Goal: Entertainment & Leisure: Browse casually

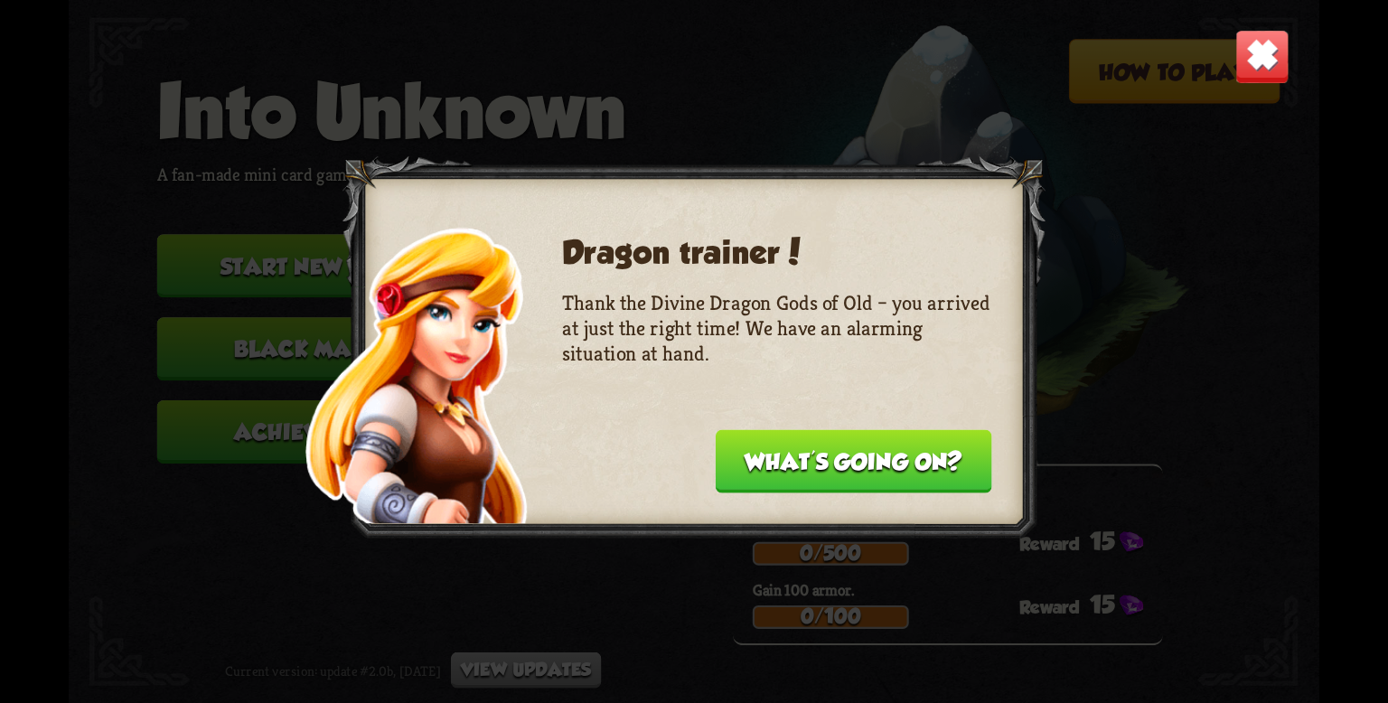
click at [775, 466] on button "What's going on?" at bounding box center [853, 460] width 276 height 63
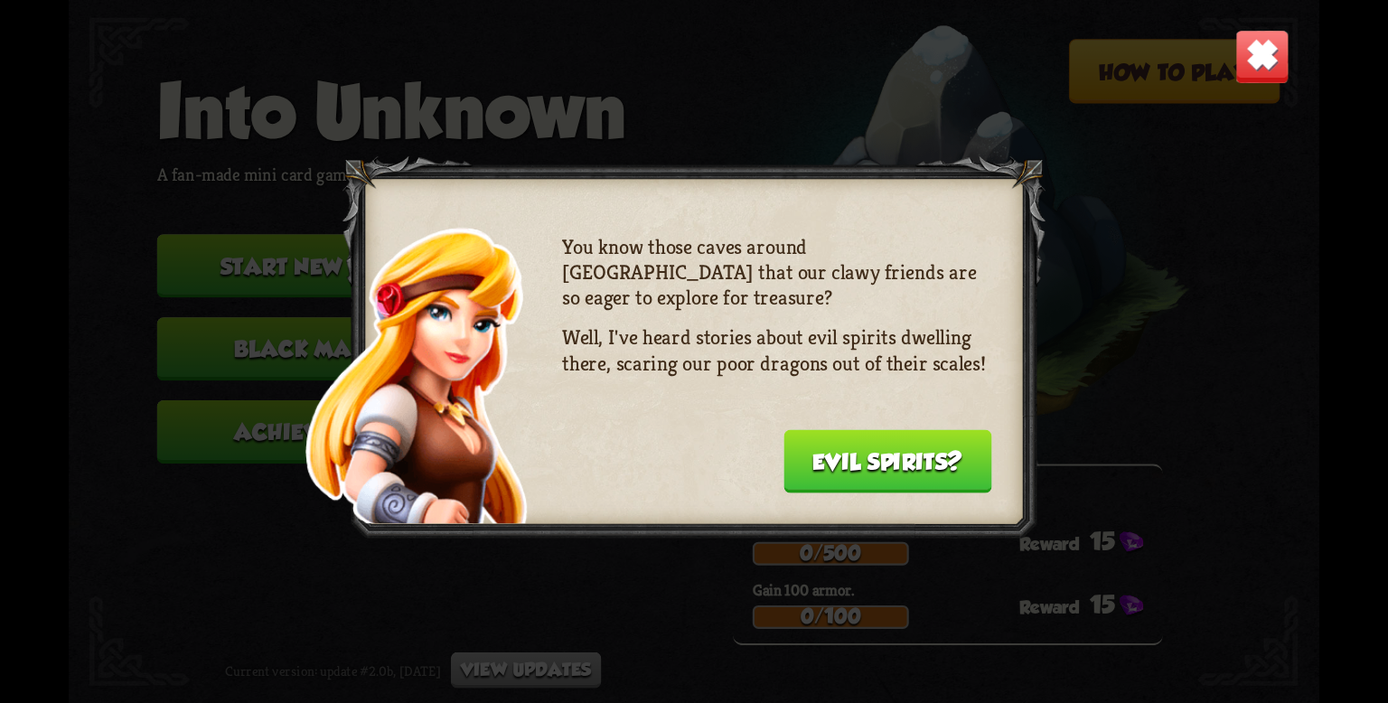
click at [867, 472] on button "Evil spirits?" at bounding box center [887, 460] width 209 height 63
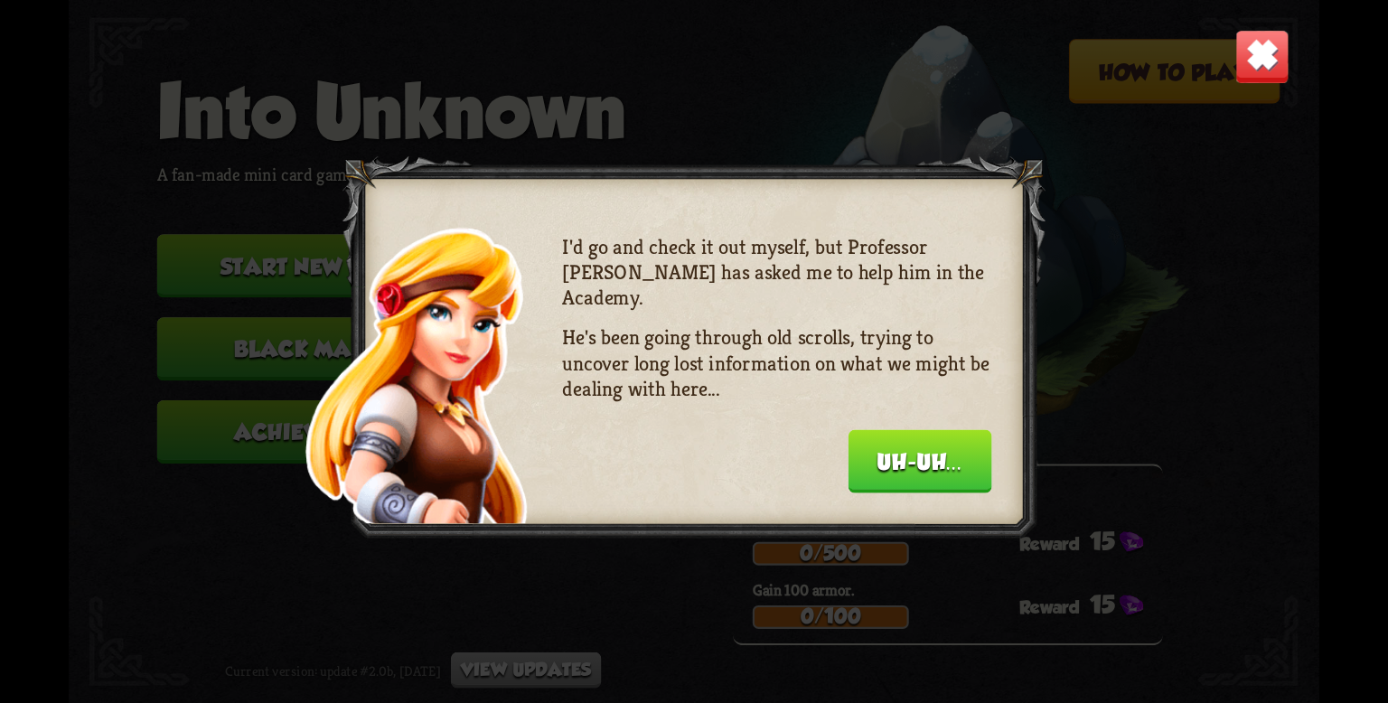
click at [870, 471] on button "Uh-uh..." at bounding box center [920, 460] width 144 height 63
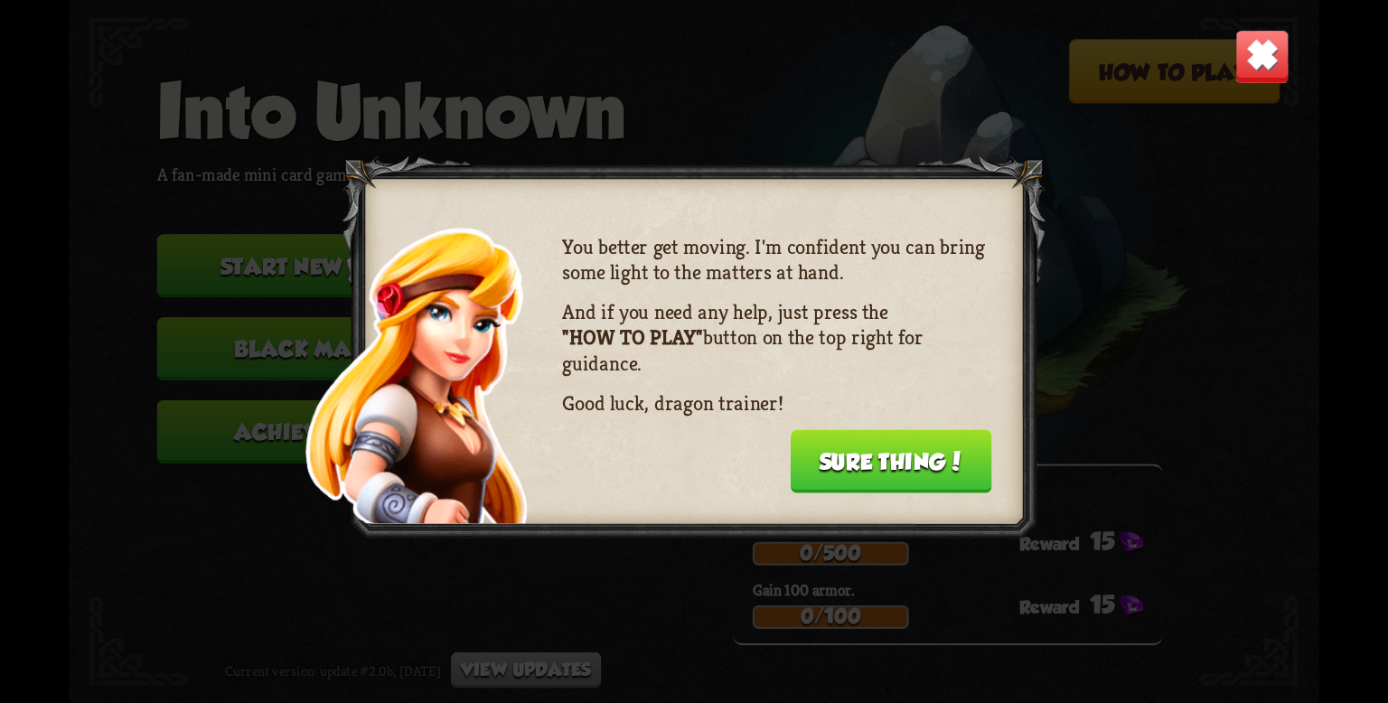
click at [870, 471] on button "Sure thing!" at bounding box center [890, 460] width 201 height 63
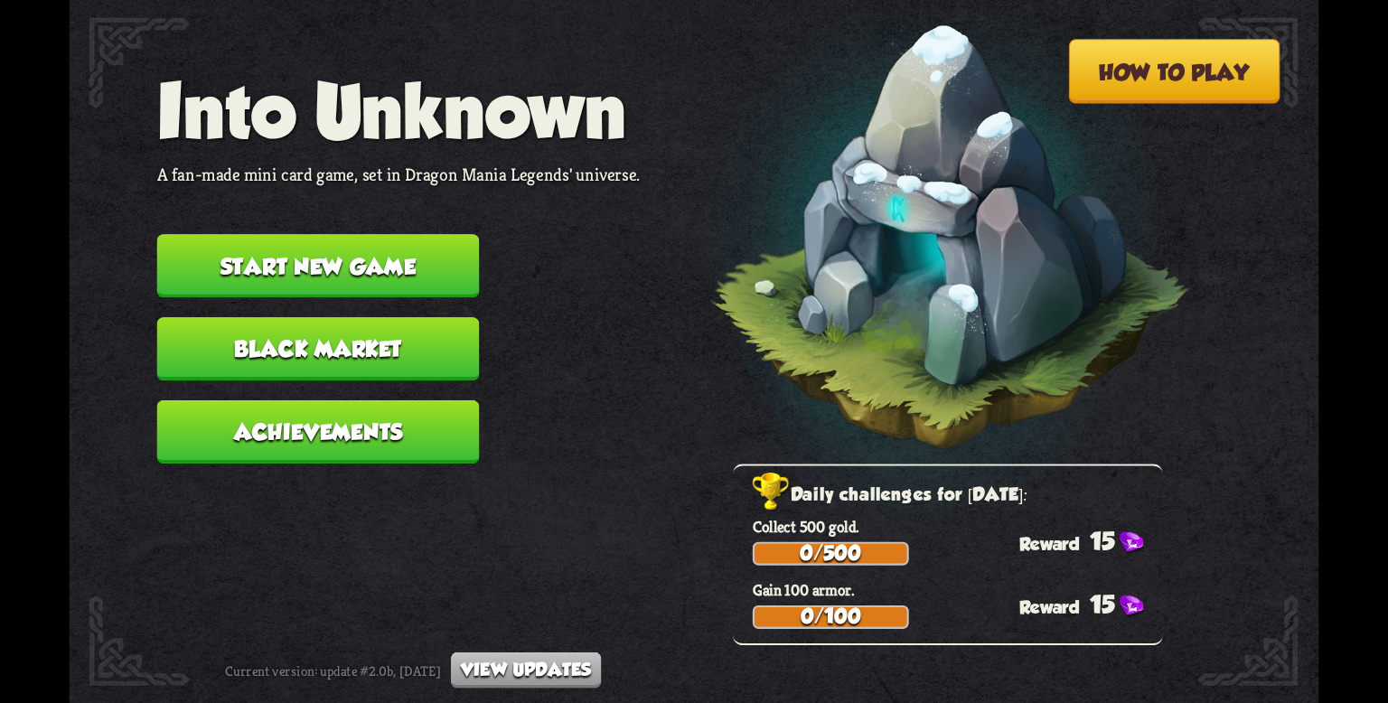
click at [327, 317] on button "Black Market" at bounding box center [318, 348] width 323 height 63
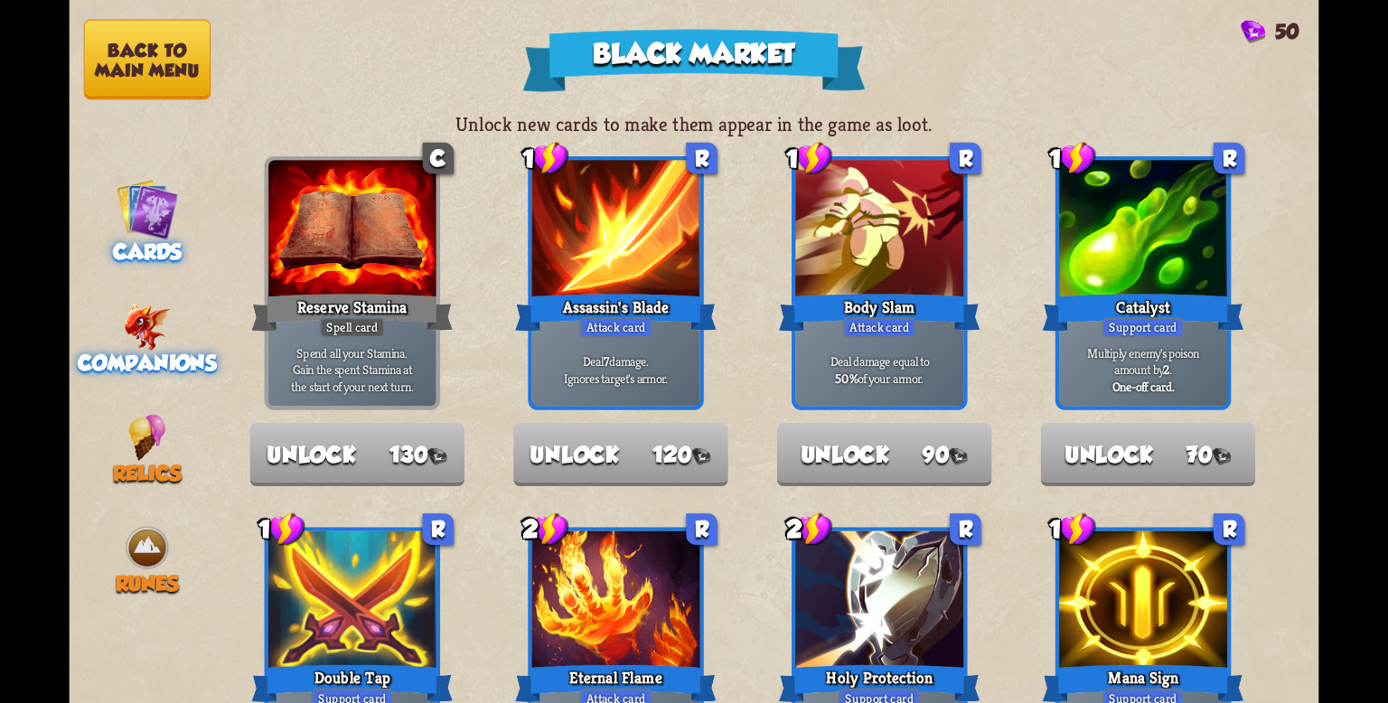
click at [145, 351] on span "Companions" at bounding box center [147, 363] width 138 height 24
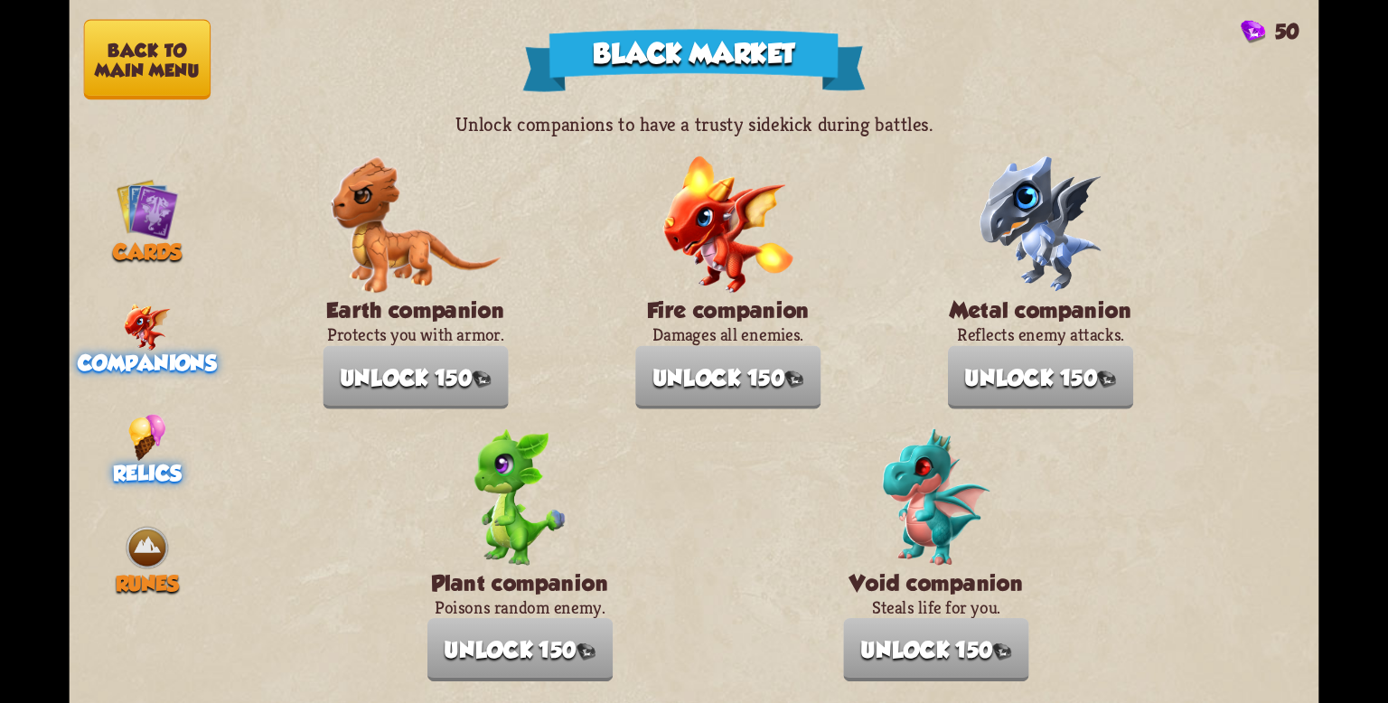
click at [140, 429] on img at bounding box center [147, 437] width 38 height 47
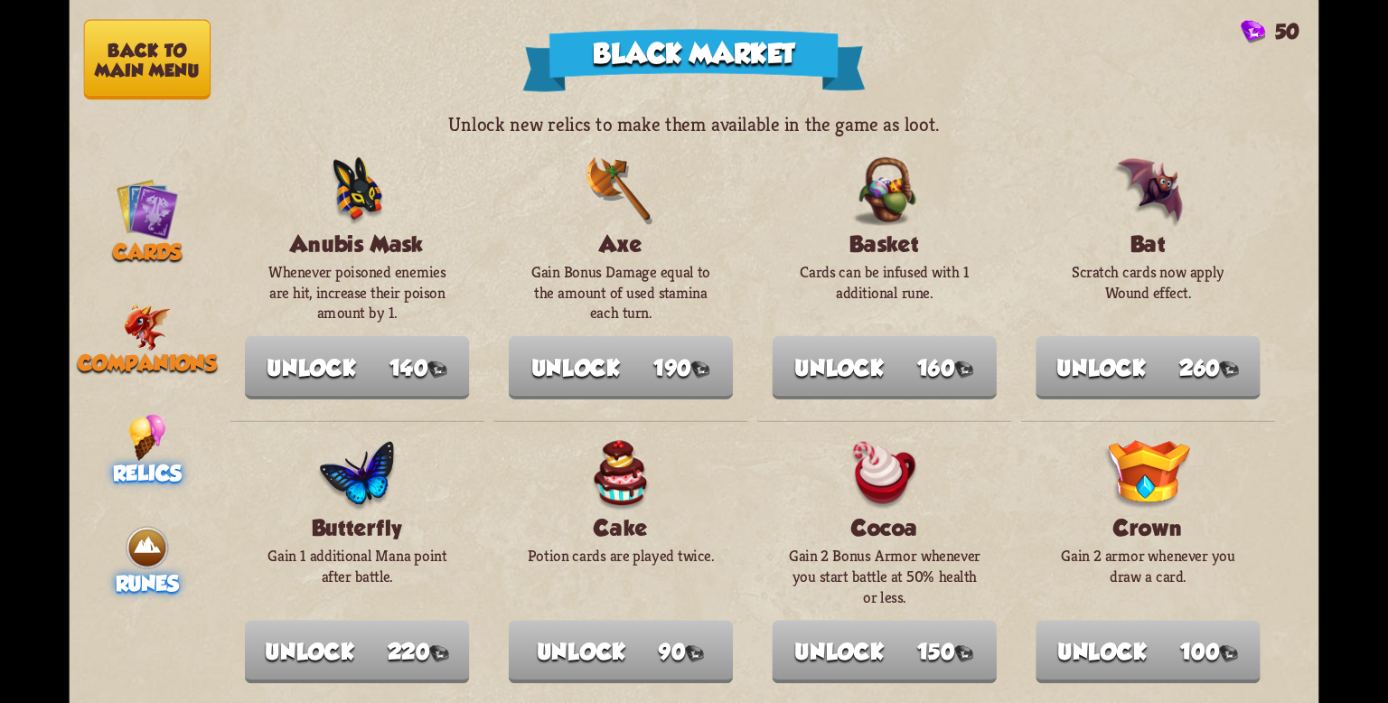
click at [145, 524] on img at bounding box center [147, 547] width 47 height 47
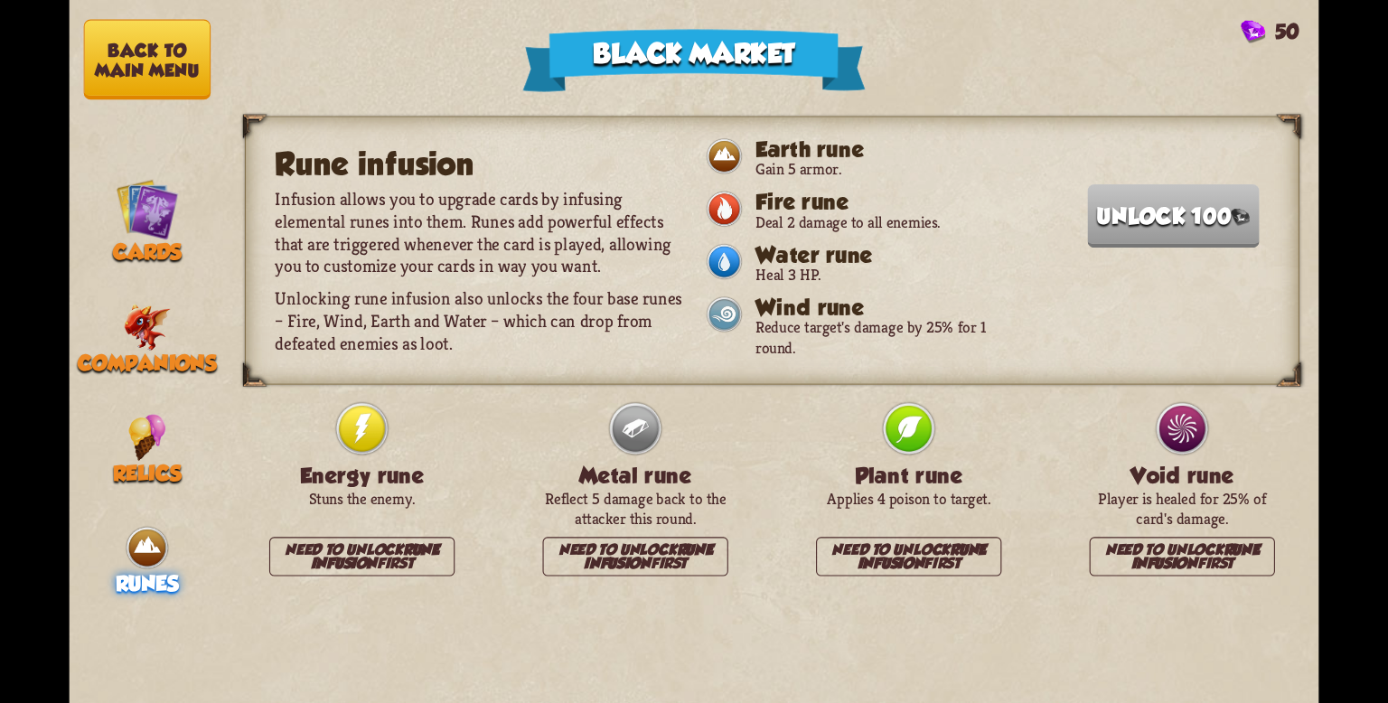
click at [162, 61] on button "Back to main menu" at bounding box center [147, 60] width 126 height 80
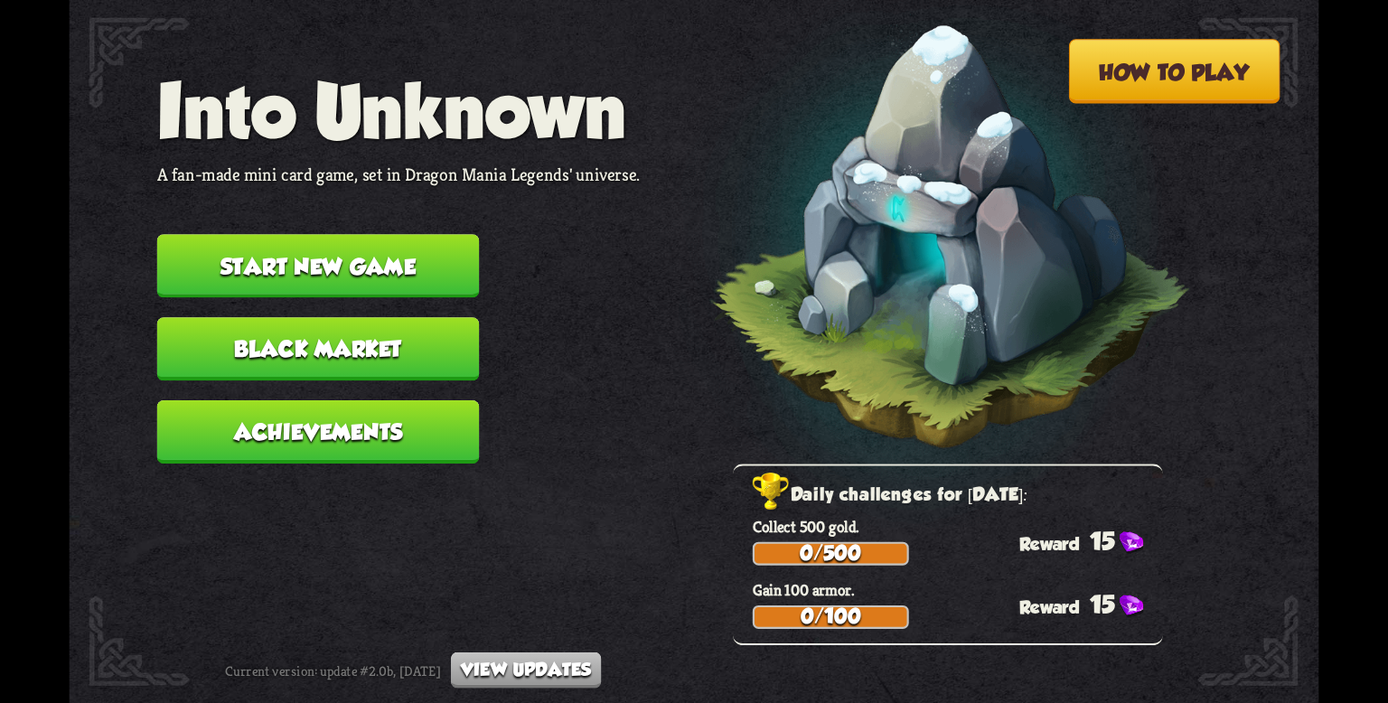
click at [200, 234] on button "Start new game" at bounding box center [318, 265] width 323 height 63
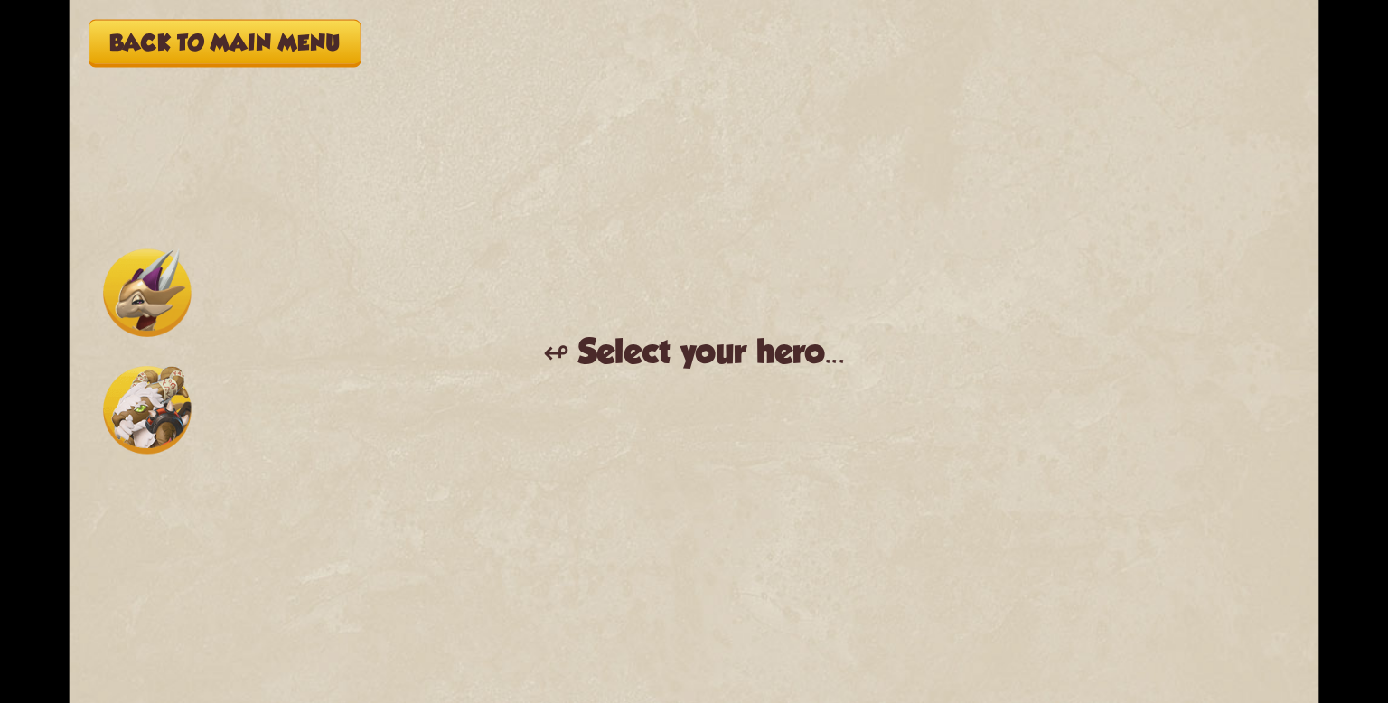
click at [152, 398] on img at bounding box center [147, 410] width 88 height 88
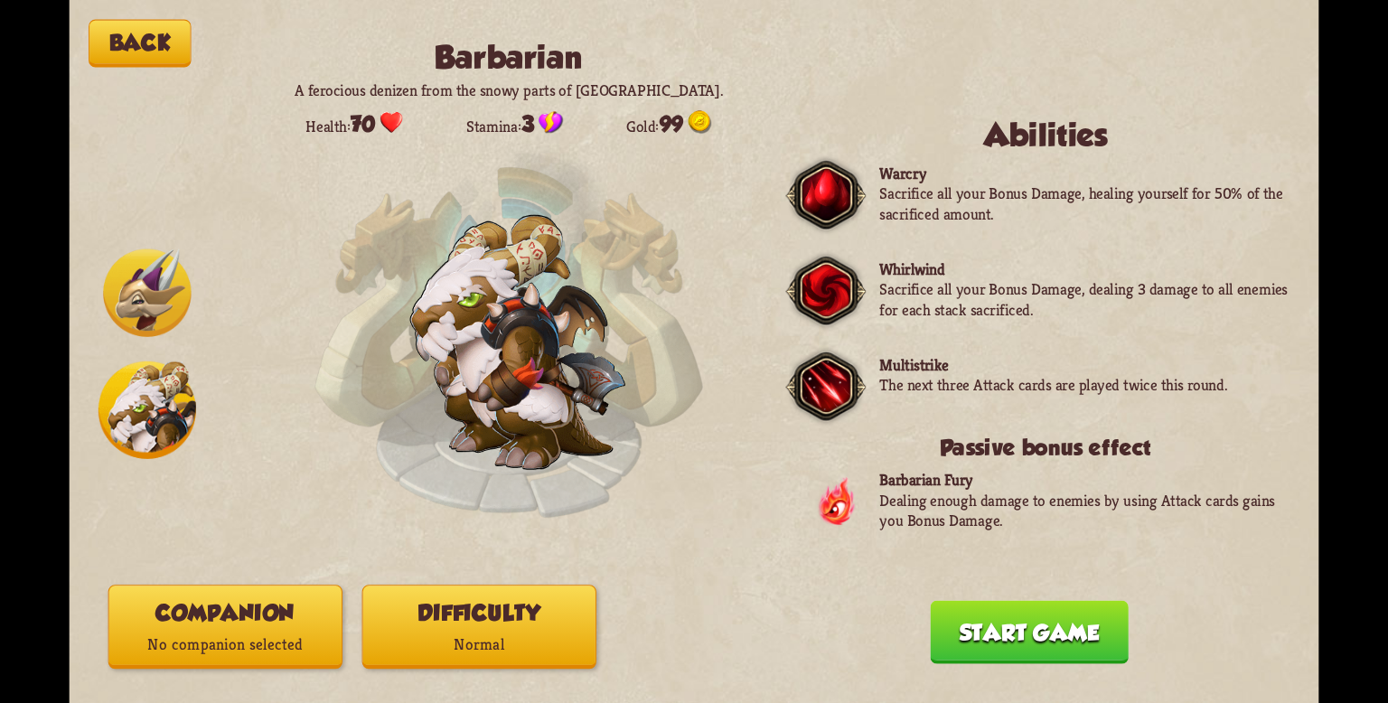
click at [152, 398] on img at bounding box center [147, 410] width 98 height 98
click at [141, 304] on img at bounding box center [147, 293] width 88 height 88
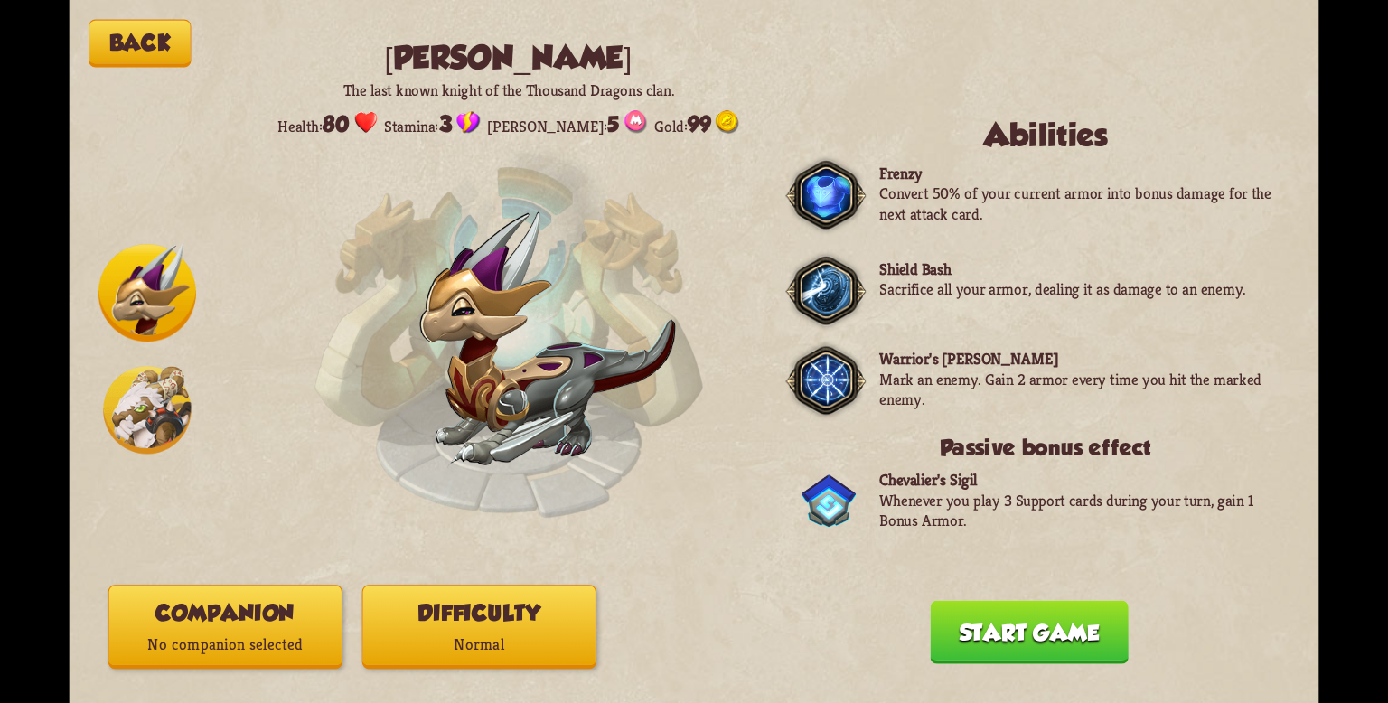
click at [126, 416] on img at bounding box center [147, 410] width 88 height 88
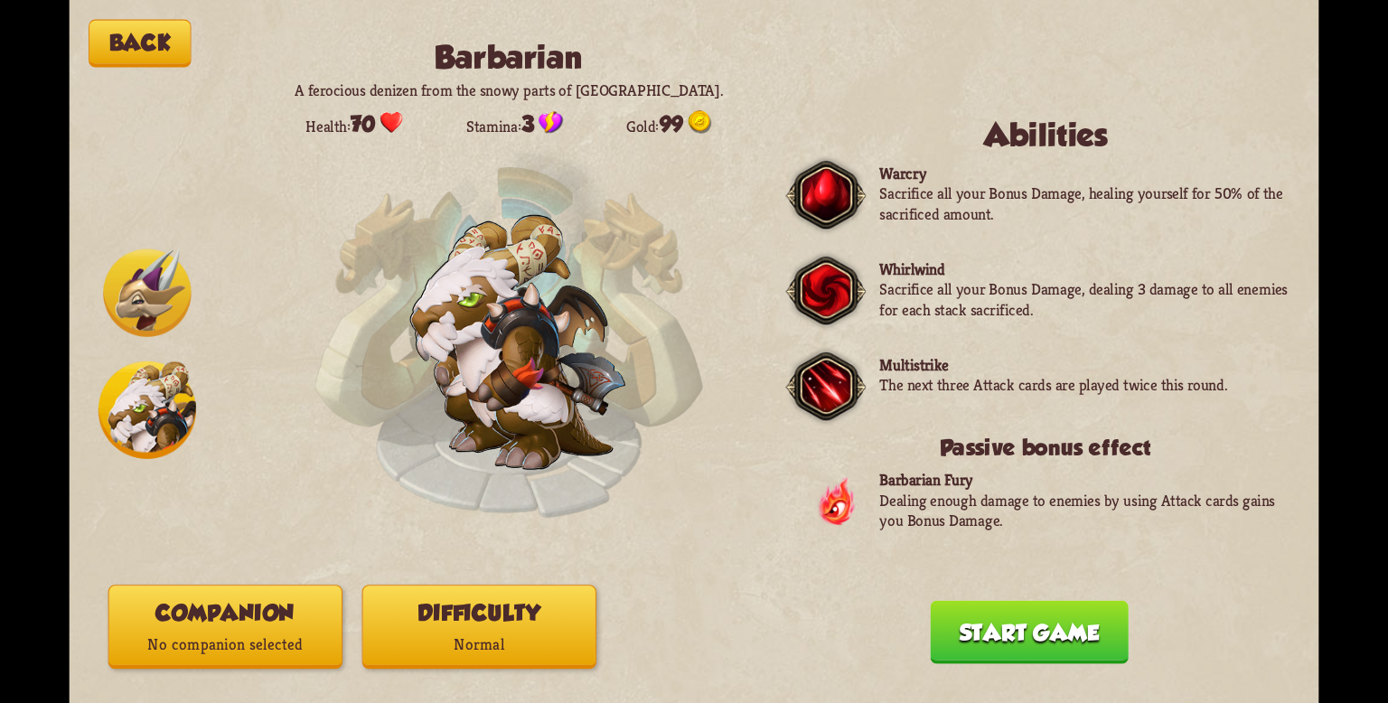
click at [137, 278] on img at bounding box center [147, 293] width 88 height 88
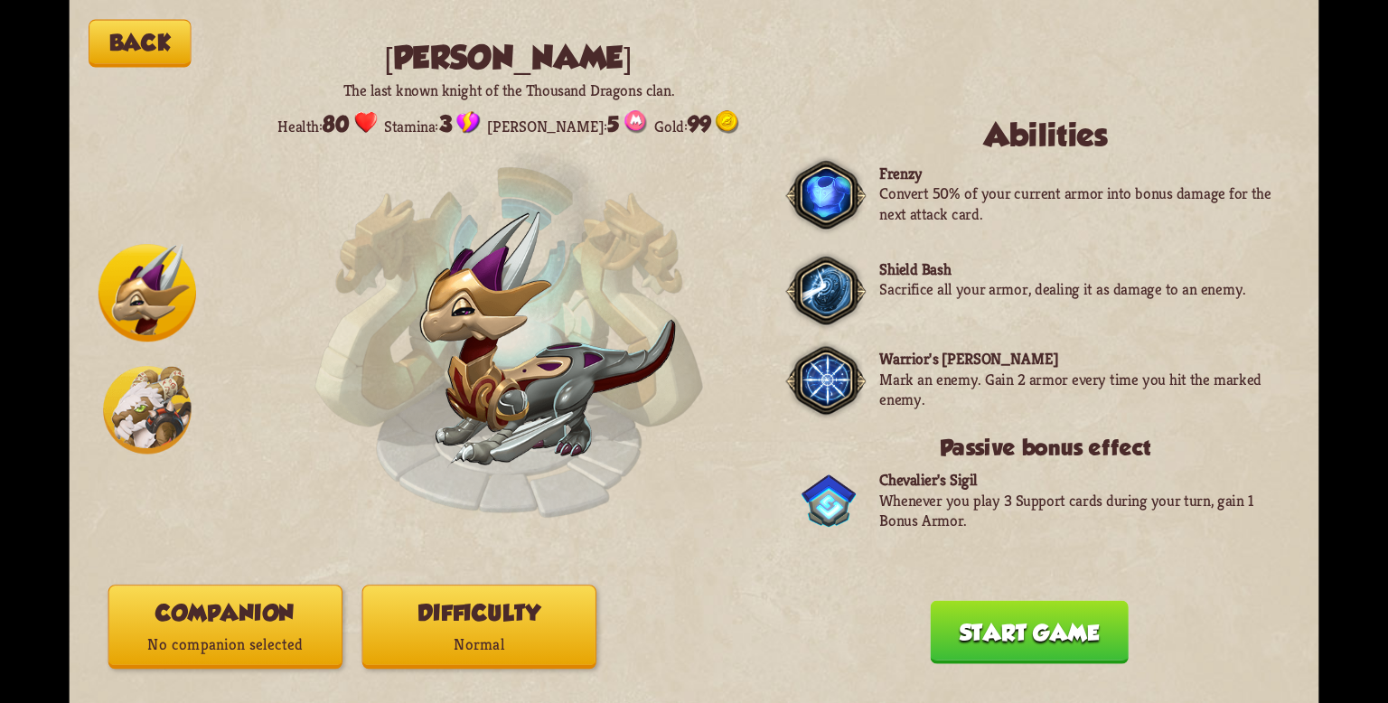
click at [122, 372] on img at bounding box center [147, 410] width 88 height 88
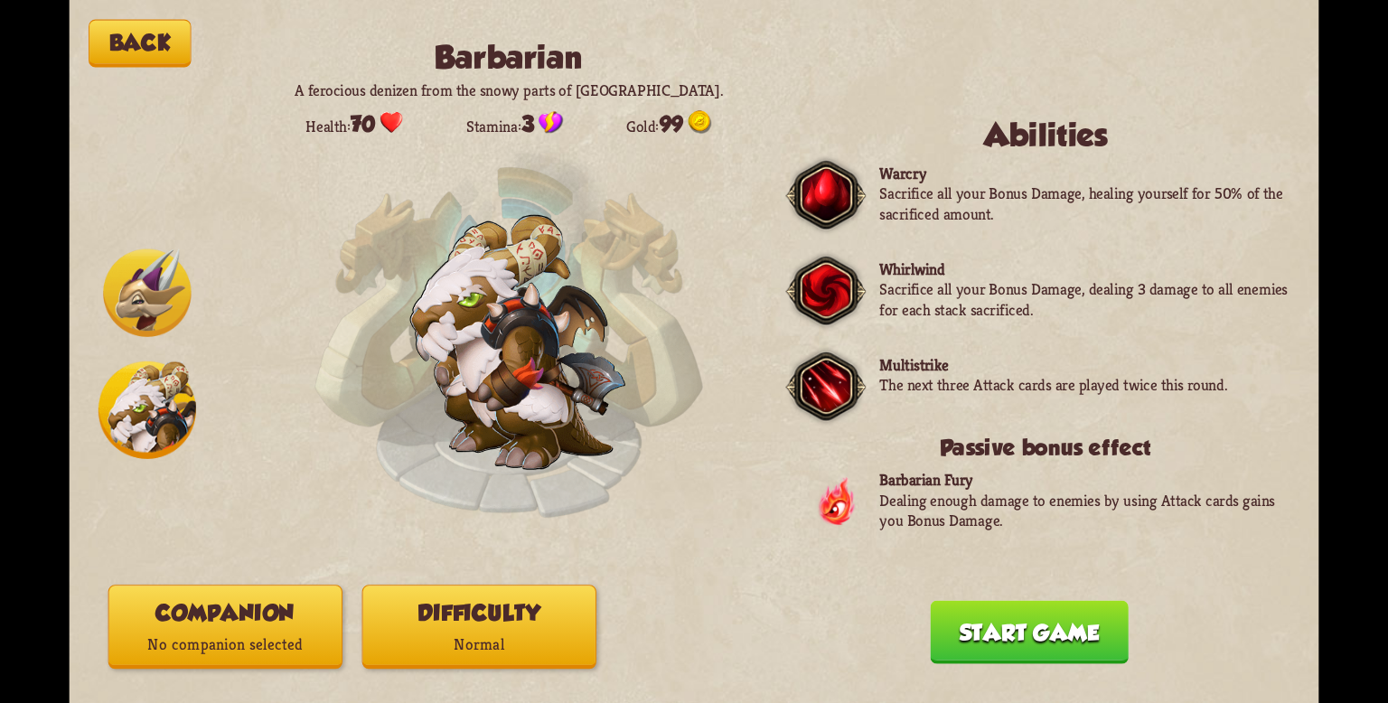
click at [197, 611] on button "Companion No companion selected" at bounding box center [225, 626] width 234 height 84
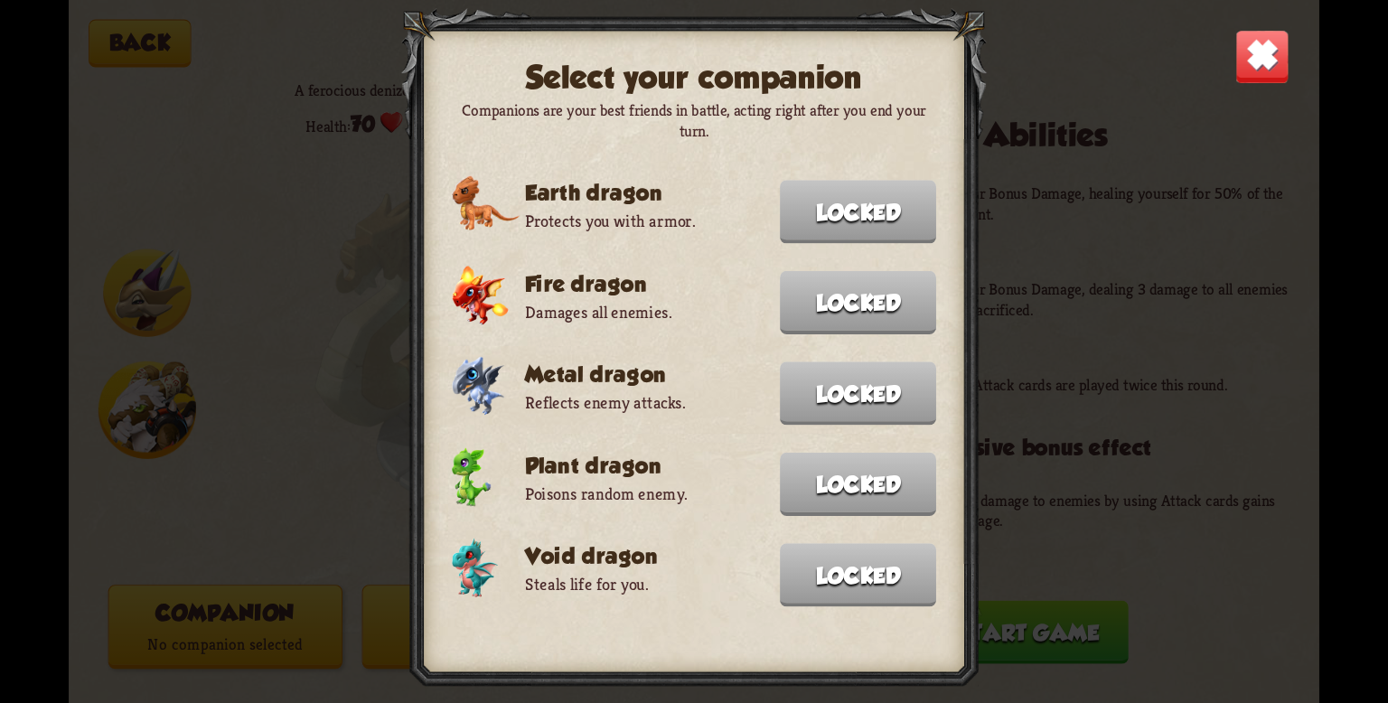
click at [197, 611] on div "Select your companion Companions are your best friends in battle, acting right …" at bounding box center [693, 351] width 1249 height 703
click at [1266, 85] on div "Select your companion Companions are your best friends in battle, acting right …" at bounding box center [693, 351] width 1249 height 703
click at [1267, 36] on img at bounding box center [1262, 56] width 55 height 55
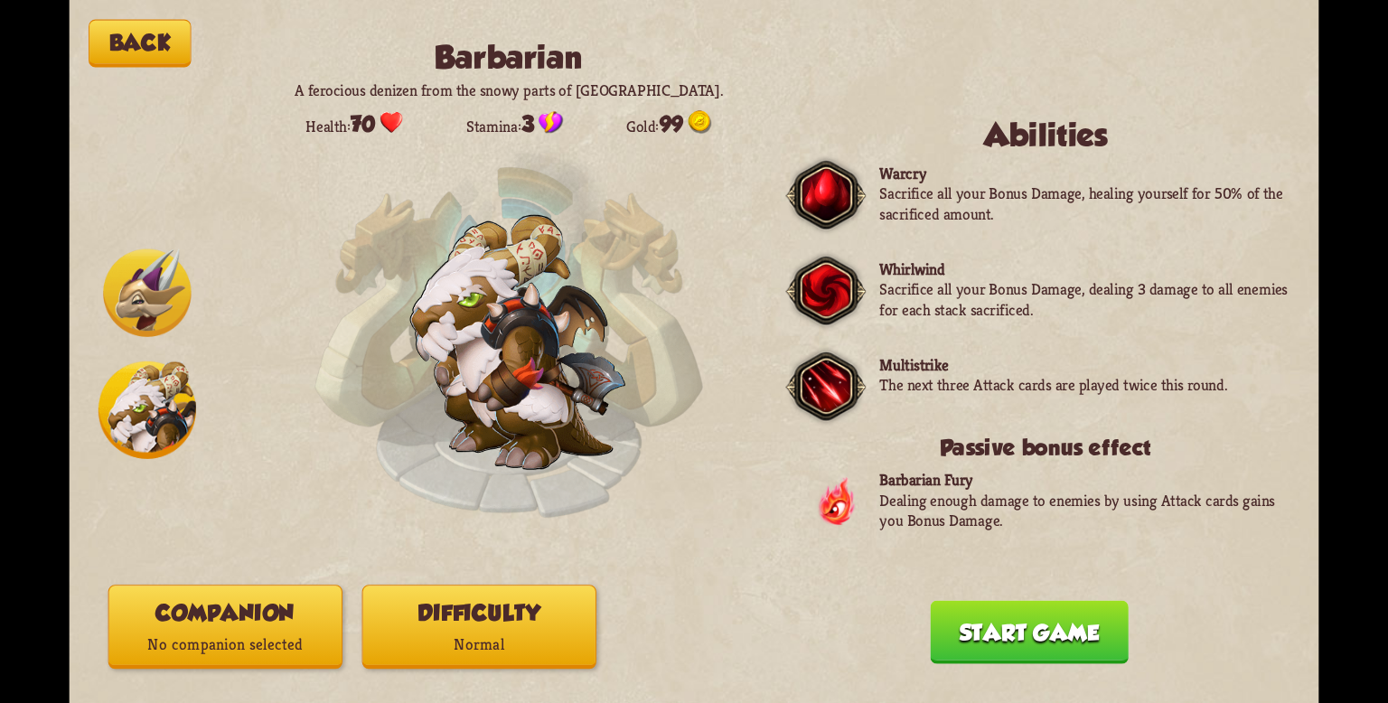
click at [944, 628] on button "Start game" at bounding box center [1029, 632] width 198 height 63
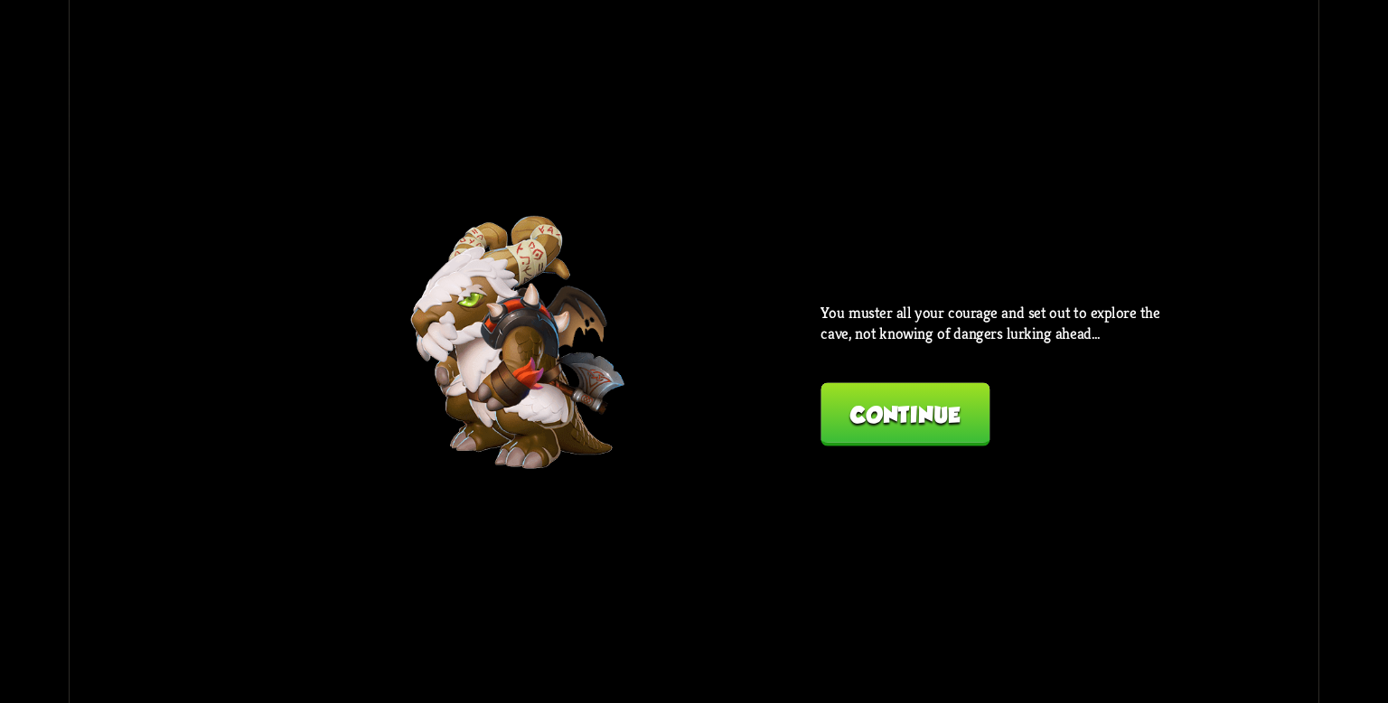
click at [907, 414] on button "Continue" at bounding box center [904, 414] width 169 height 63
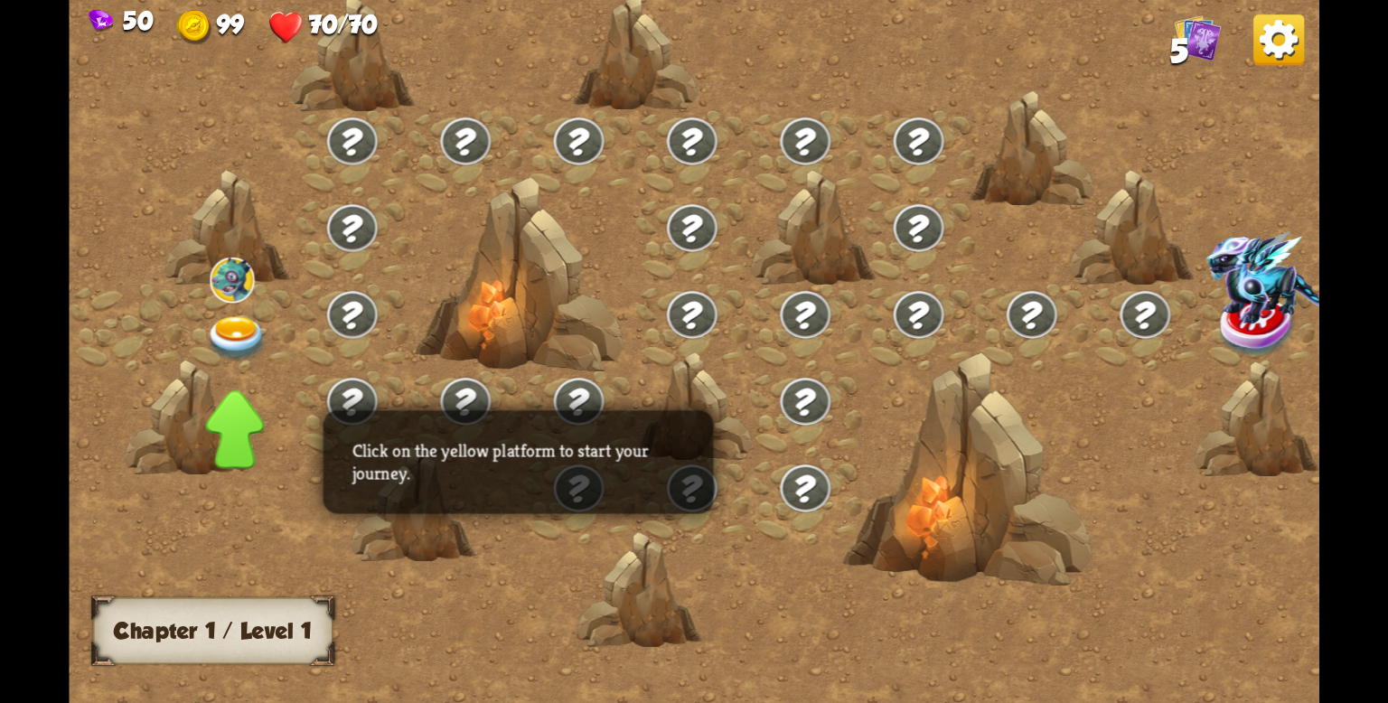
click at [218, 341] on img at bounding box center [237, 339] width 62 height 46
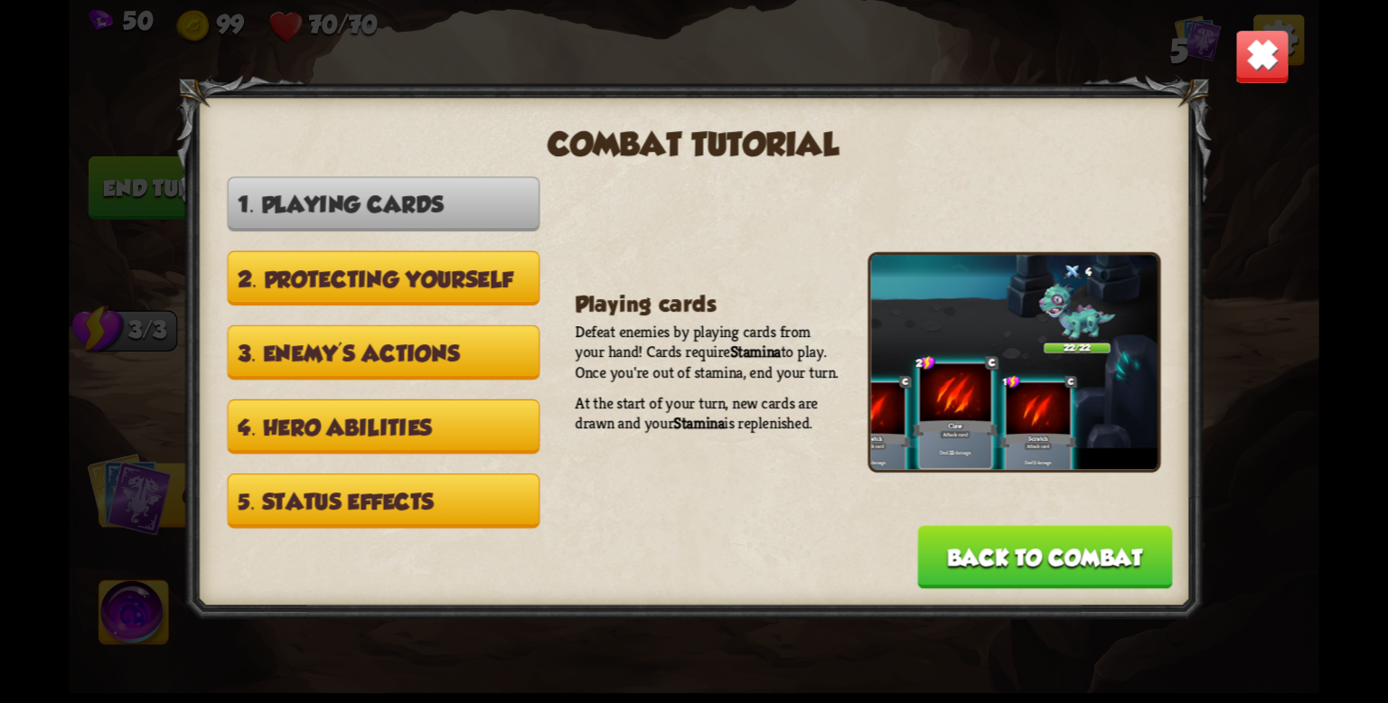
click at [426, 473] on button "5. Status effects" at bounding box center [383, 500] width 313 height 55
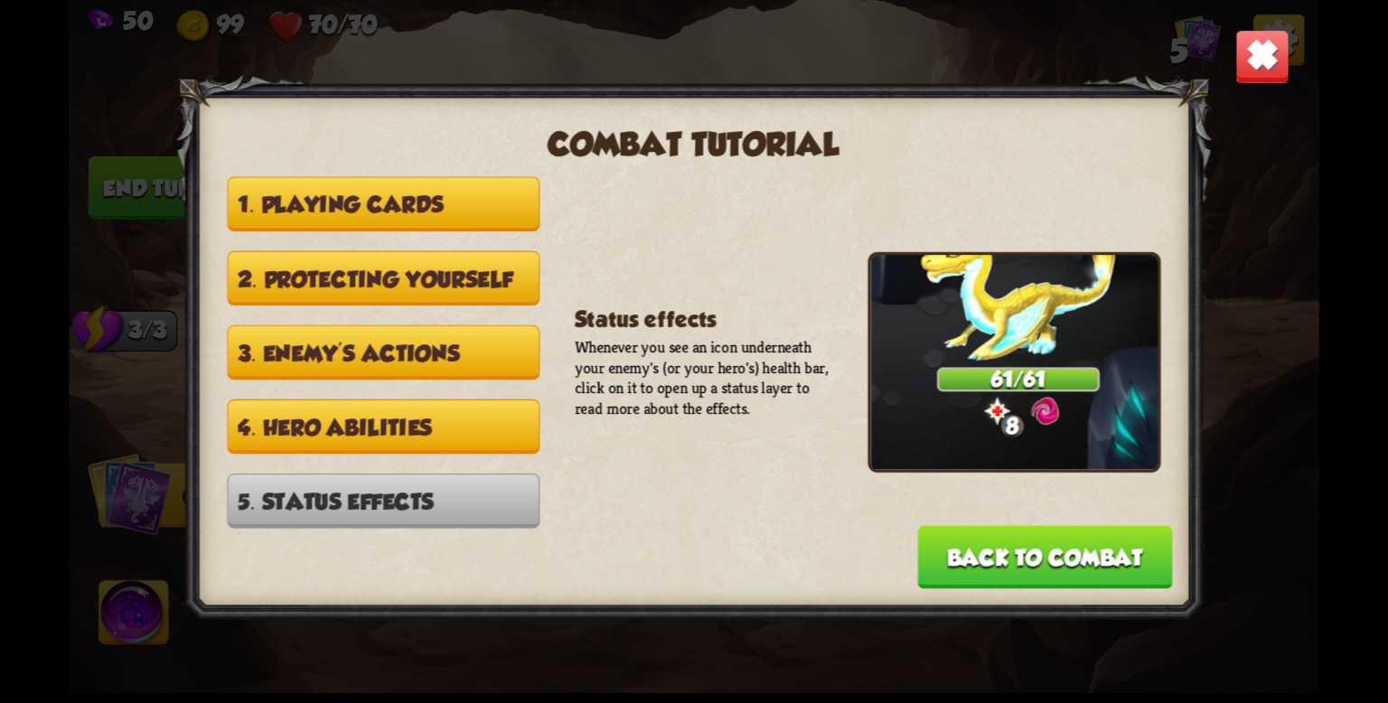
click at [434, 407] on button "4. Hero abilities" at bounding box center [383, 426] width 313 height 55
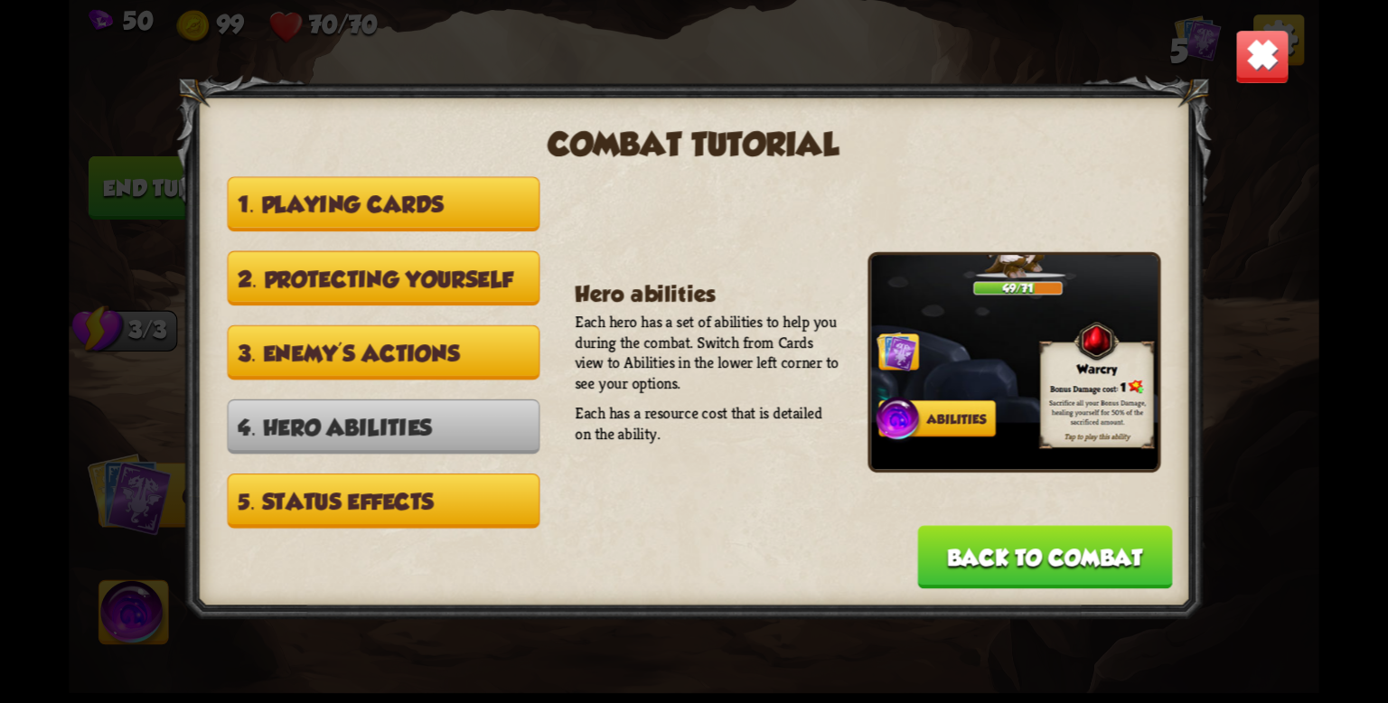
click at [435, 355] on button "3. Enemy's actions" at bounding box center [383, 352] width 313 height 55
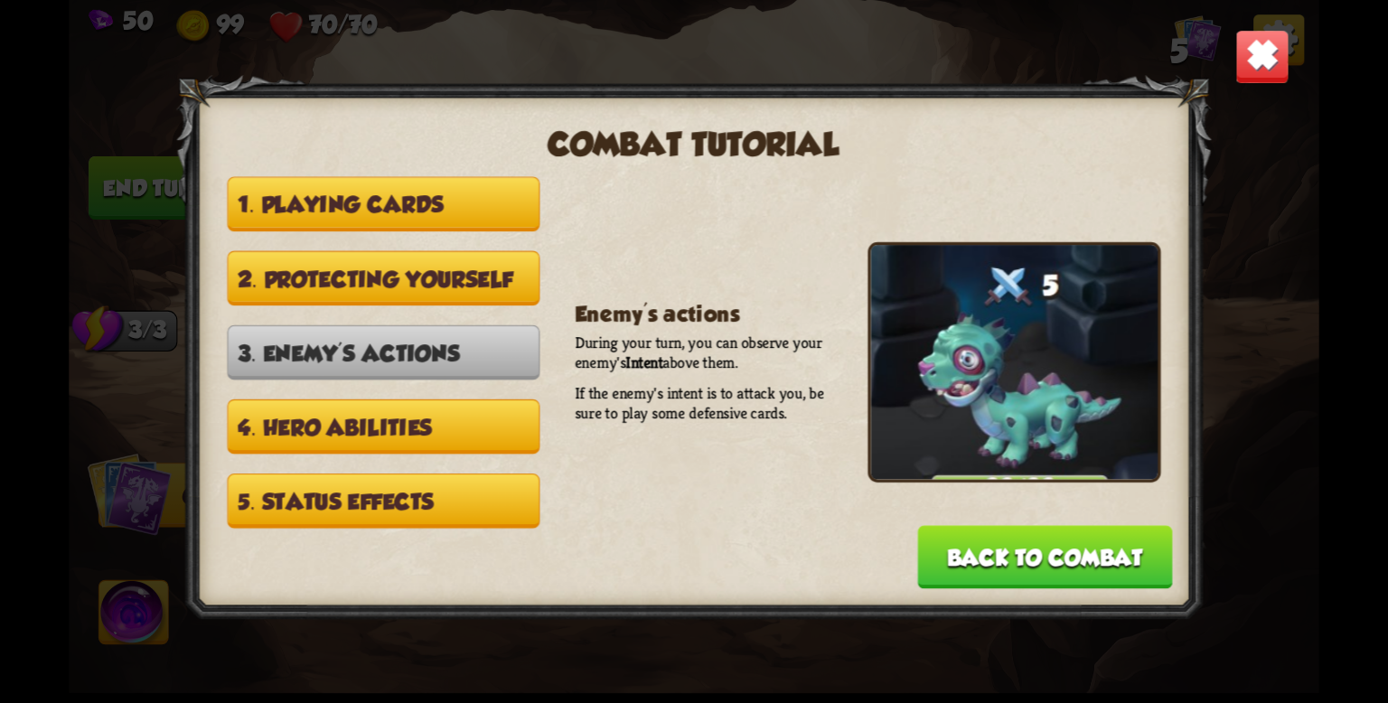
click at [449, 285] on button "2. Protecting yourself" at bounding box center [383, 278] width 313 height 55
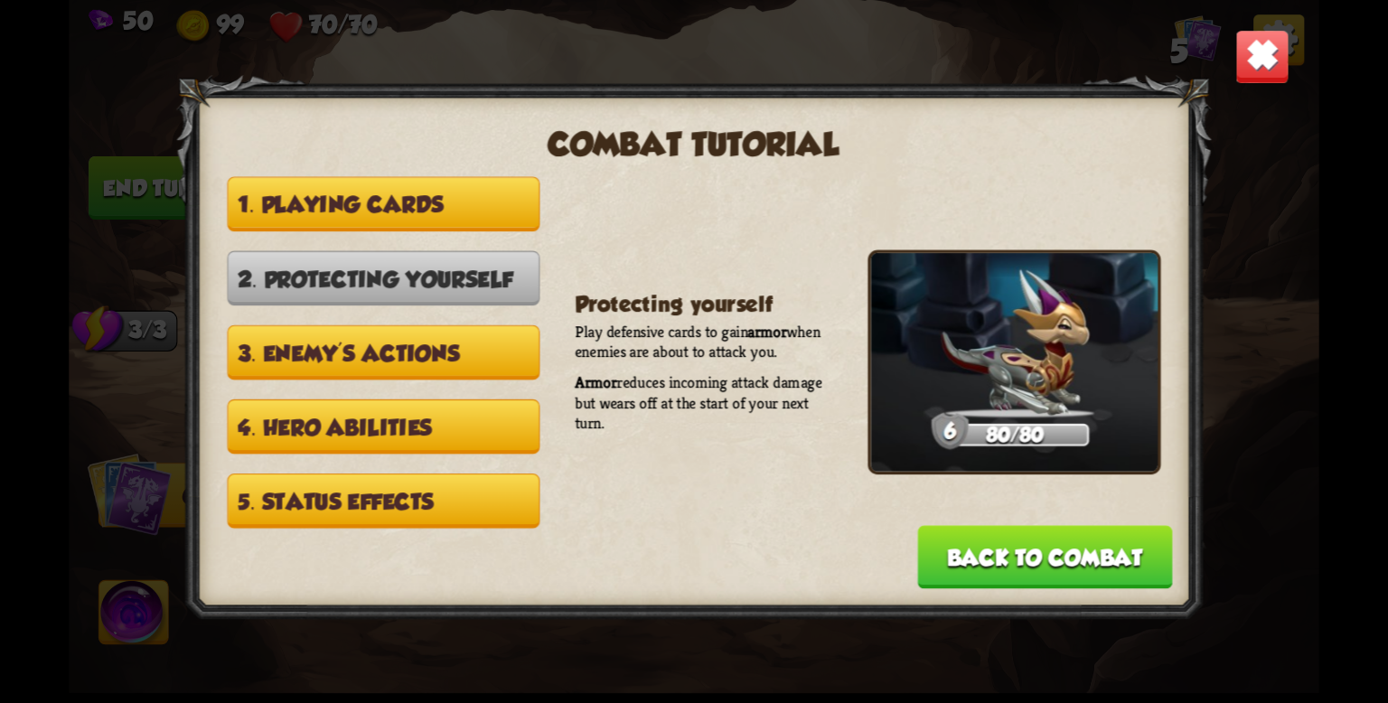
click at [1267, 68] on img at bounding box center [1262, 56] width 55 height 55
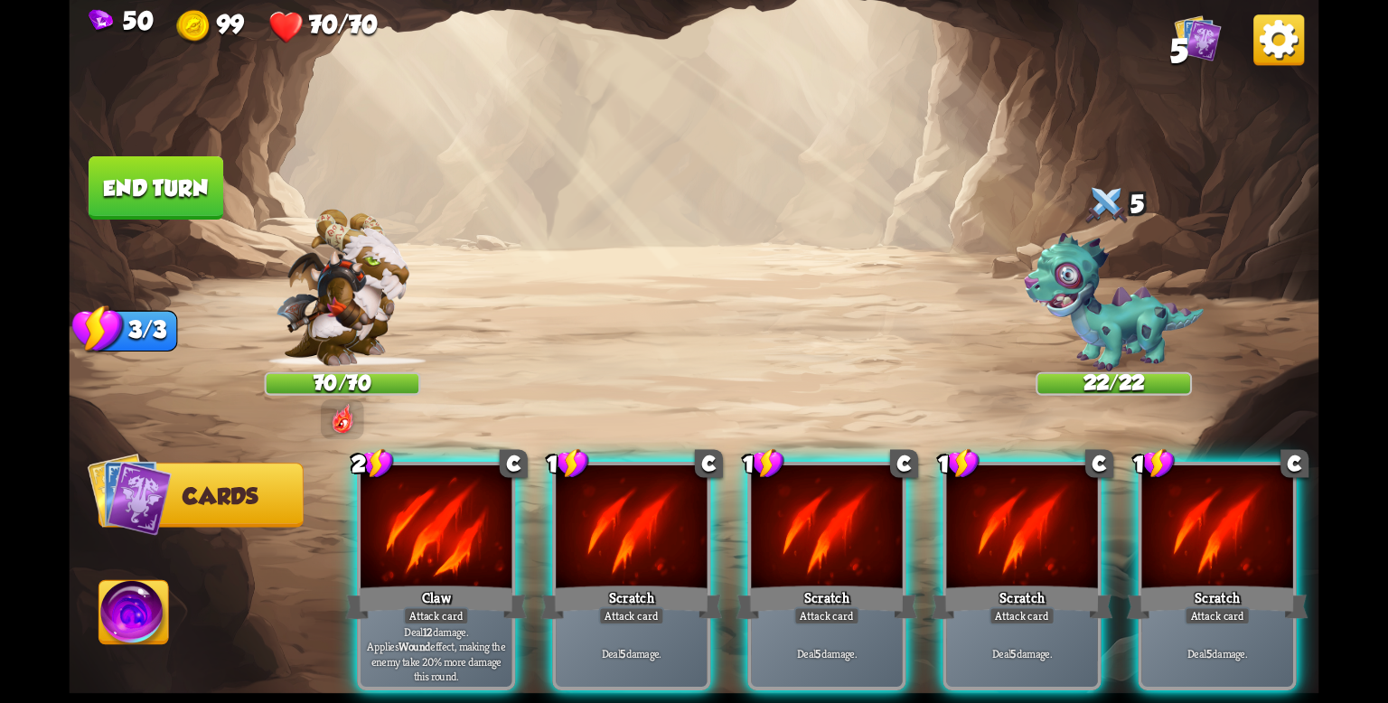
drag, startPoint x: 441, startPoint y: 549, endPoint x: 551, endPoint y: 331, distance: 244.8
click at [551, 331] on div "Select an enemy to attack... You don't have enough stamina to play that card...…" at bounding box center [693, 351] width 1249 height 703
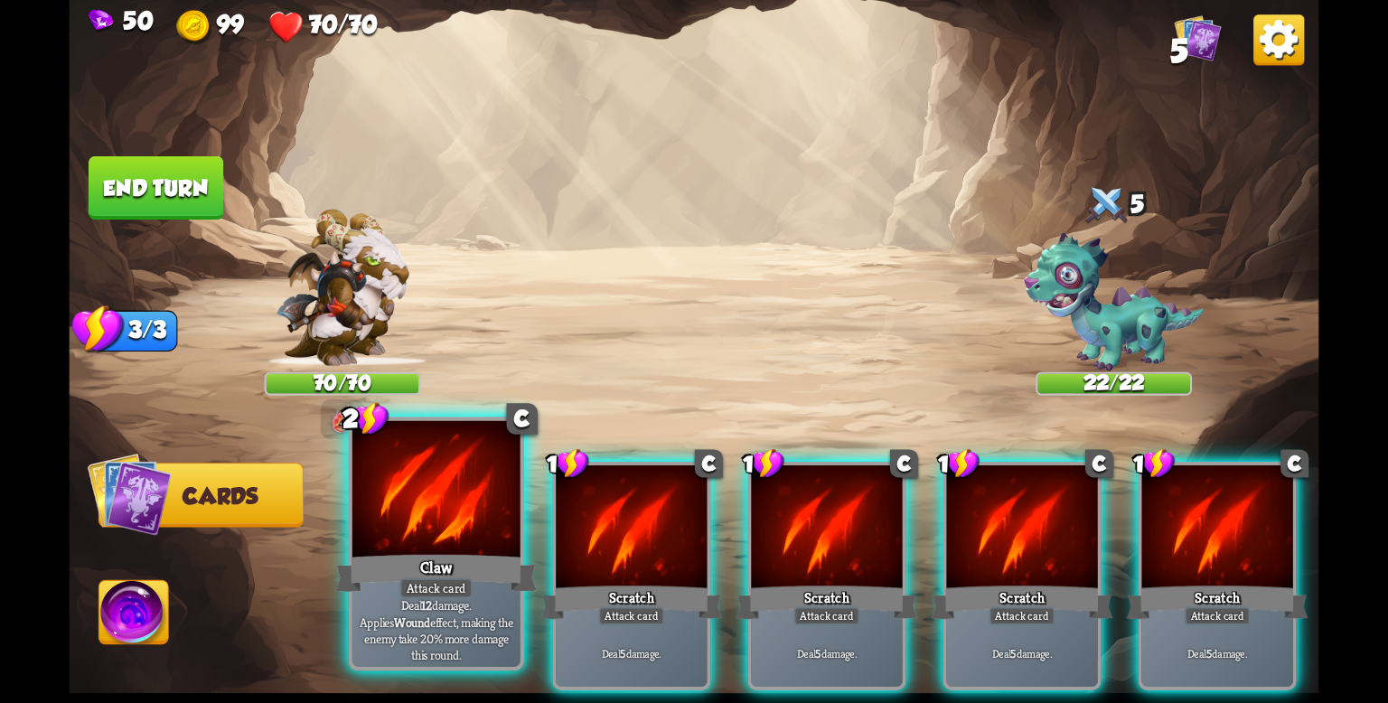
click at [470, 560] on div "Claw" at bounding box center [435, 572] width 201 height 45
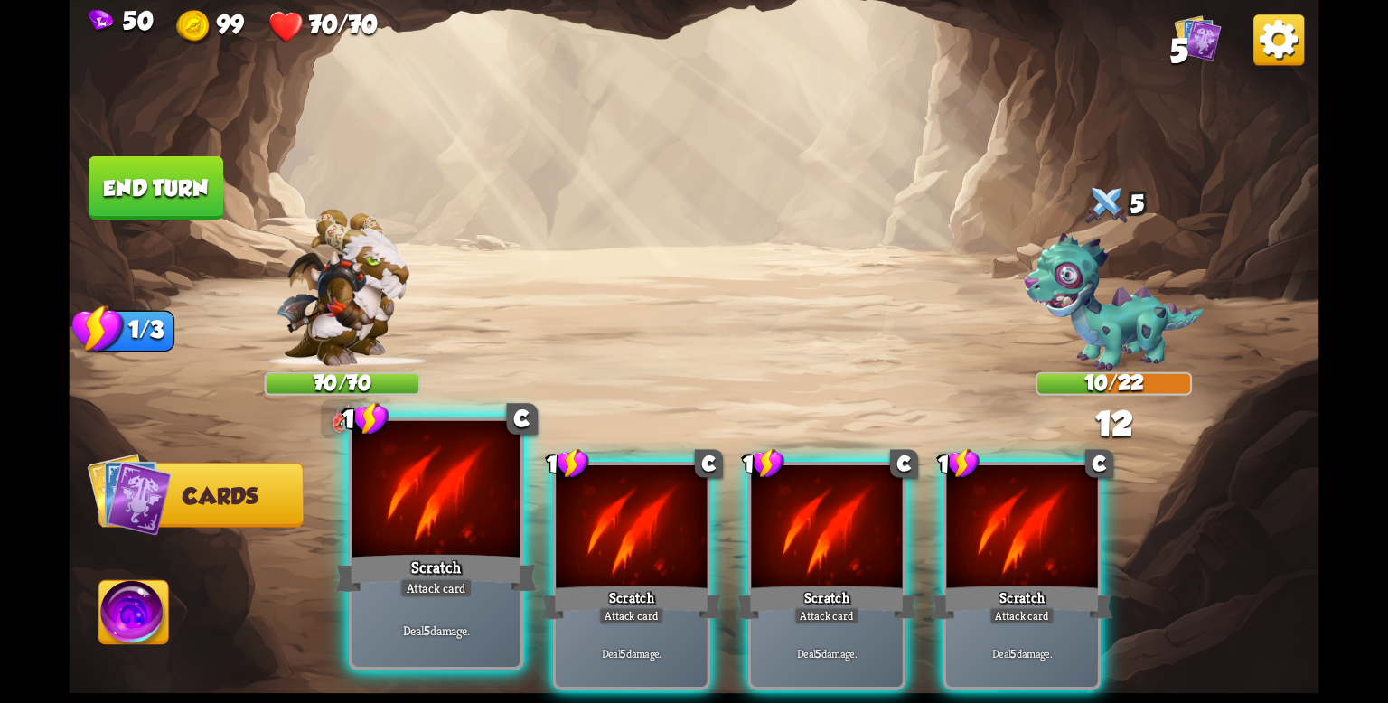
click at [446, 510] on div at bounding box center [436, 492] width 168 height 142
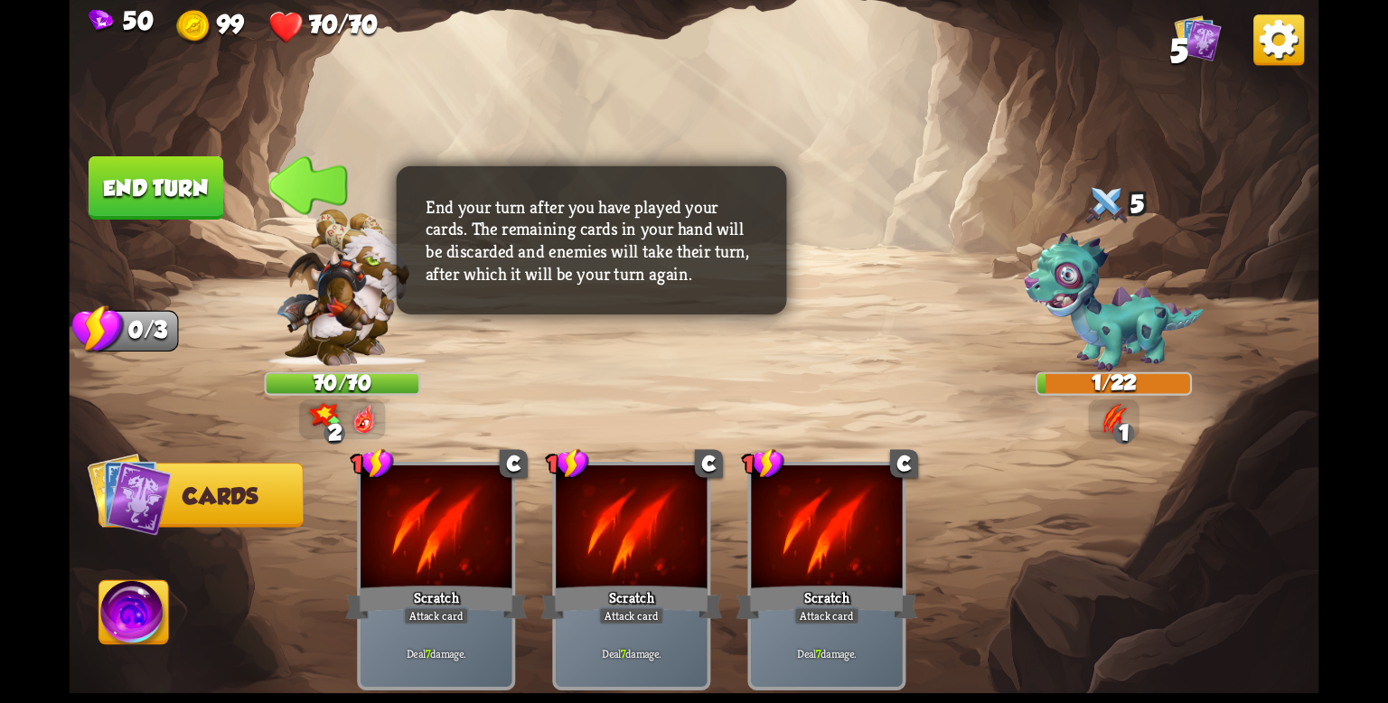
click at [183, 183] on button "End turn" at bounding box center [156, 187] width 135 height 63
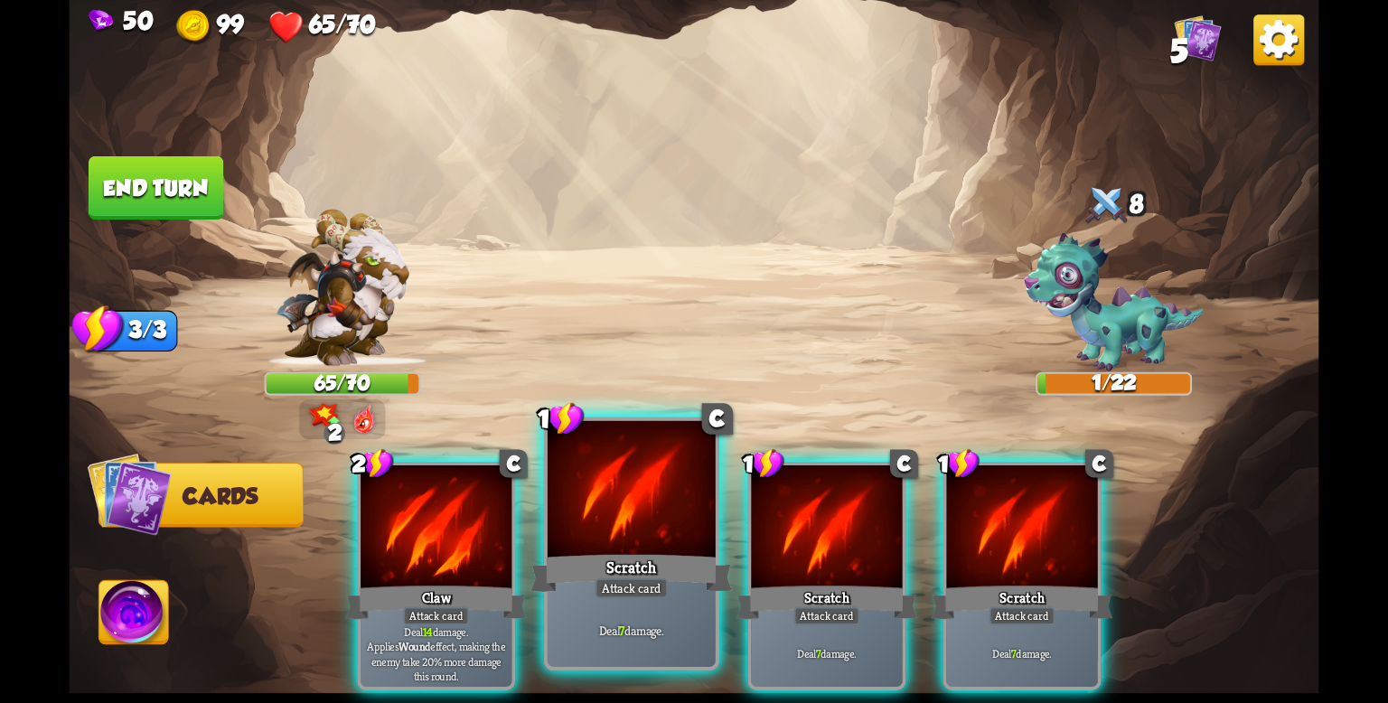
click at [635, 535] on div at bounding box center [631, 492] width 168 height 142
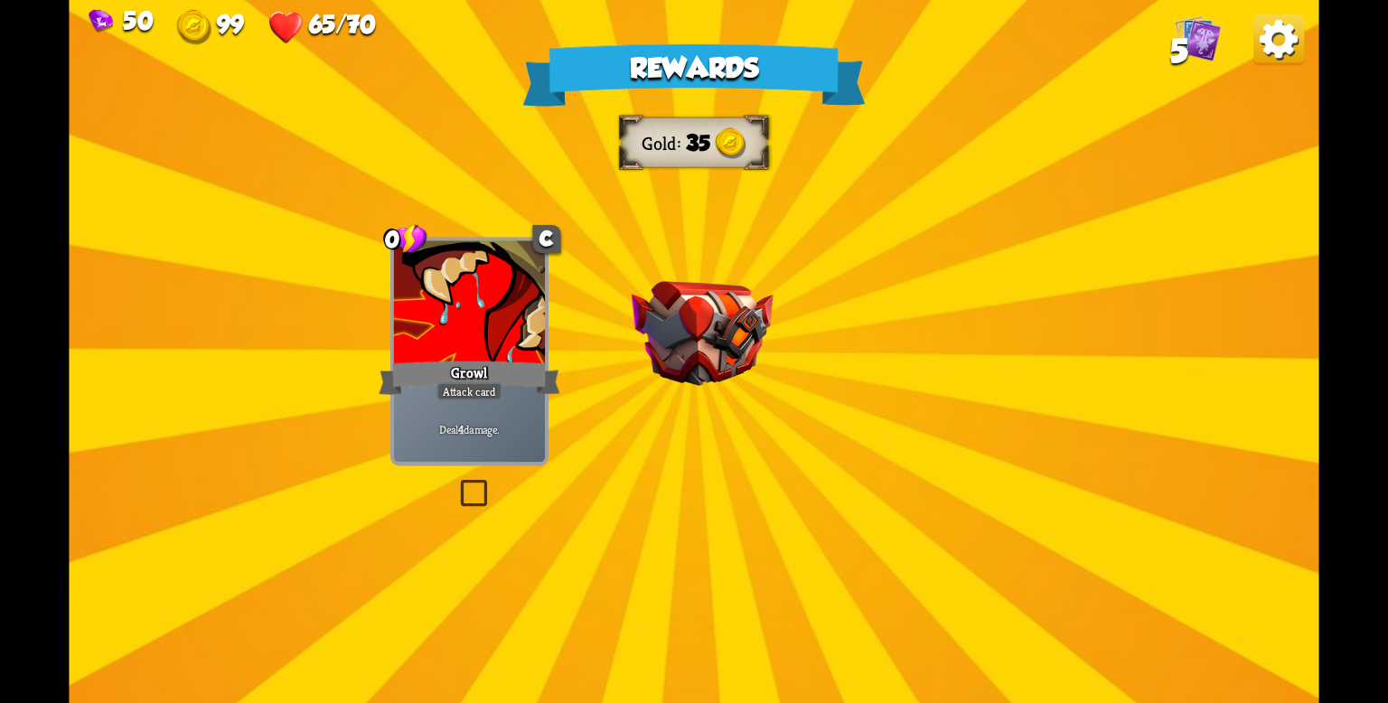
click at [689, 304] on img at bounding box center [702, 333] width 142 height 105
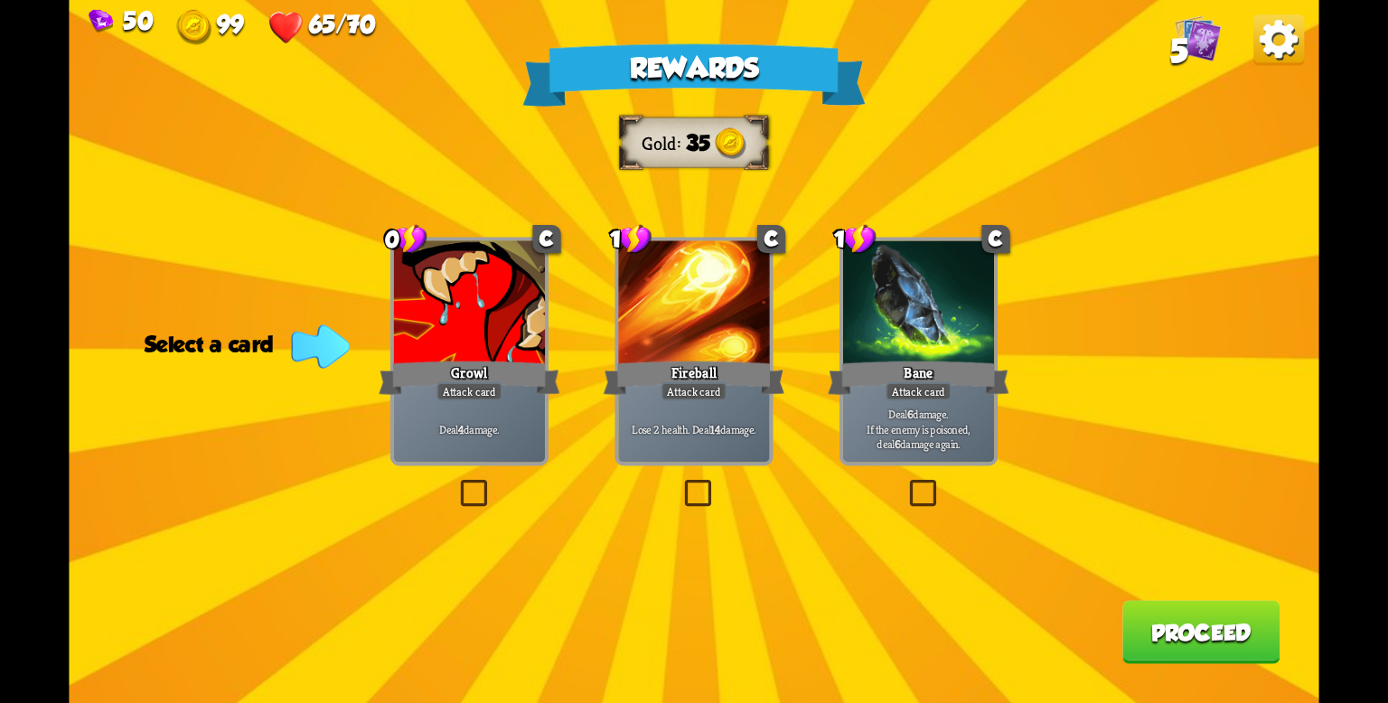
click at [458, 411] on div "Deal 4 damage." at bounding box center [469, 430] width 151 height 66
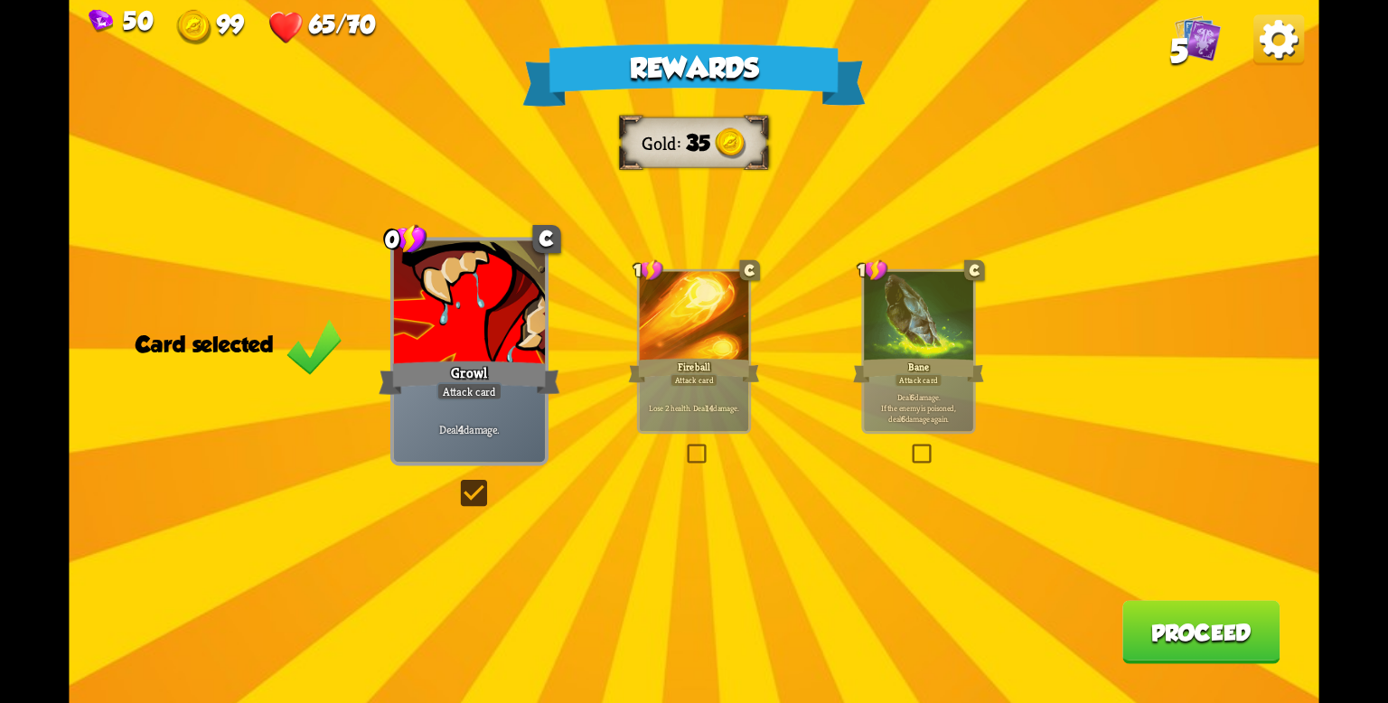
click at [1145, 632] on button "Proceed" at bounding box center [1201, 632] width 158 height 63
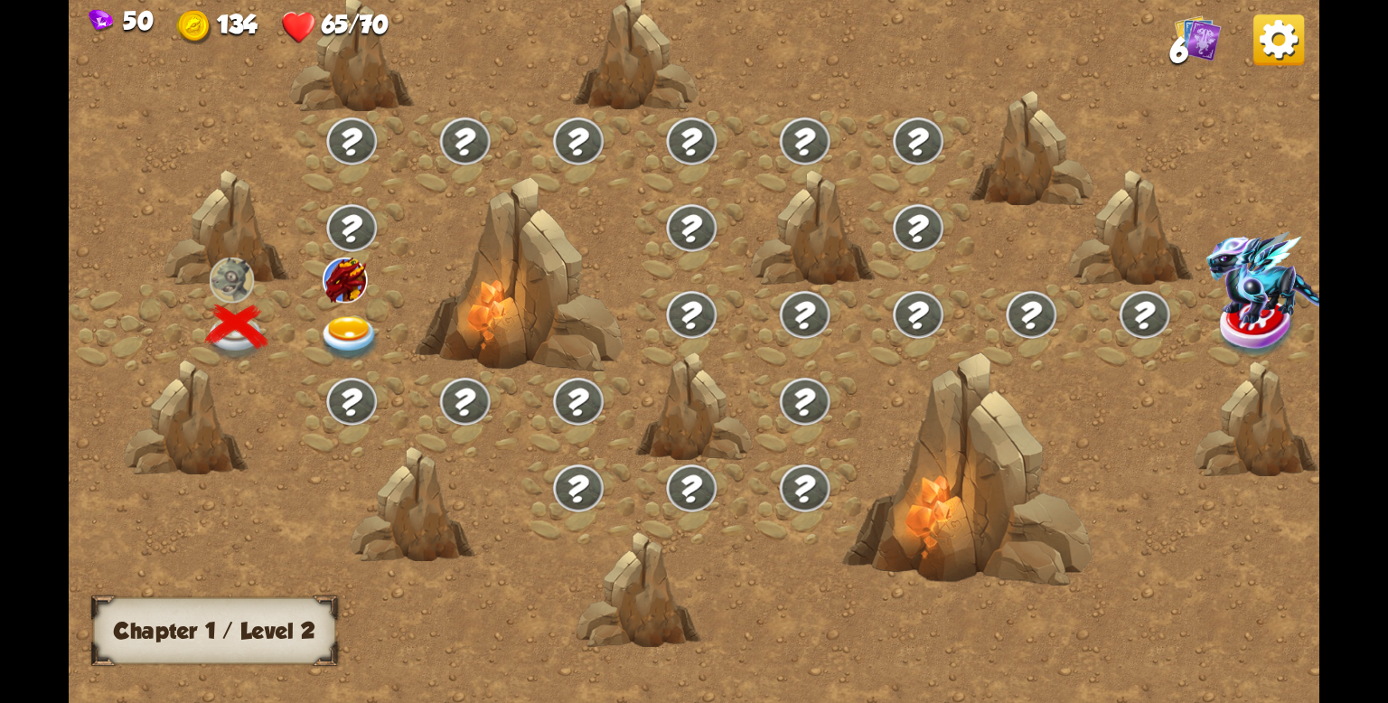
click at [341, 326] on img at bounding box center [350, 339] width 62 height 46
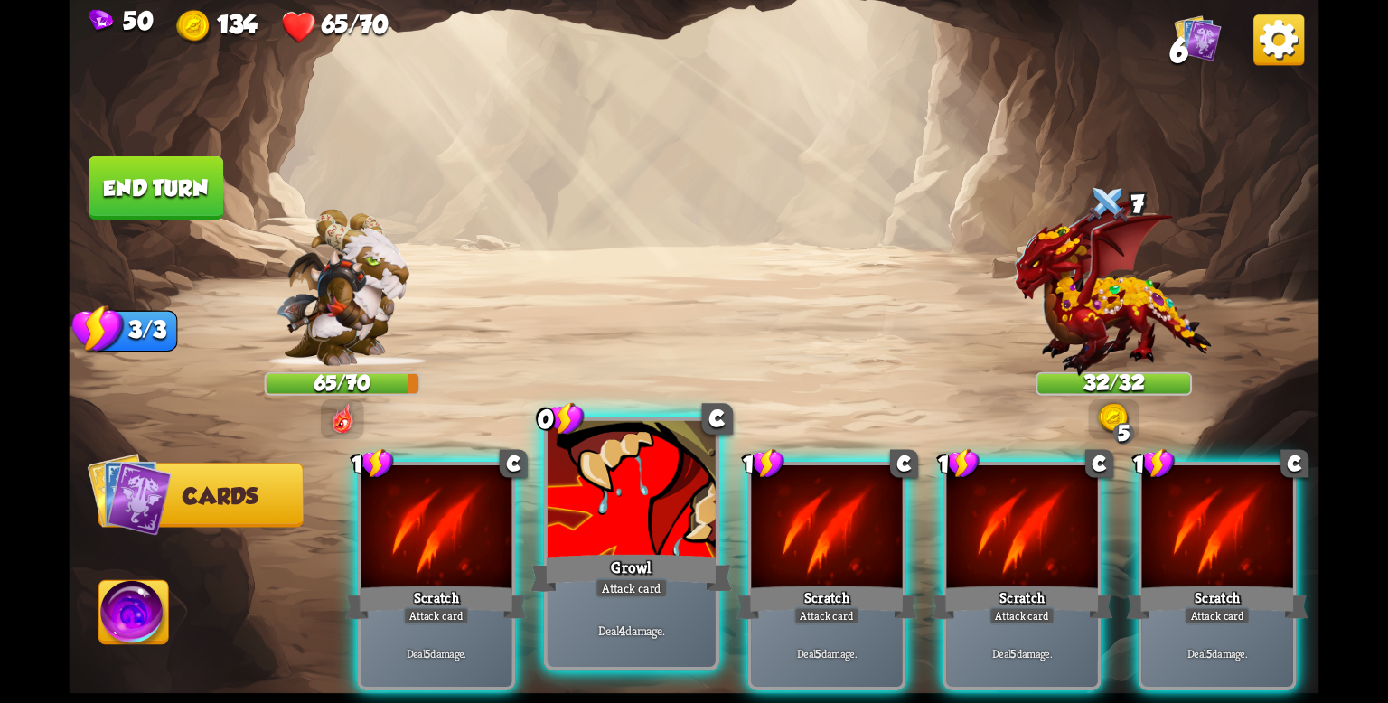
click at [635, 568] on div "Growl" at bounding box center [630, 572] width 201 height 45
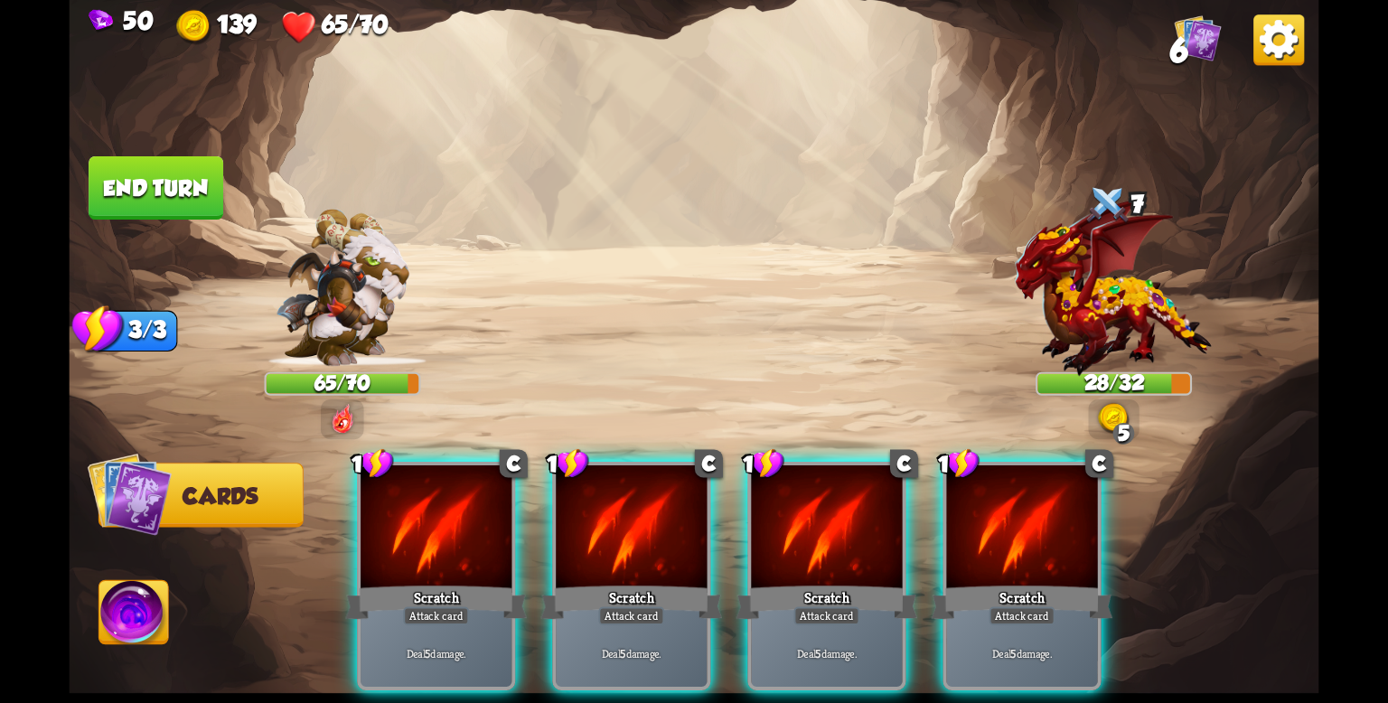
click at [635, 582] on div "Scratch" at bounding box center [631, 602] width 182 height 41
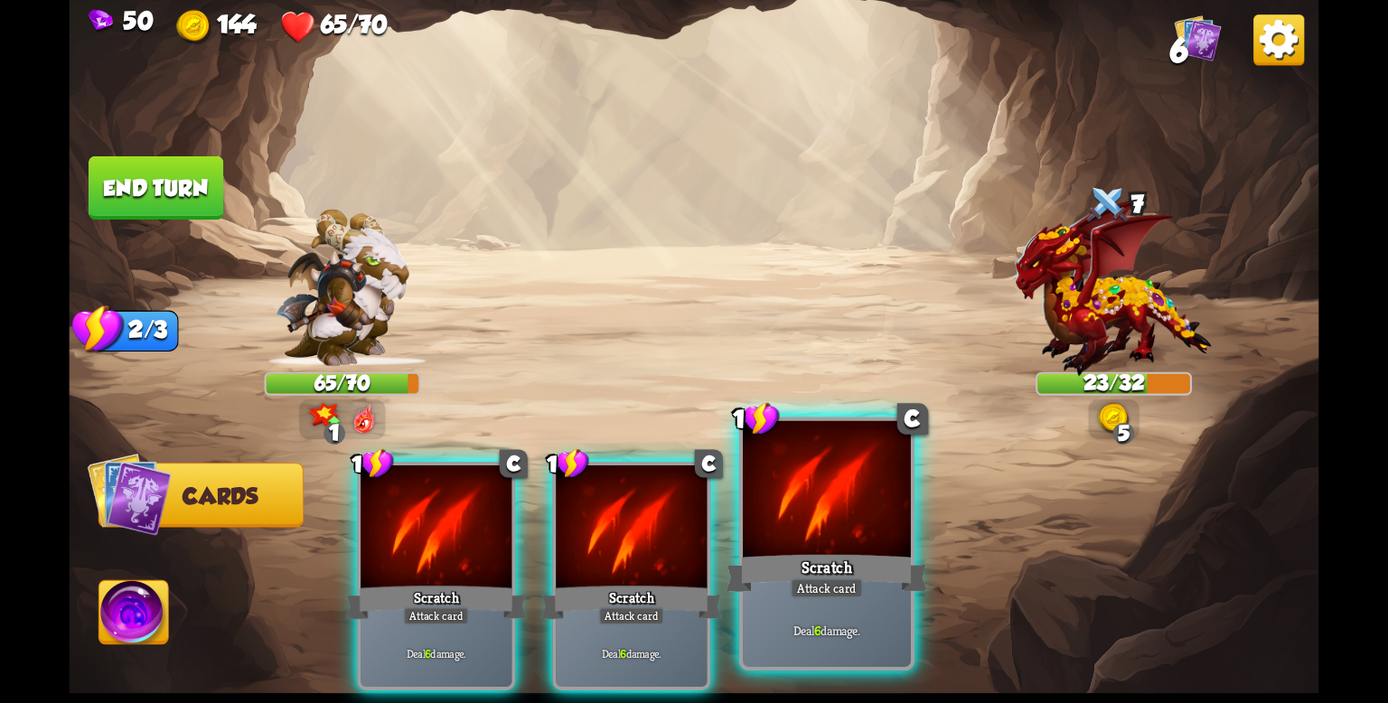
click at [865, 566] on div "Scratch" at bounding box center [825, 572] width 201 height 45
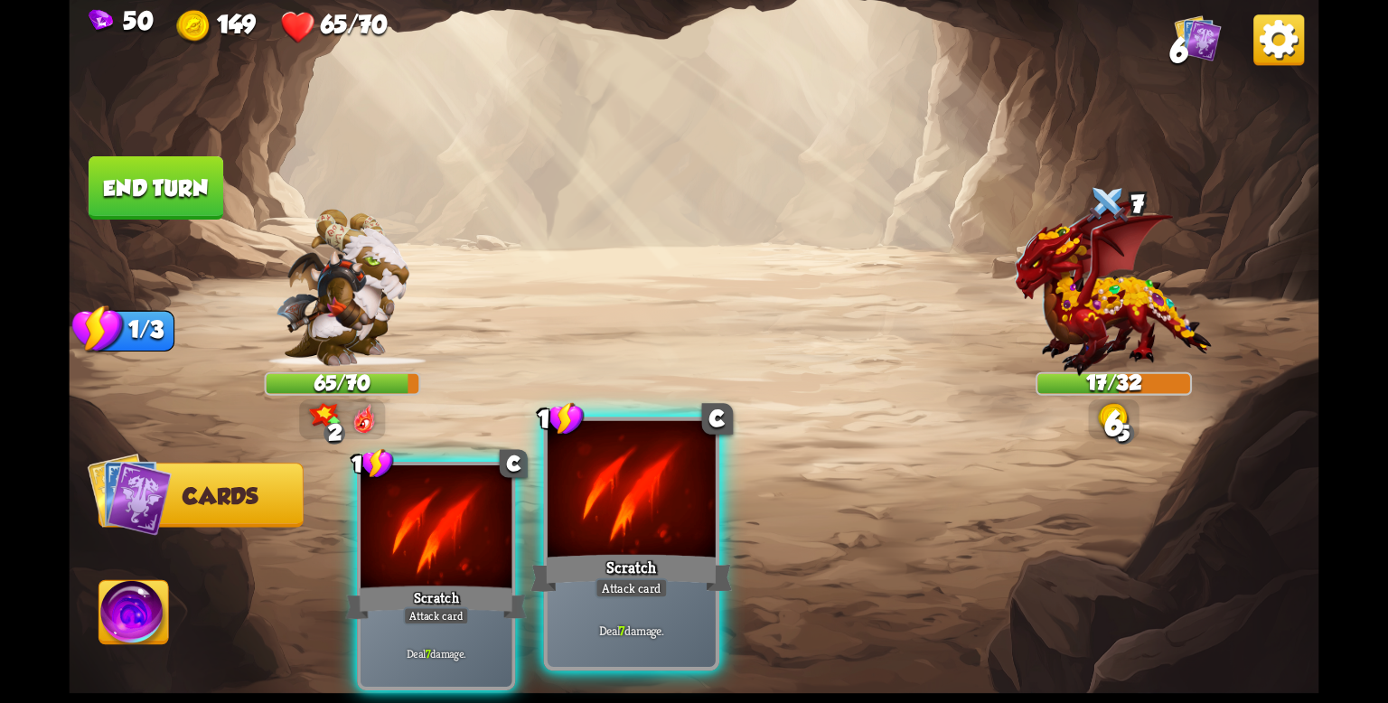
click at [666, 560] on div "Scratch" at bounding box center [630, 572] width 201 height 45
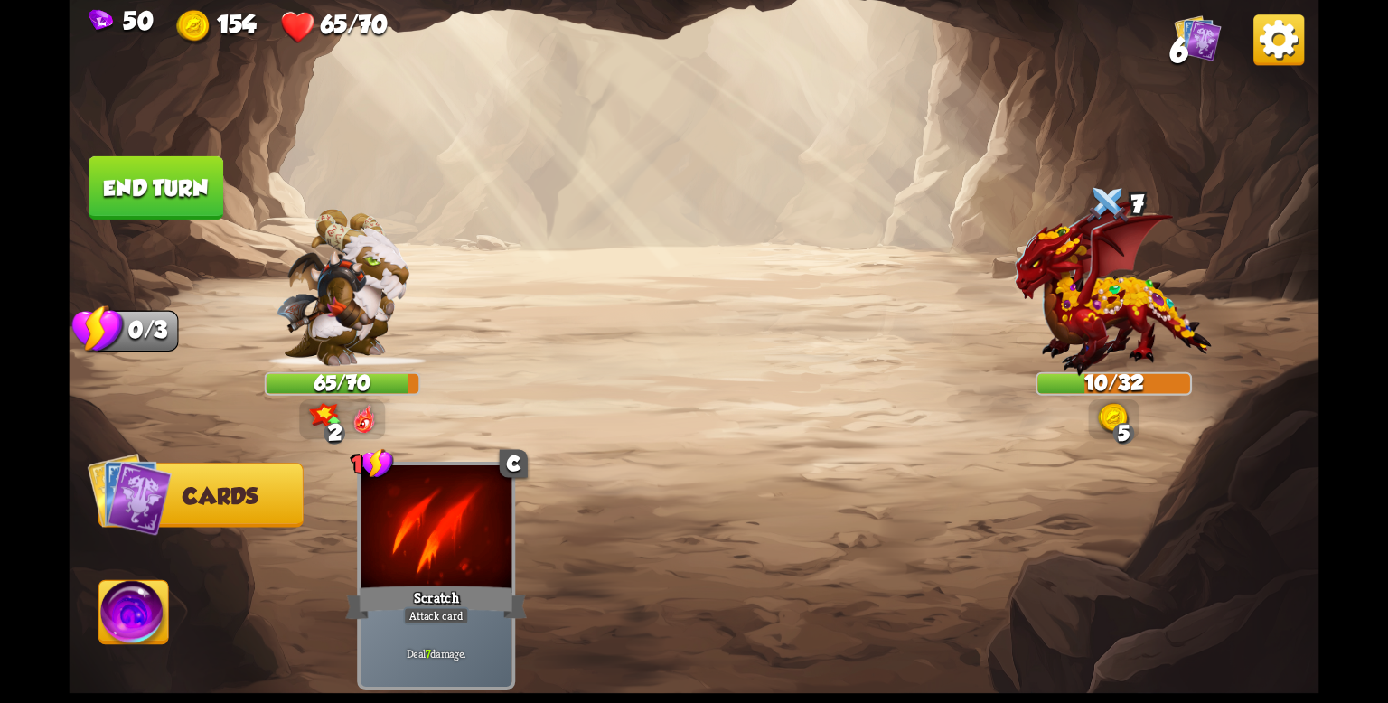
click at [140, 199] on button "End turn" at bounding box center [156, 187] width 135 height 63
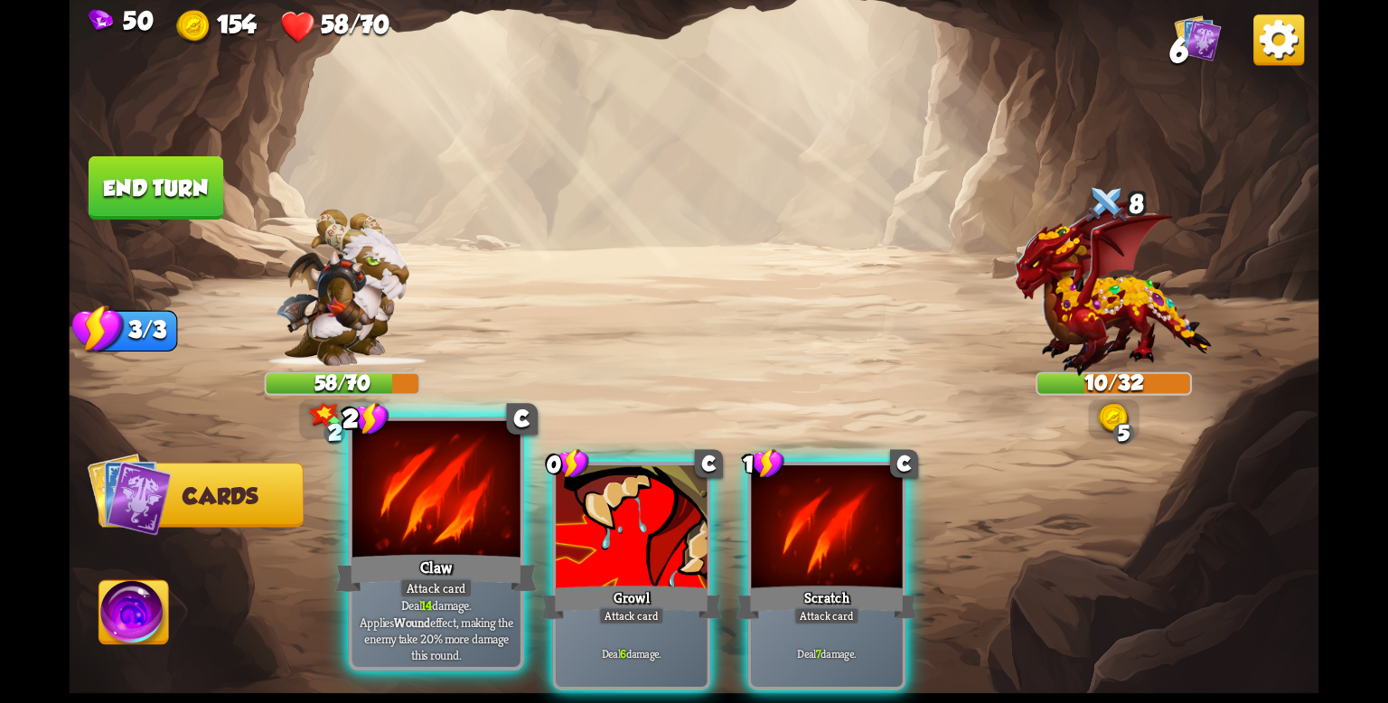
click at [433, 539] on div at bounding box center [436, 492] width 168 height 142
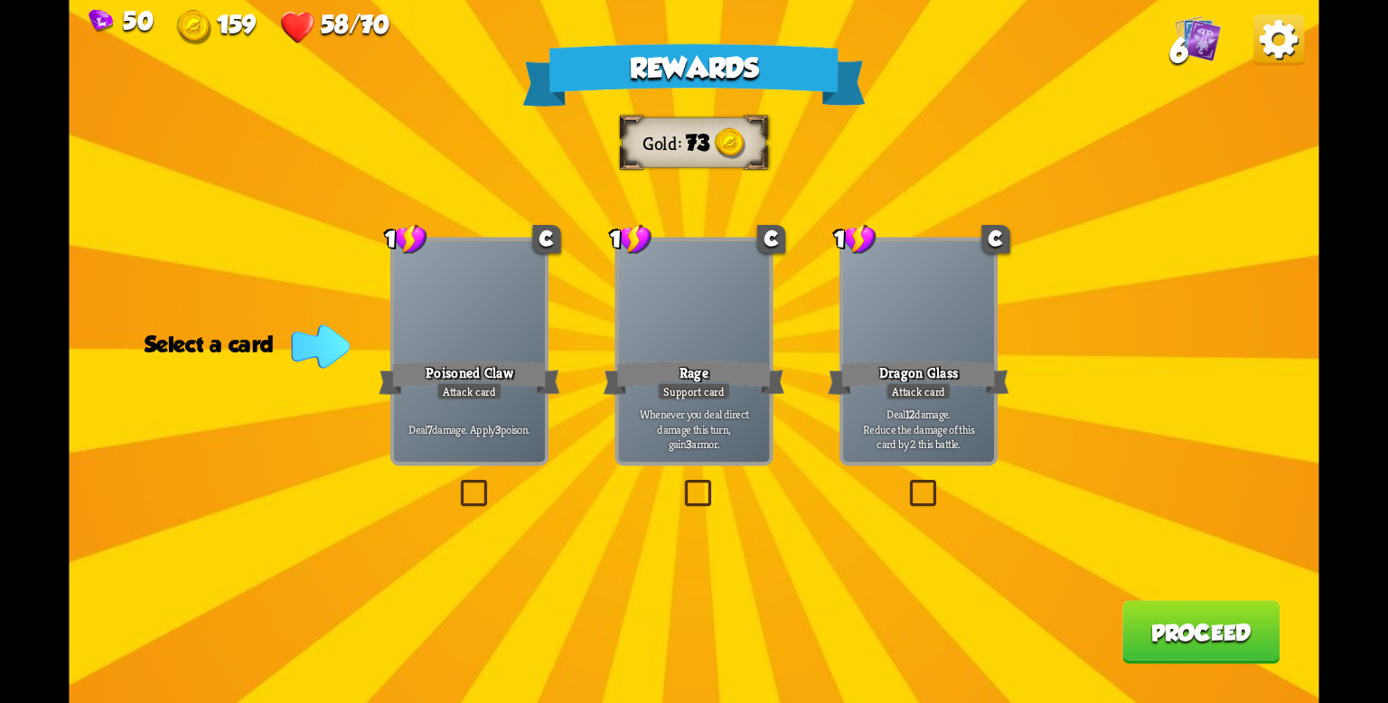
click at [456, 408] on div "Deal 7 damage. Apply 3 poison." at bounding box center [469, 430] width 151 height 66
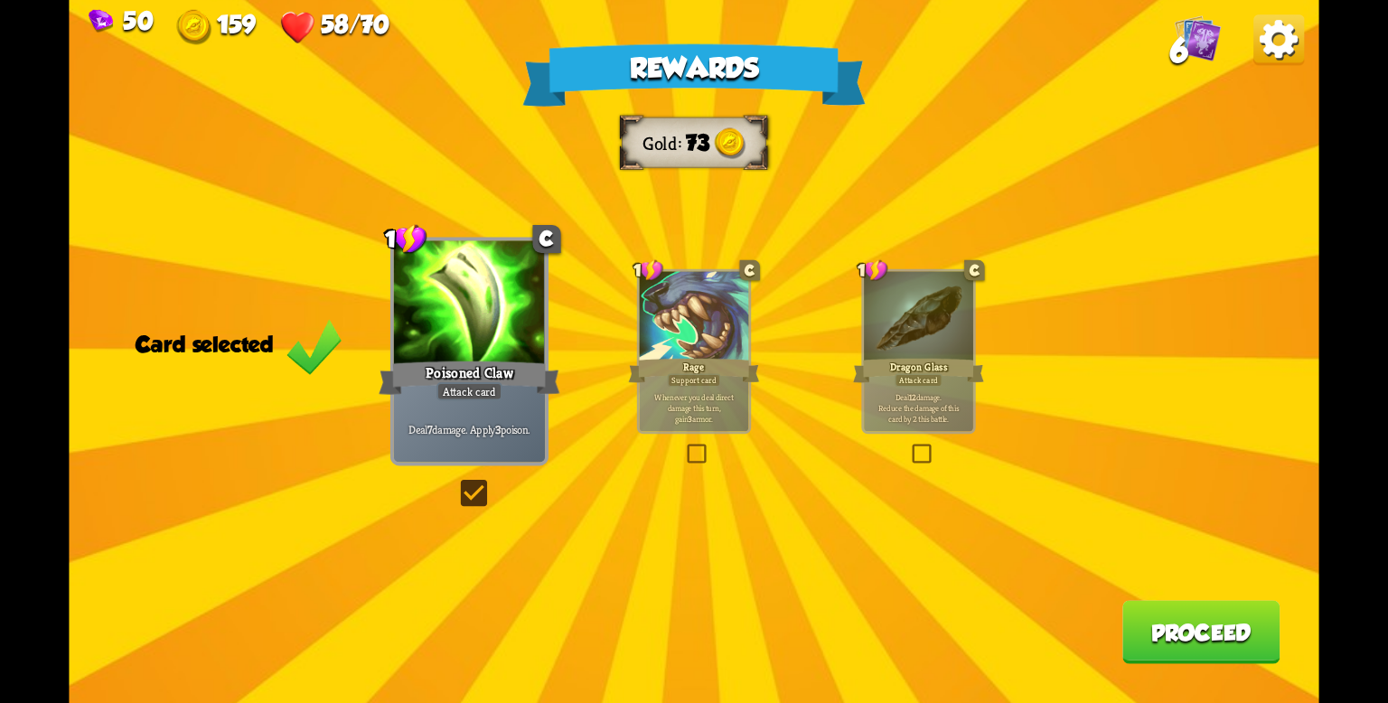
click at [1220, 622] on button "Proceed" at bounding box center [1201, 632] width 158 height 63
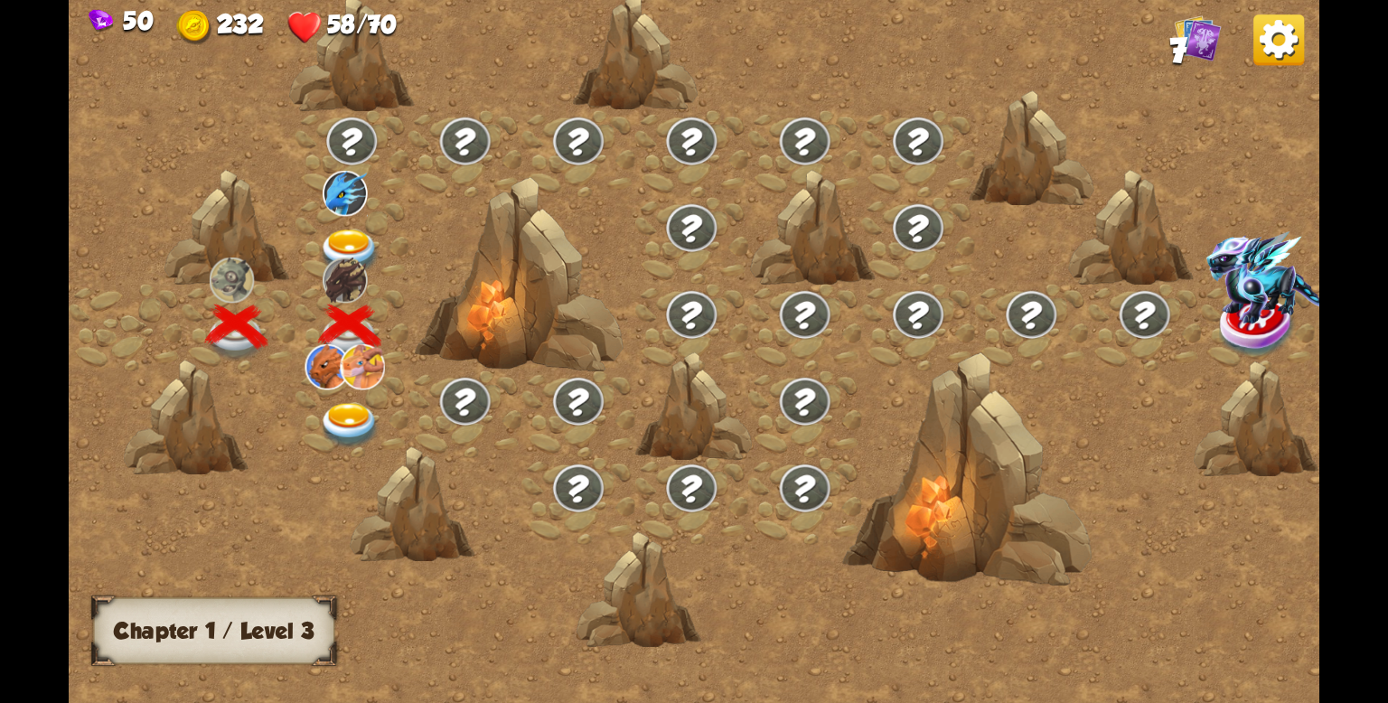
click at [357, 284] on div at bounding box center [351, 284] width 113 height 0
click at [350, 284] on div at bounding box center [351, 284] width 113 height 0
click at [342, 246] on img at bounding box center [350, 252] width 62 height 46
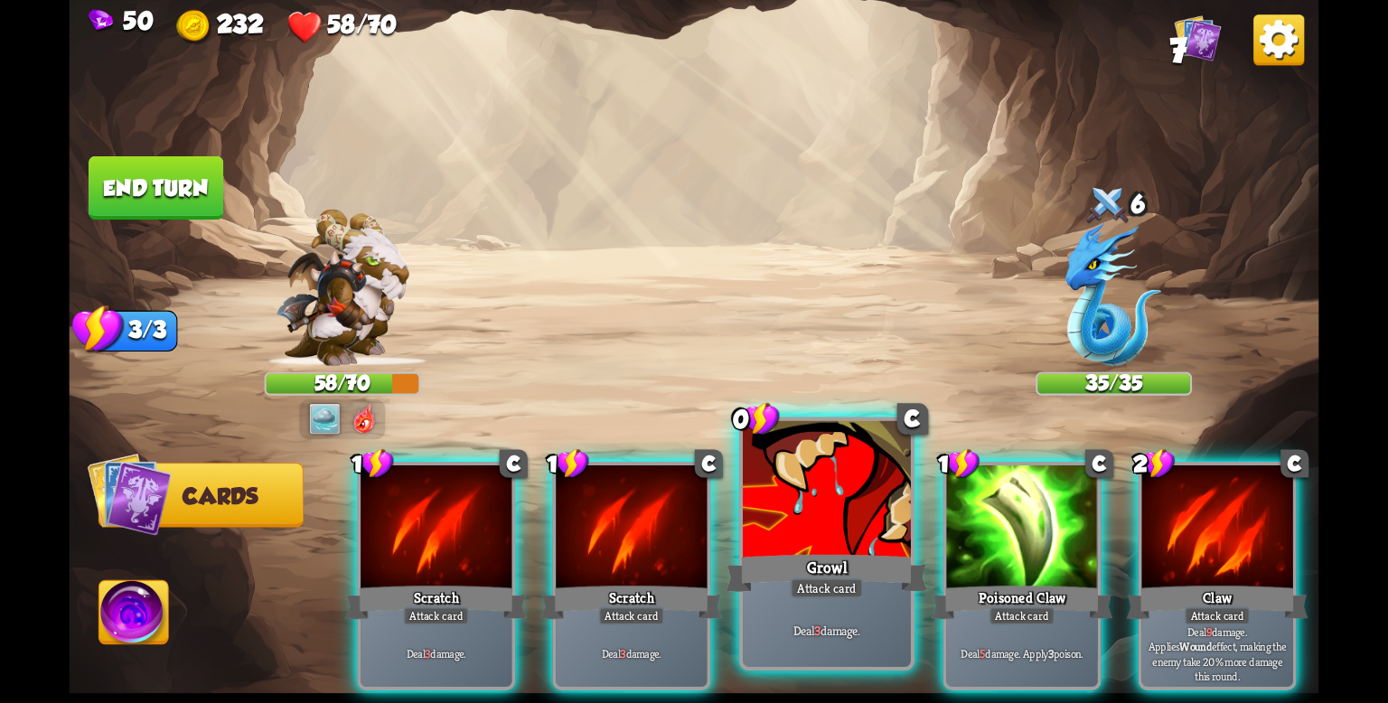
click at [806, 565] on div "Growl" at bounding box center [825, 572] width 201 height 45
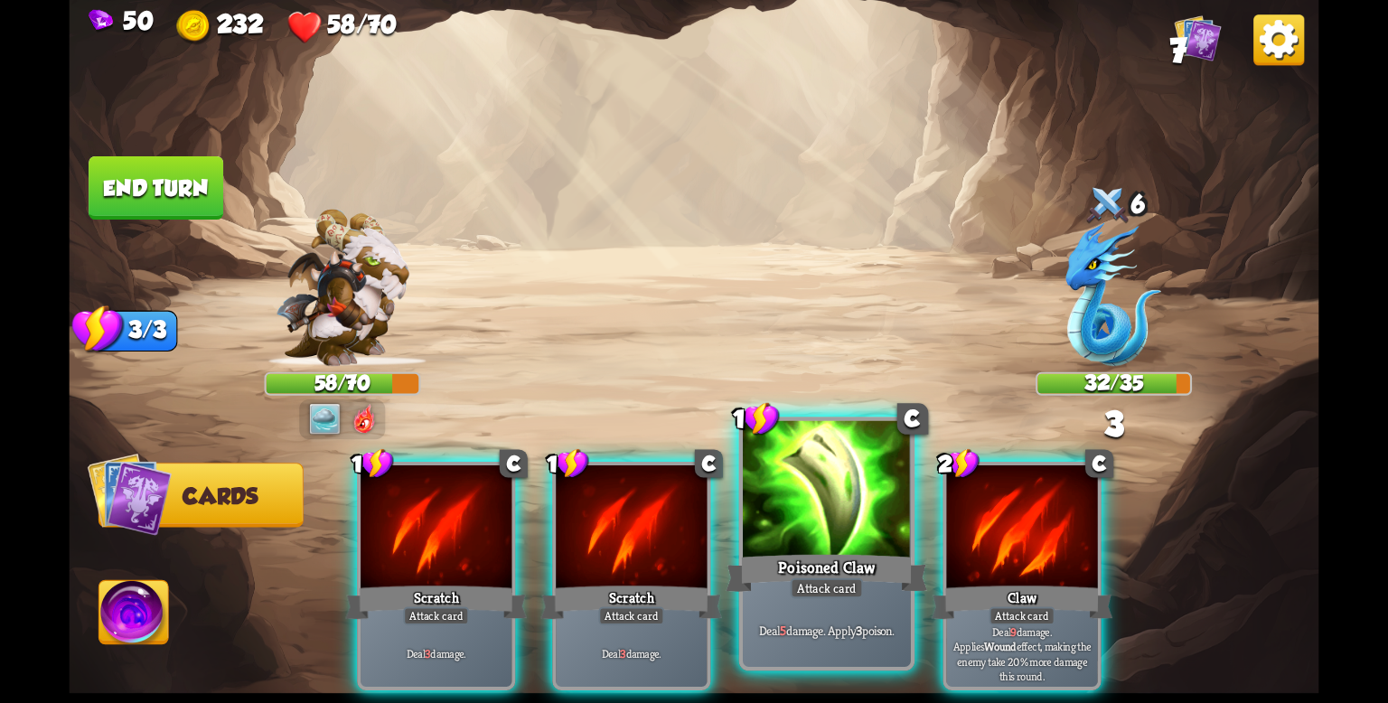
click at [853, 556] on div "Poisoned Claw" at bounding box center [825, 572] width 201 height 45
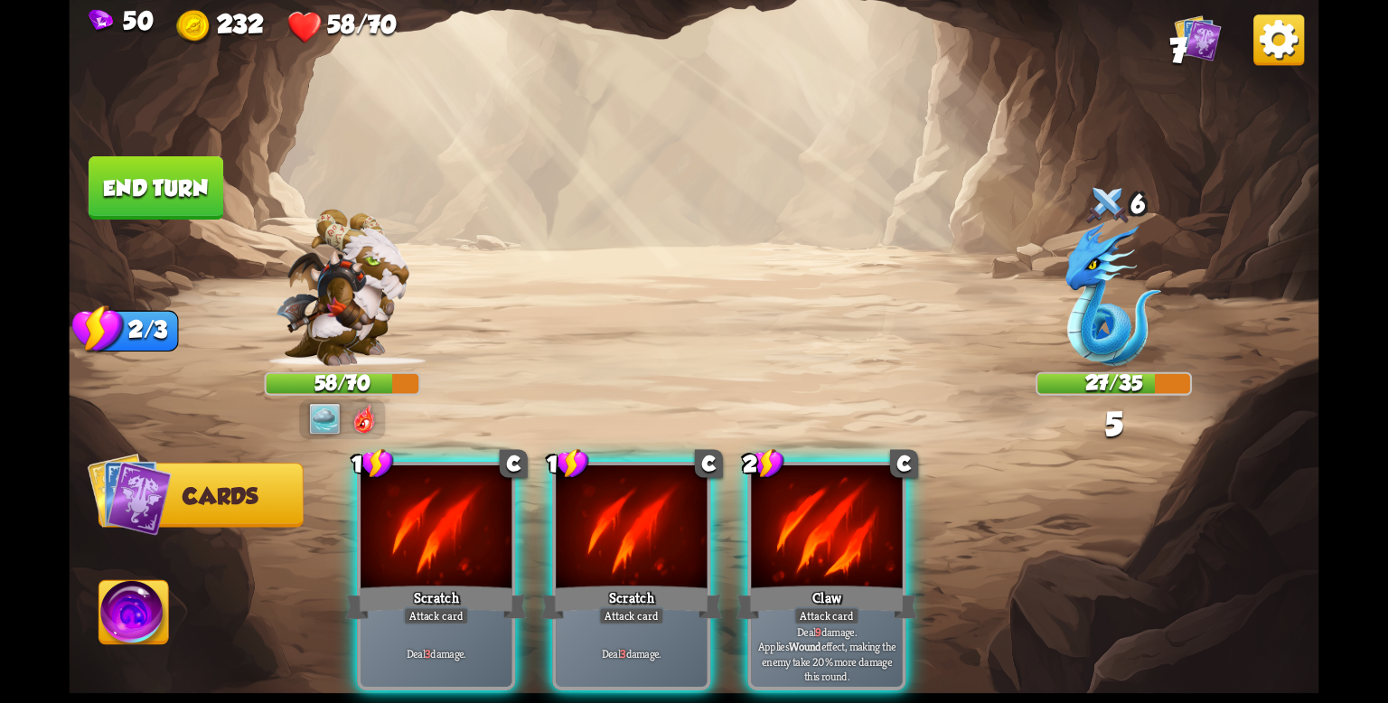
click at [853, 582] on div "Claw" at bounding box center [827, 602] width 182 height 41
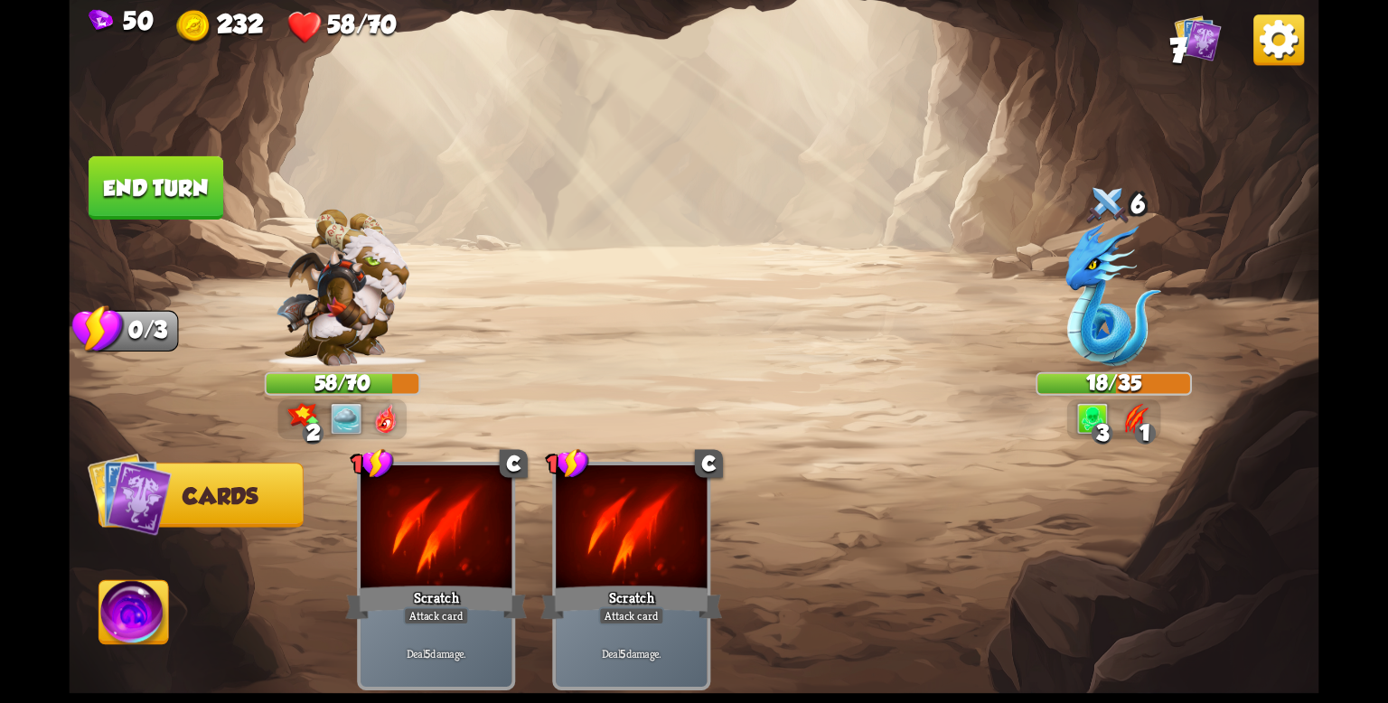
click at [193, 190] on button "End turn" at bounding box center [156, 187] width 135 height 63
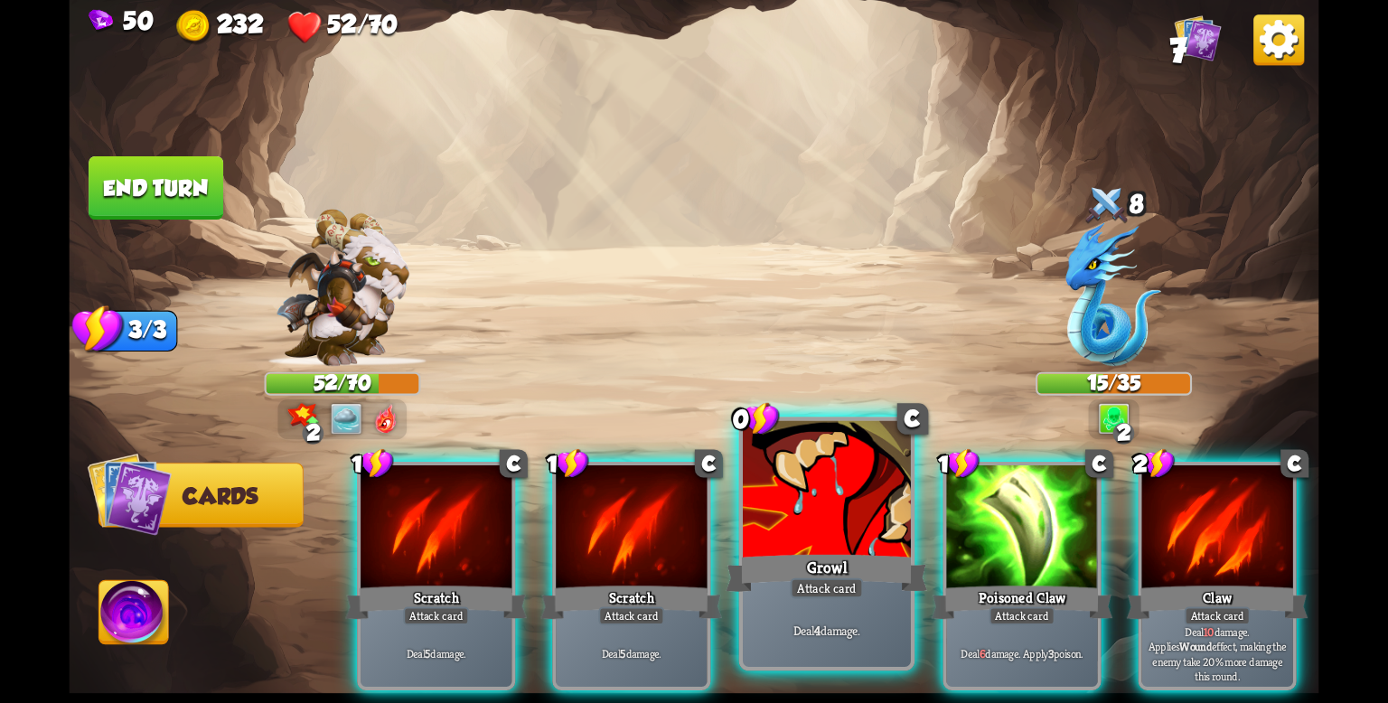
click at [793, 532] on div at bounding box center [827, 492] width 168 height 142
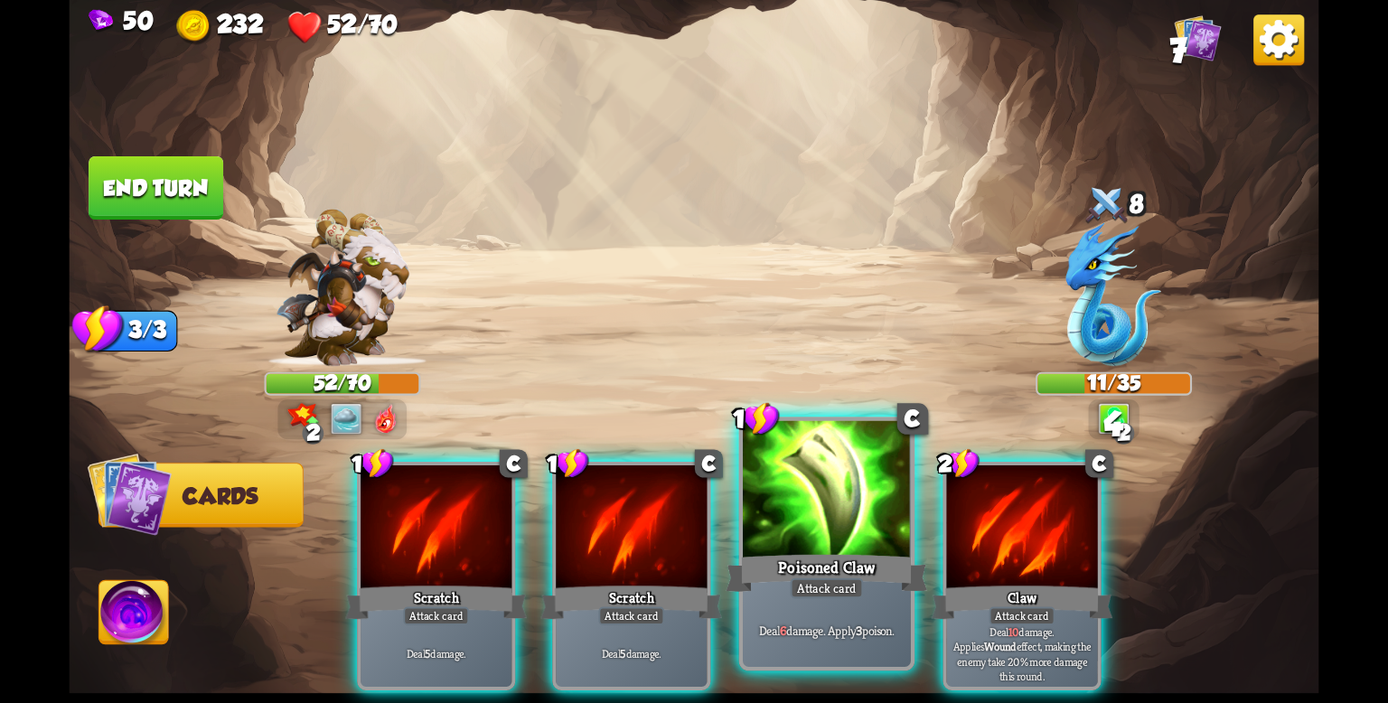
click at [790, 534] on div at bounding box center [827, 492] width 168 height 142
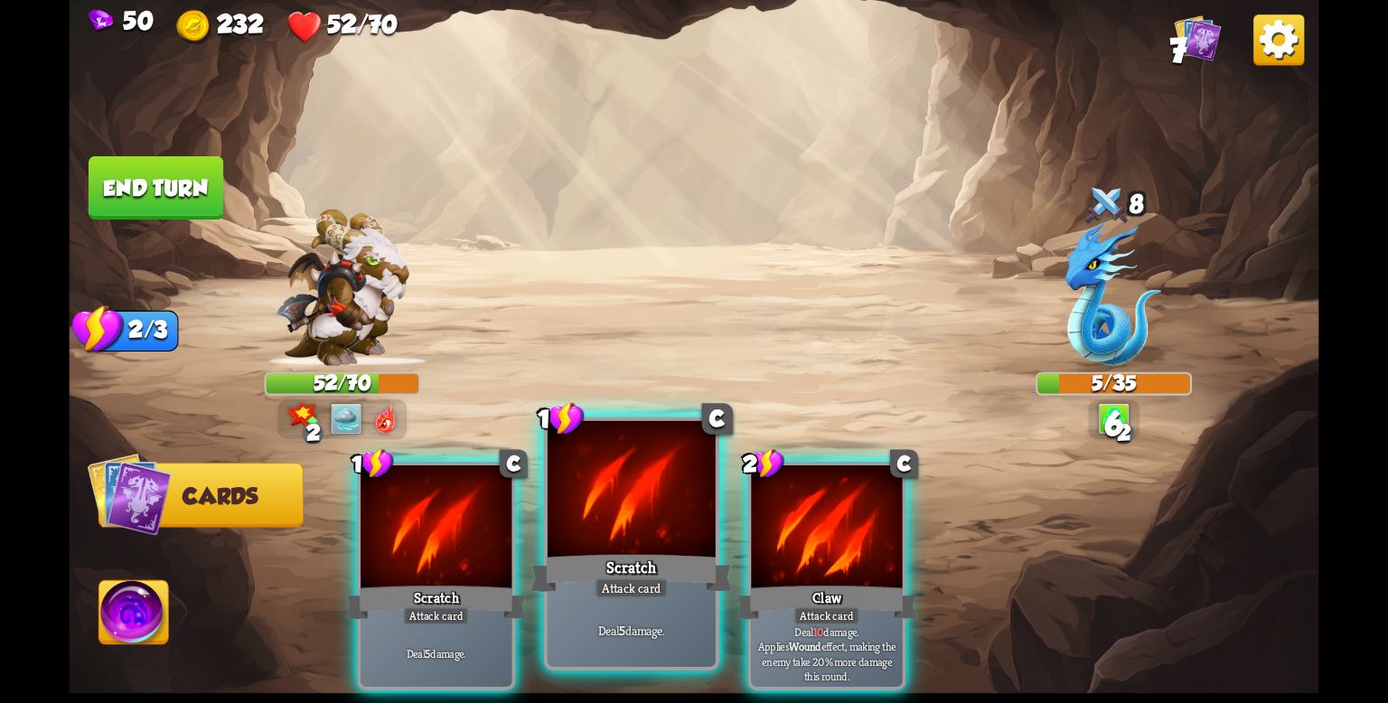
click at [634, 526] on div at bounding box center [631, 492] width 168 height 142
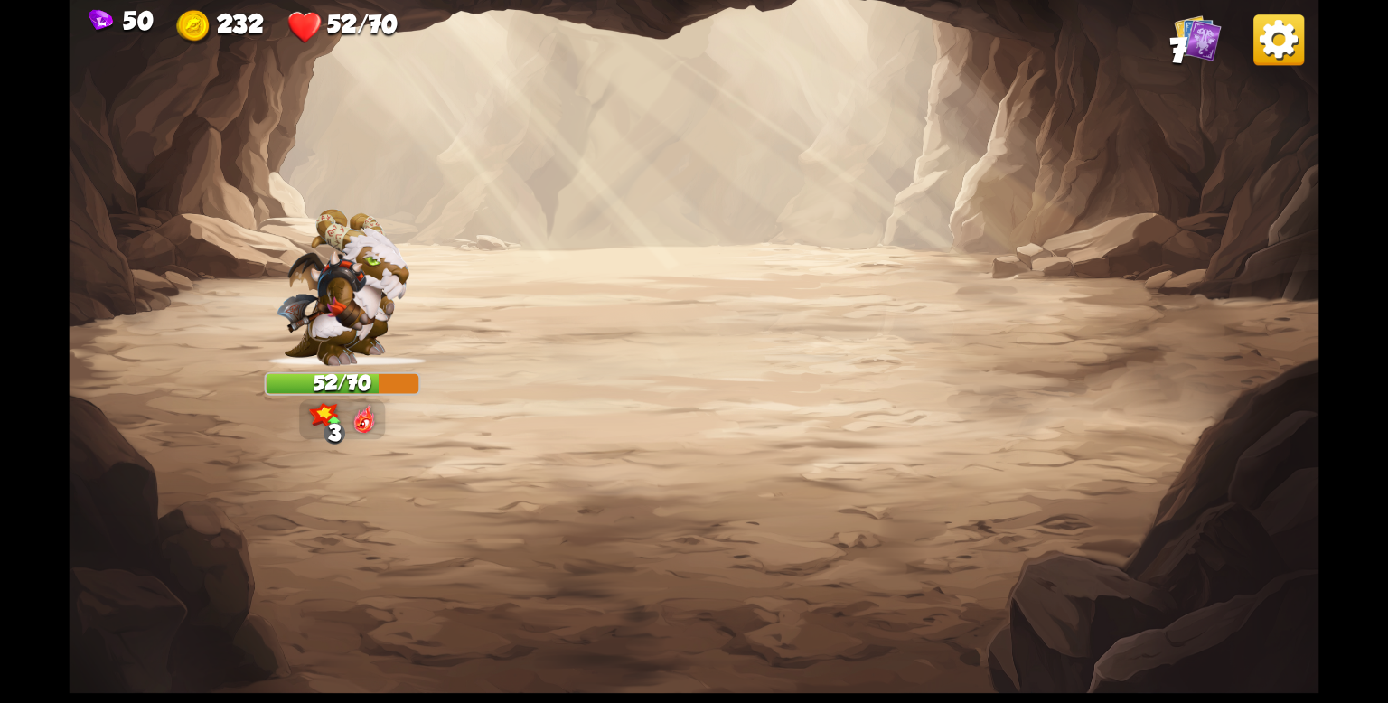
click at [664, 357] on img at bounding box center [693, 351] width 1249 height 703
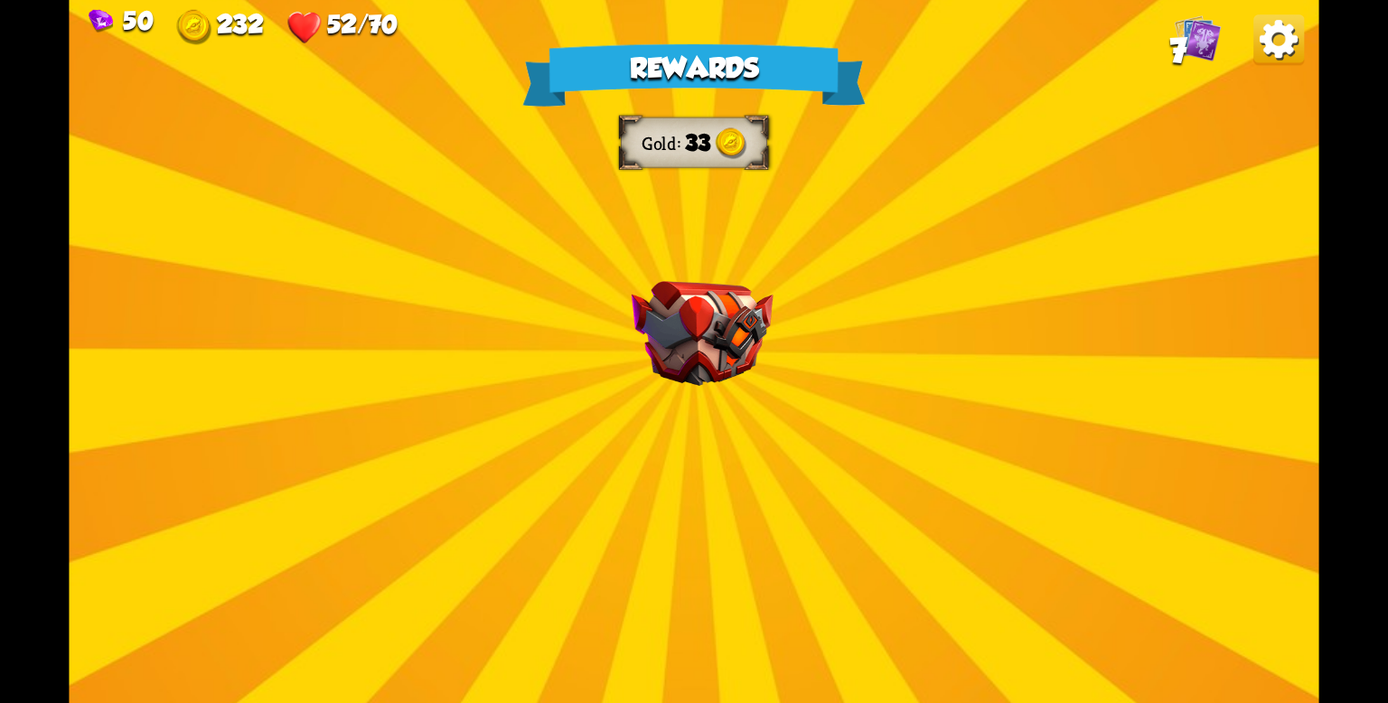
click at [667, 375] on div "Rewards Gold 33 Select a card 1 C Incantation Support card Gain 7 armor. Draw 1…" at bounding box center [693, 351] width 1249 height 703
click at [667, 377] on img at bounding box center [702, 333] width 142 height 105
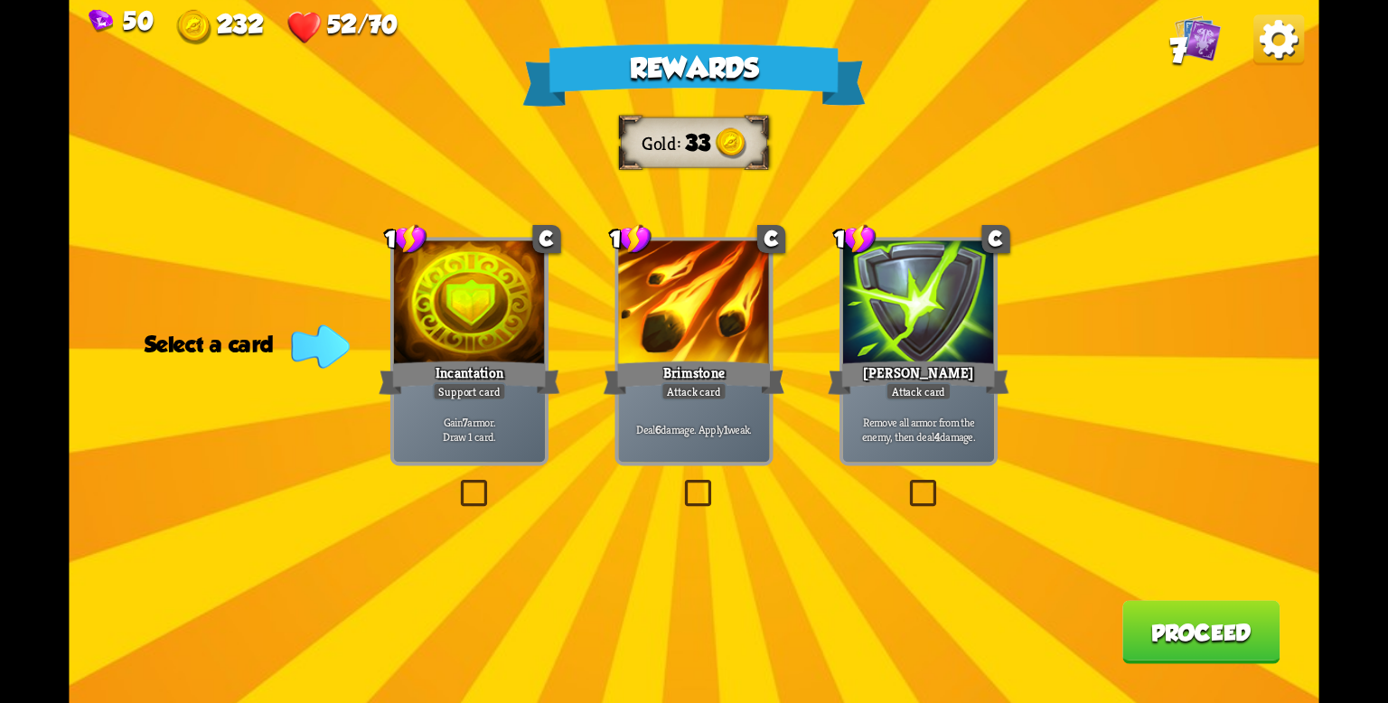
click at [484, 415] on p "Gain 7 armor. Draw 1 card." at bounding box center [469, 430] width 144 height 30
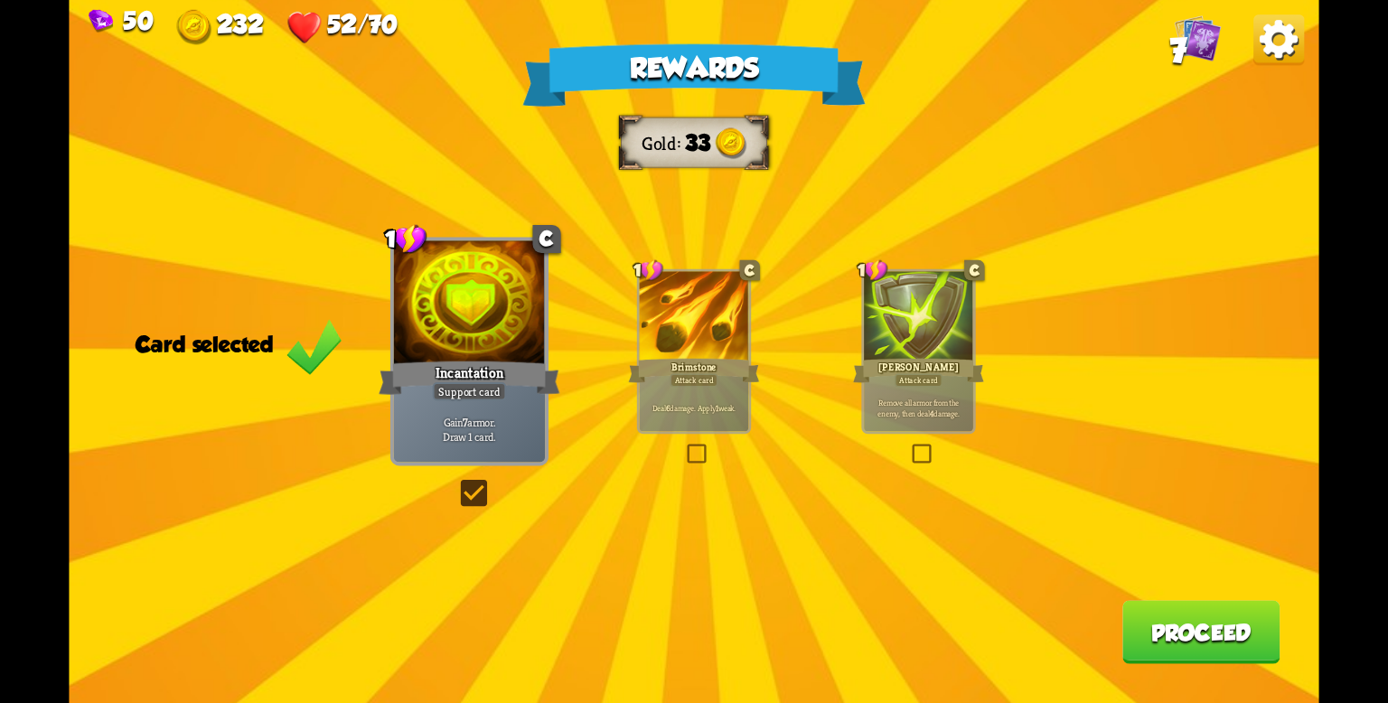
click at [1136, 601] on div "Rewards Gold 33 Card selected 1 C Incantation Support card Gain 7 armor. Draw 1…" at bounding box center [693, 351] width 1249 height 703
click at [1146, 612] on button "Proceed" at bounding box center [1201, 632] width 158 height 63
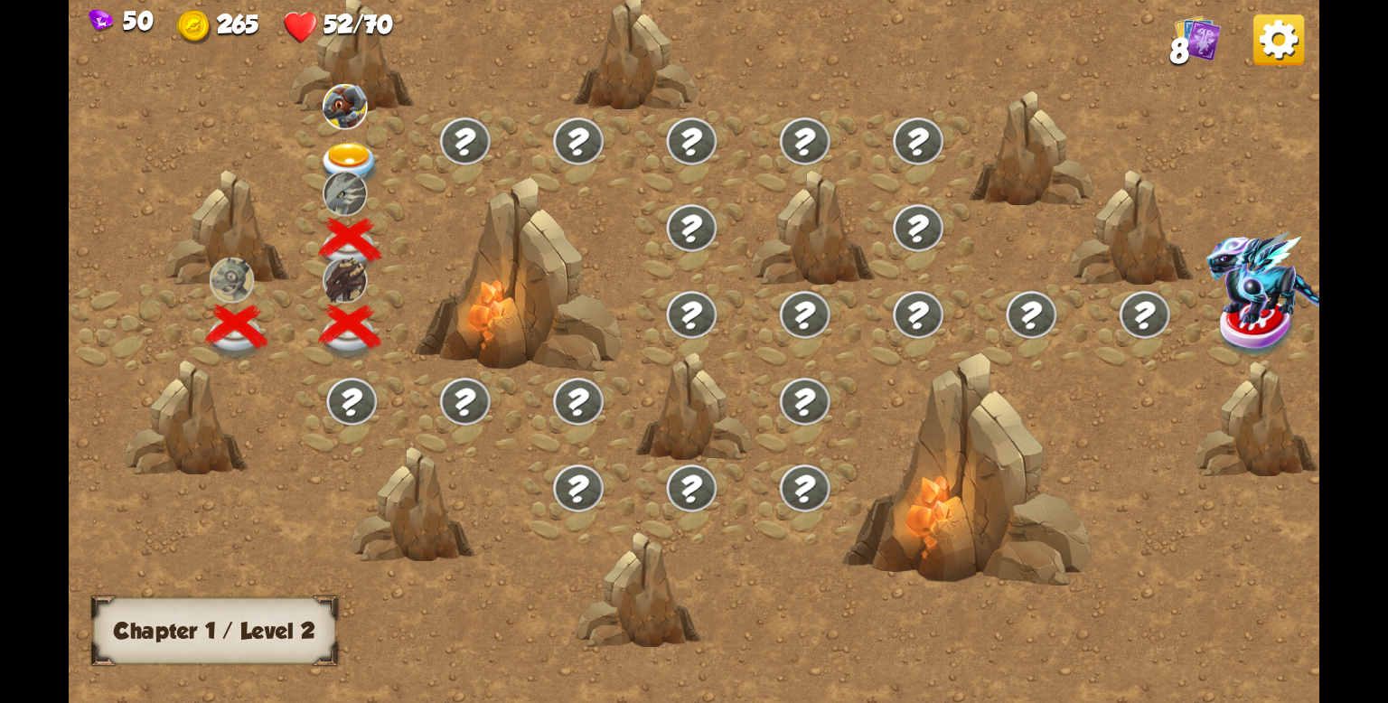
click at [341, 155] on img at bounding box center [350, 166] width 62 height 46
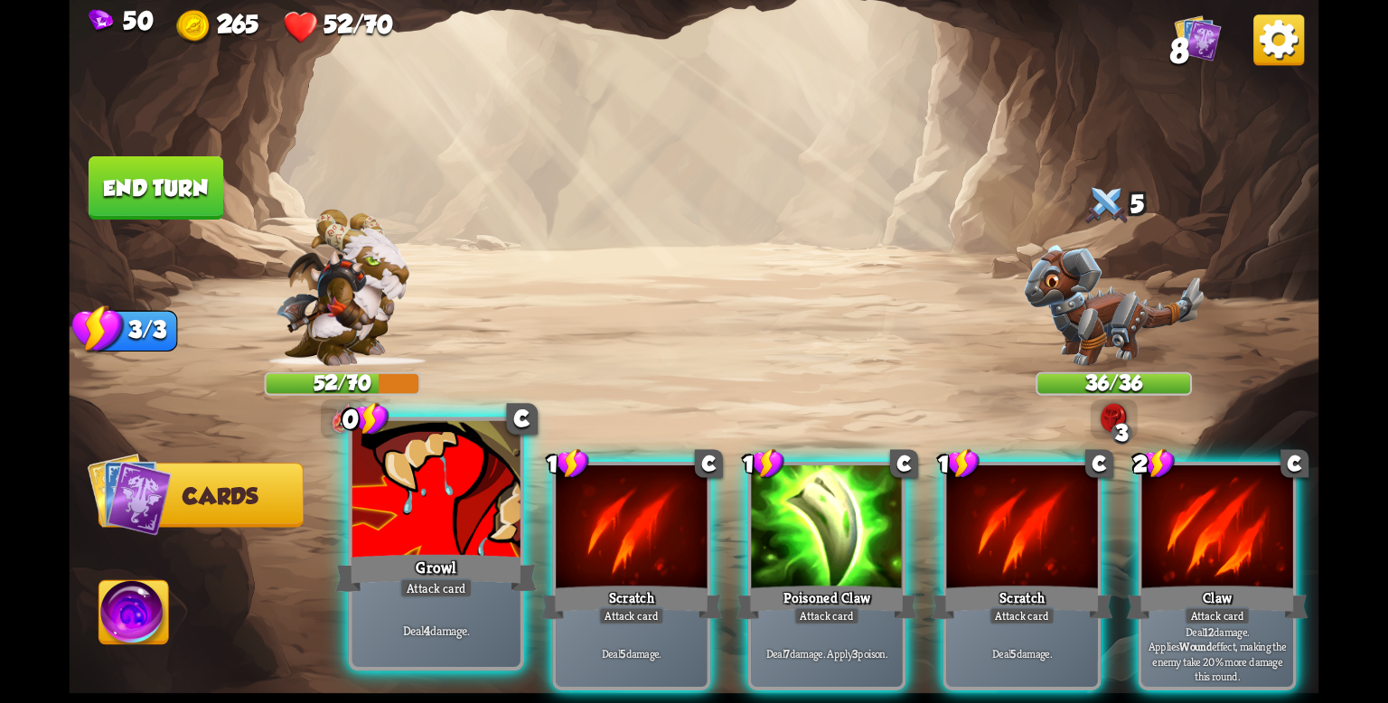
click at [439, 527] on div at bounding box center [436, 492] width 168 height 142
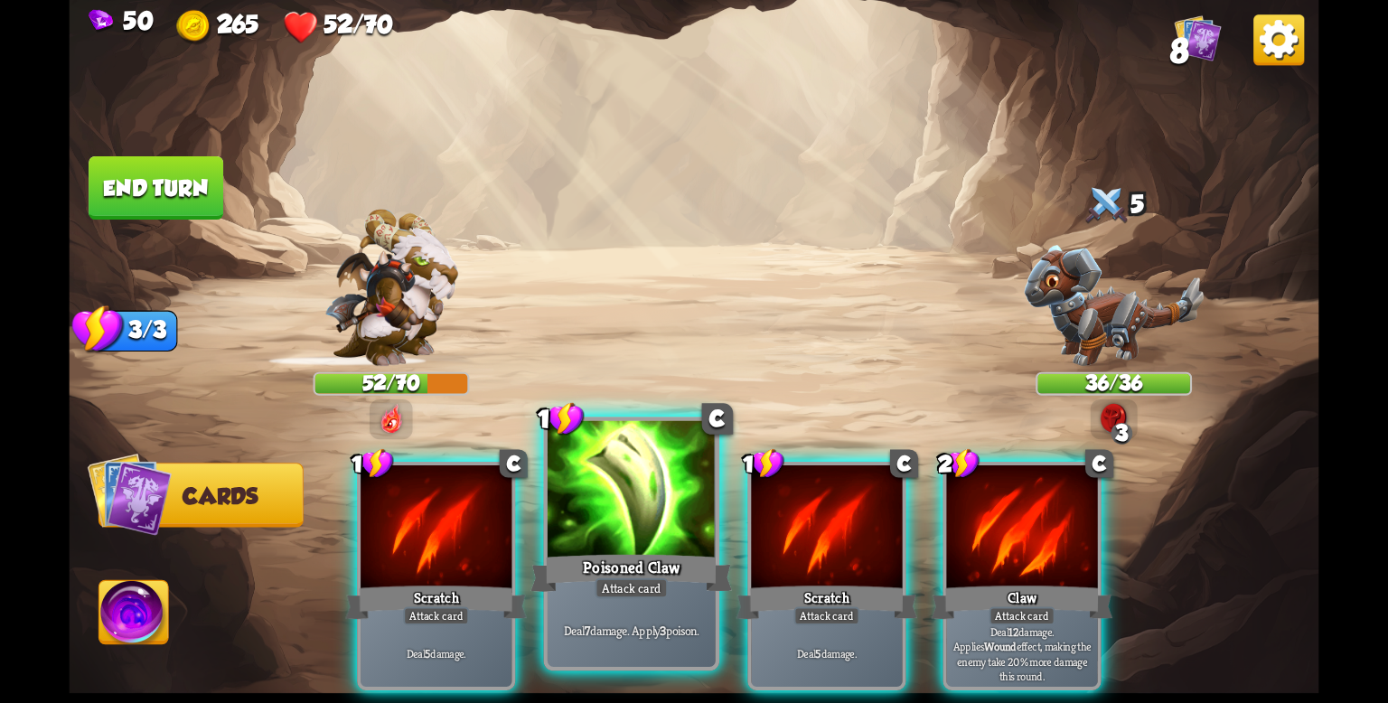
click at [592, 521] on div at bounding box center [631, 492] width 168 height 142
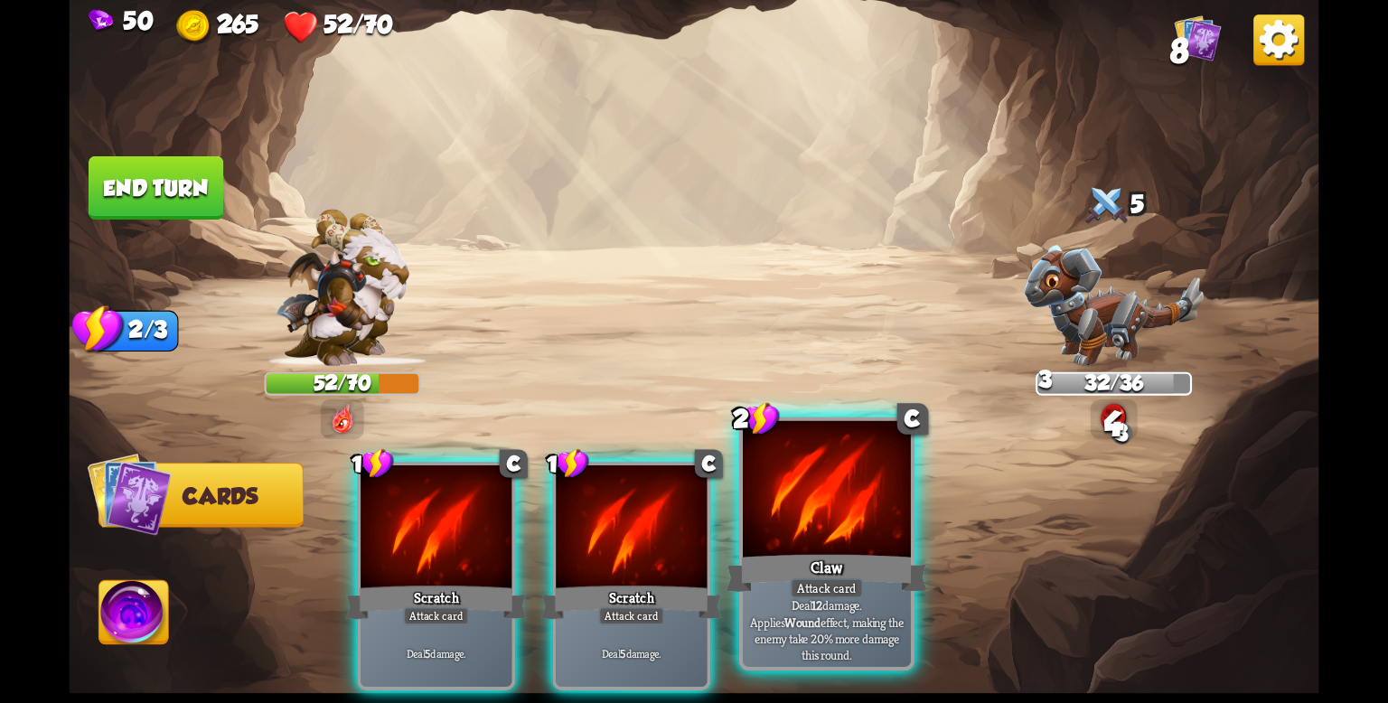
click at [798, 542] on div at bounding box center [827, 492] width 168 height 142
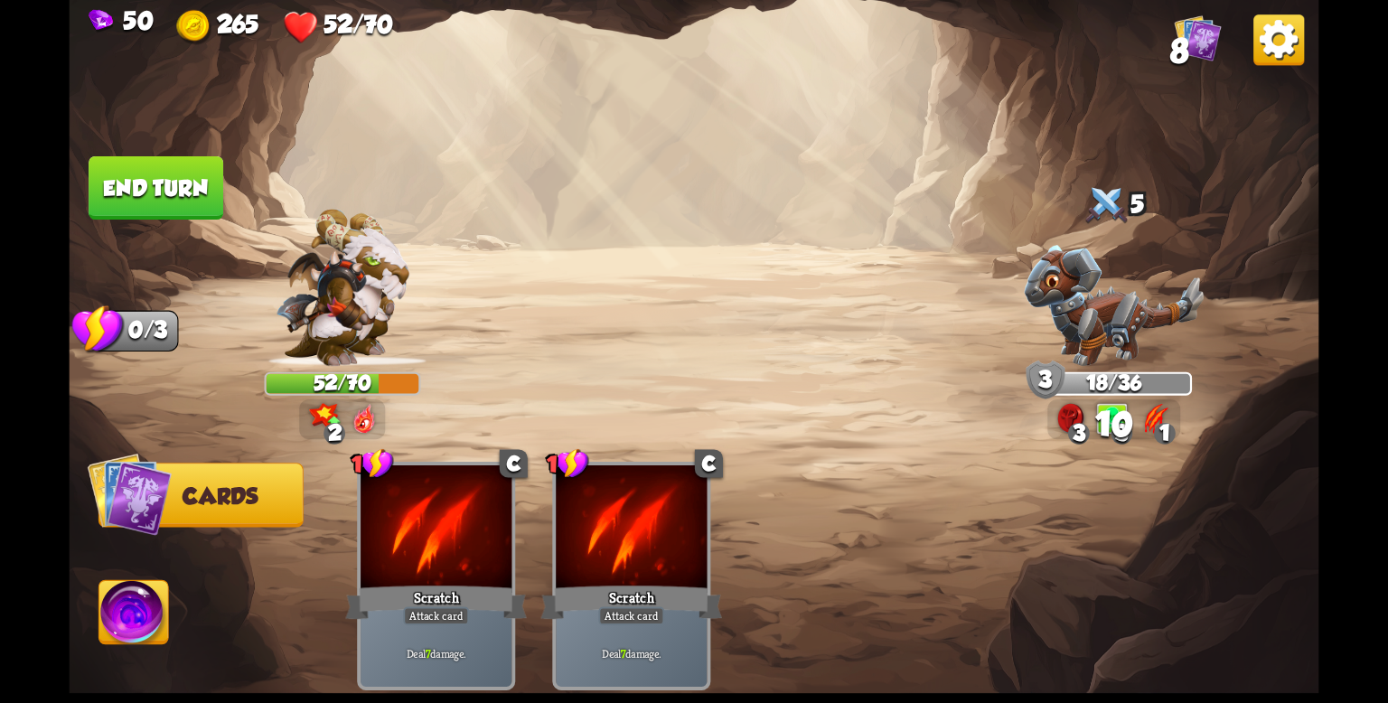
drag, startPoint x: 156, startPoint y: 188, endPoint x: 152, endPoint y: 179, distance: 10.1
click at [152, 179] on button "End turn" at bounding box center [156, 187] width 135 height 63
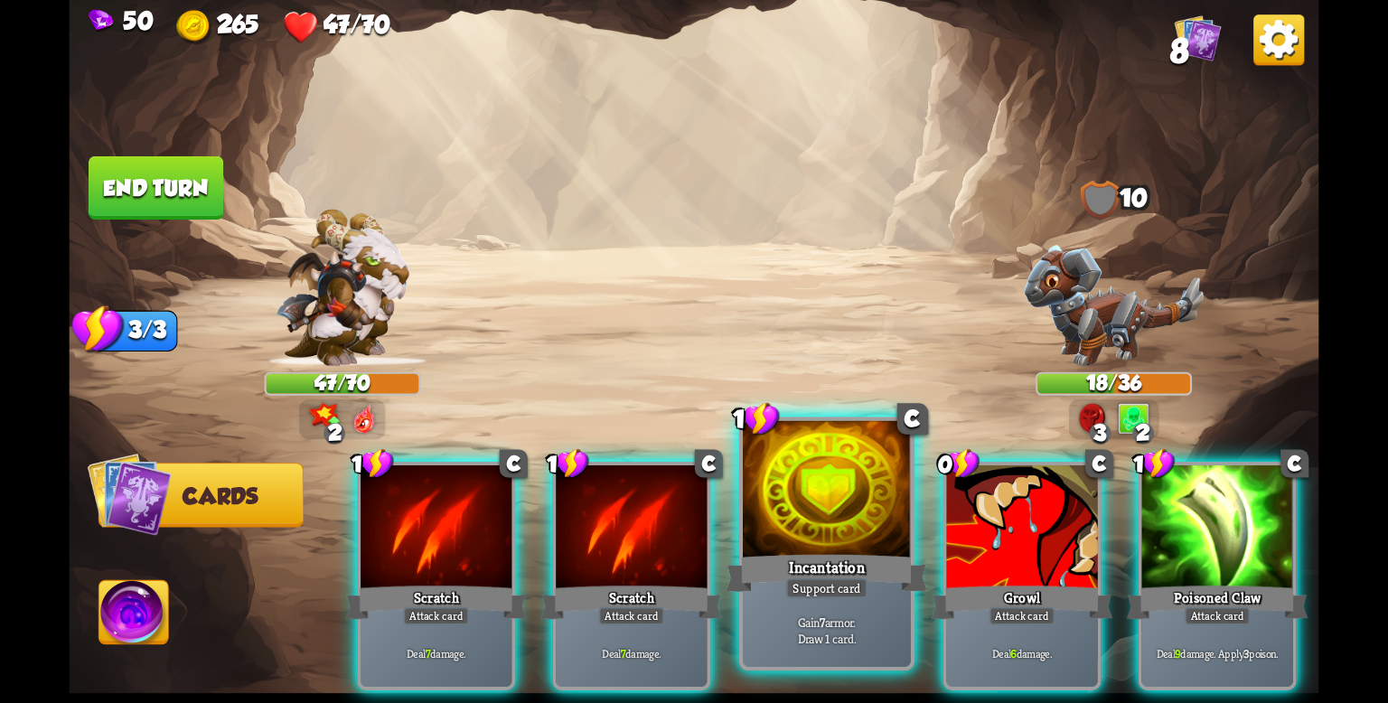
click at [785, 545] on div at bounding box center [827, 492] width 168 height 142
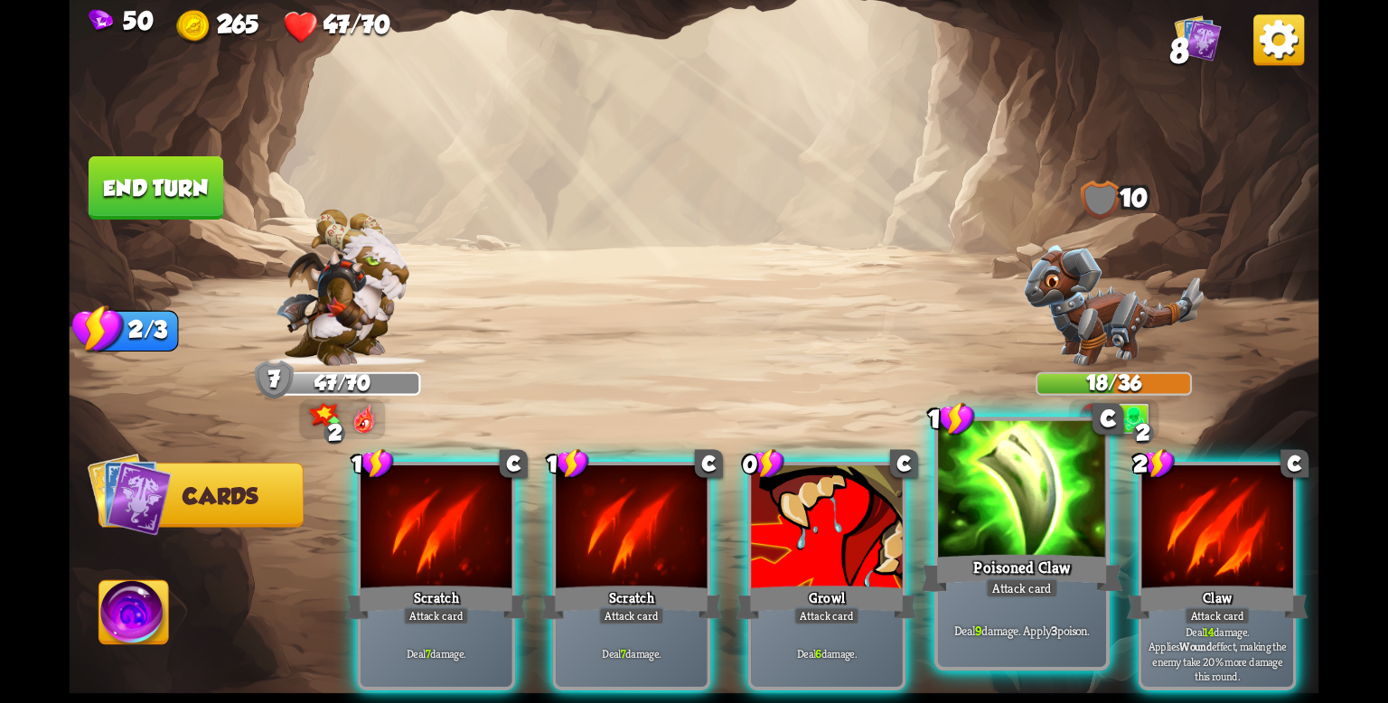
click at [1024, 583] on div "Attack card" at bounding box center [1022, 588] width 73 height 21
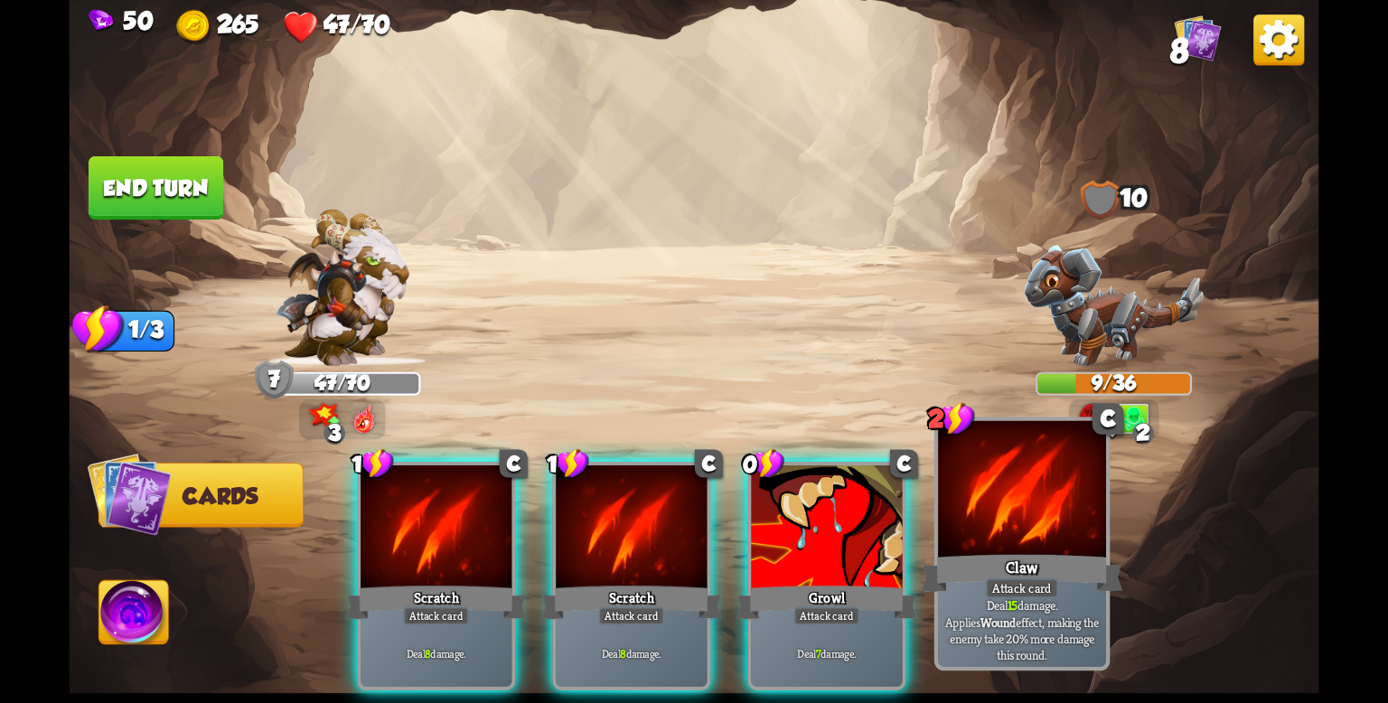
click at [1016, 586] on div "Attack card" at bounding box center [1022, 588] width 73 height 21
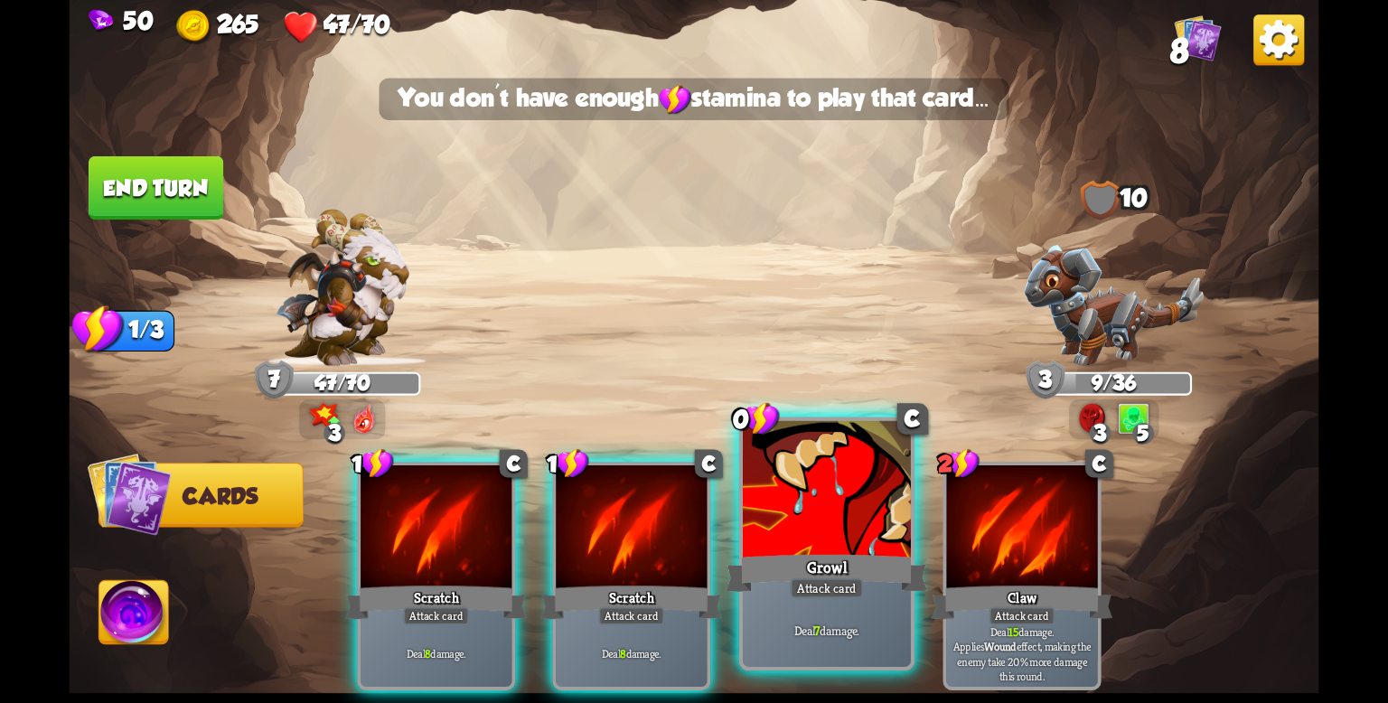
click at [788, 560] on div "Growl" at bounding box center [825, 572] width 201 height 45
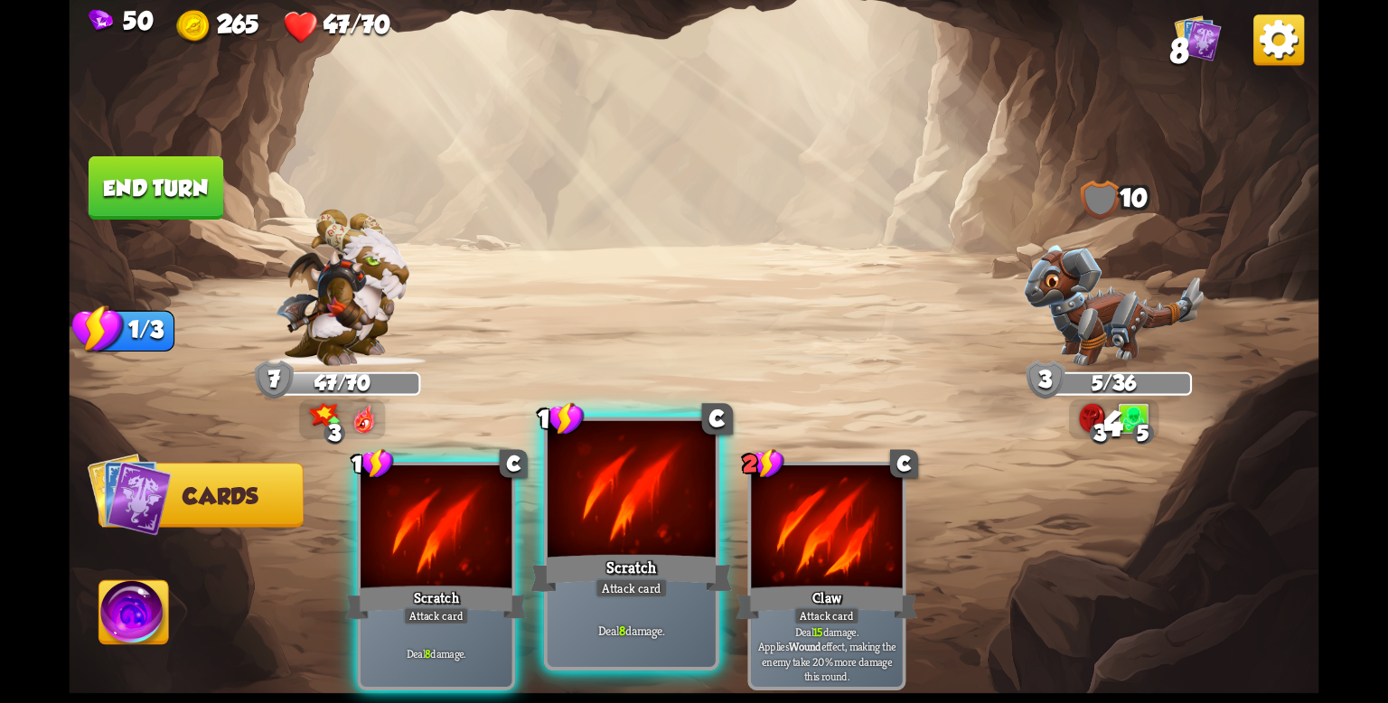
click at [639, 561] on div "Scratch" at bounding box center [630, 572] width 201 height 45
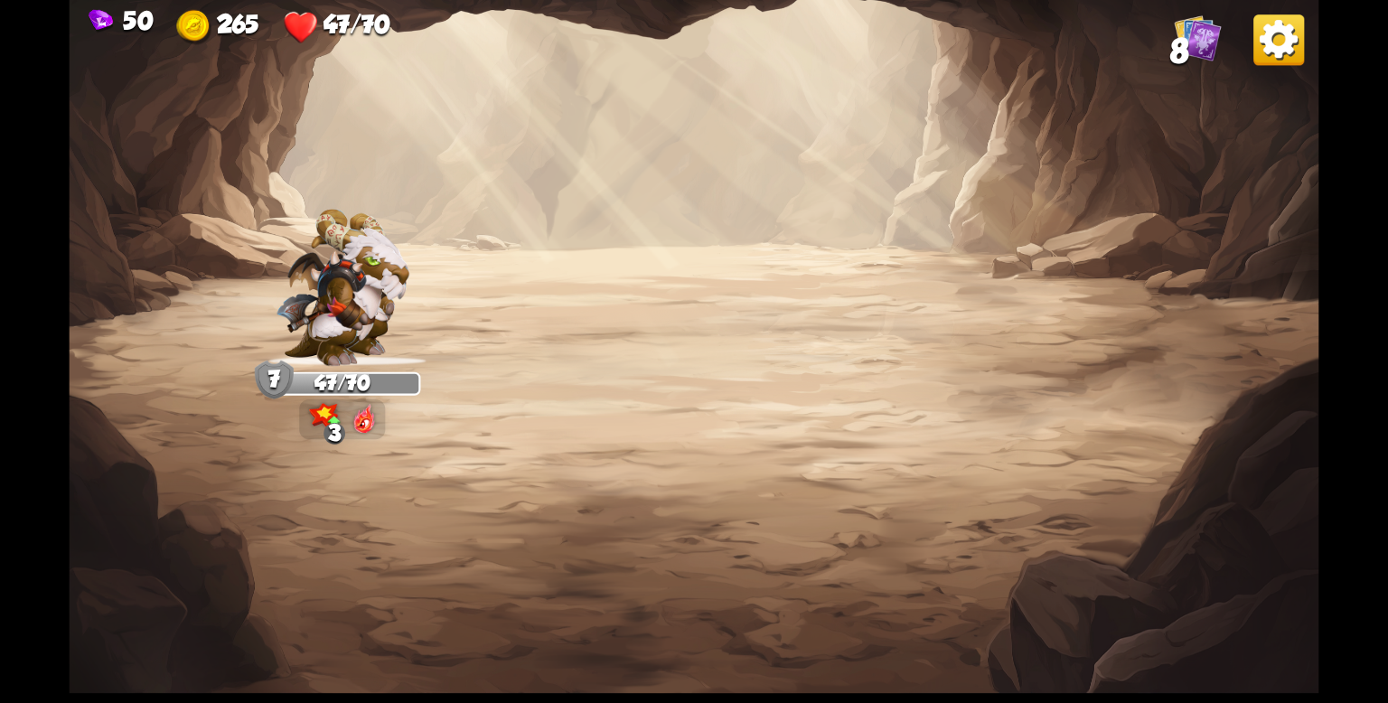
click at [639, 561] on img at bounding box center [693, 351] width 1249 height 703
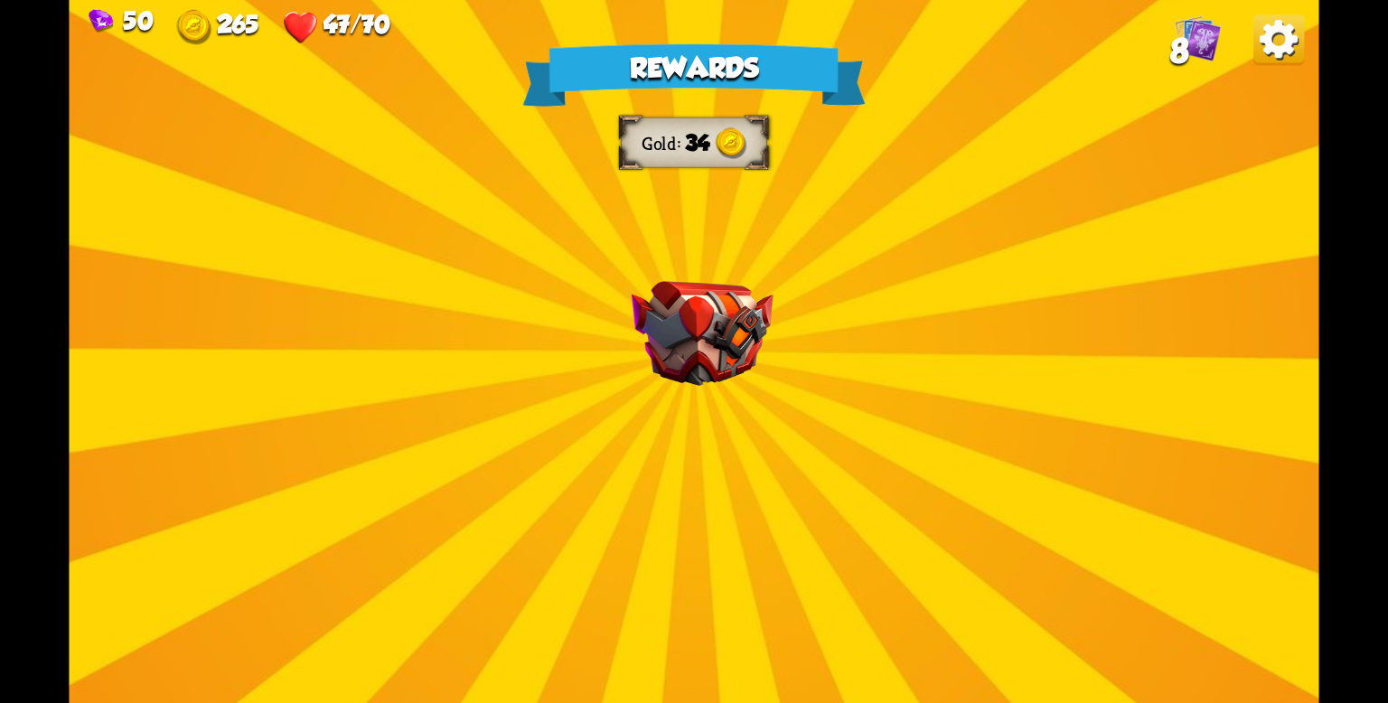
click at [639, 561] on div "Rewards Gold 34 Select a card 1 C Enchanted Scratch Attack card Deal 7 damage. …" at bounding box center [693, 351] width 1249 height 703
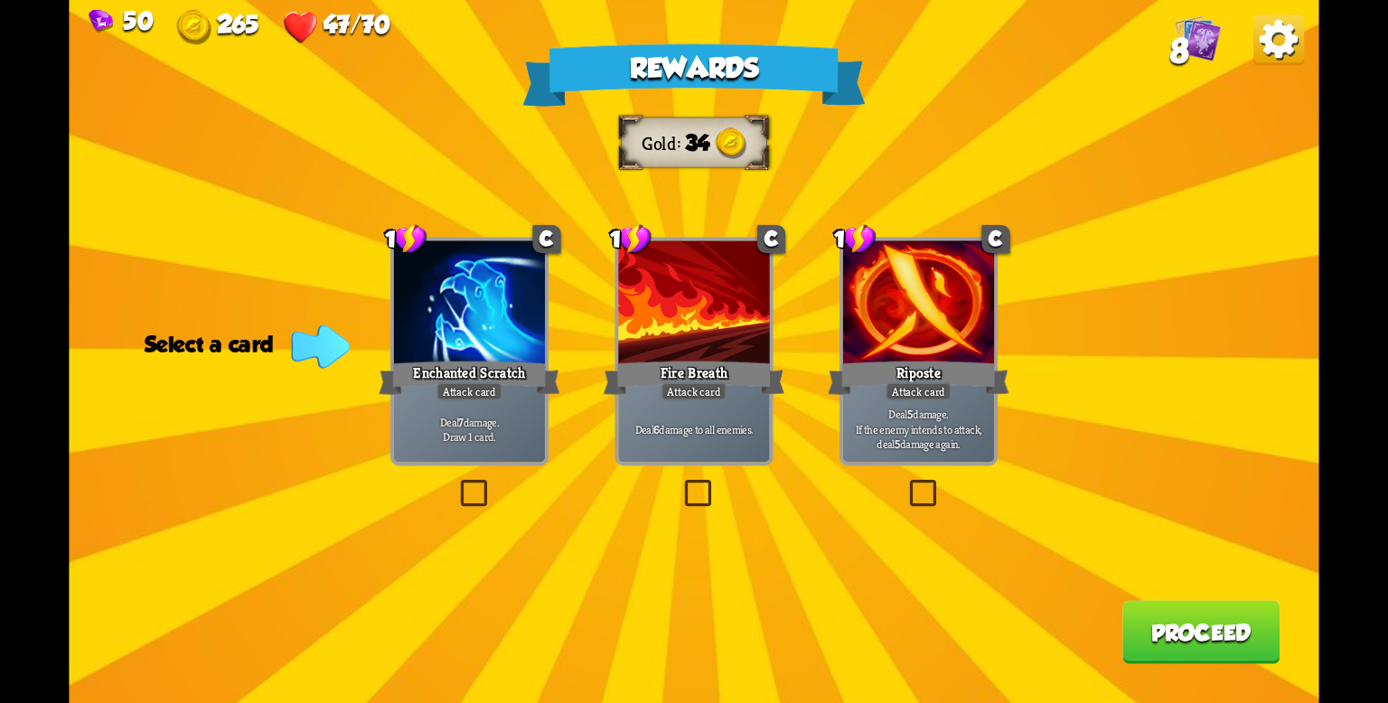
click at [727, 413] on div "Deal 6 damage to all enemies." at bounding box center [693, 430] width 151 height 66
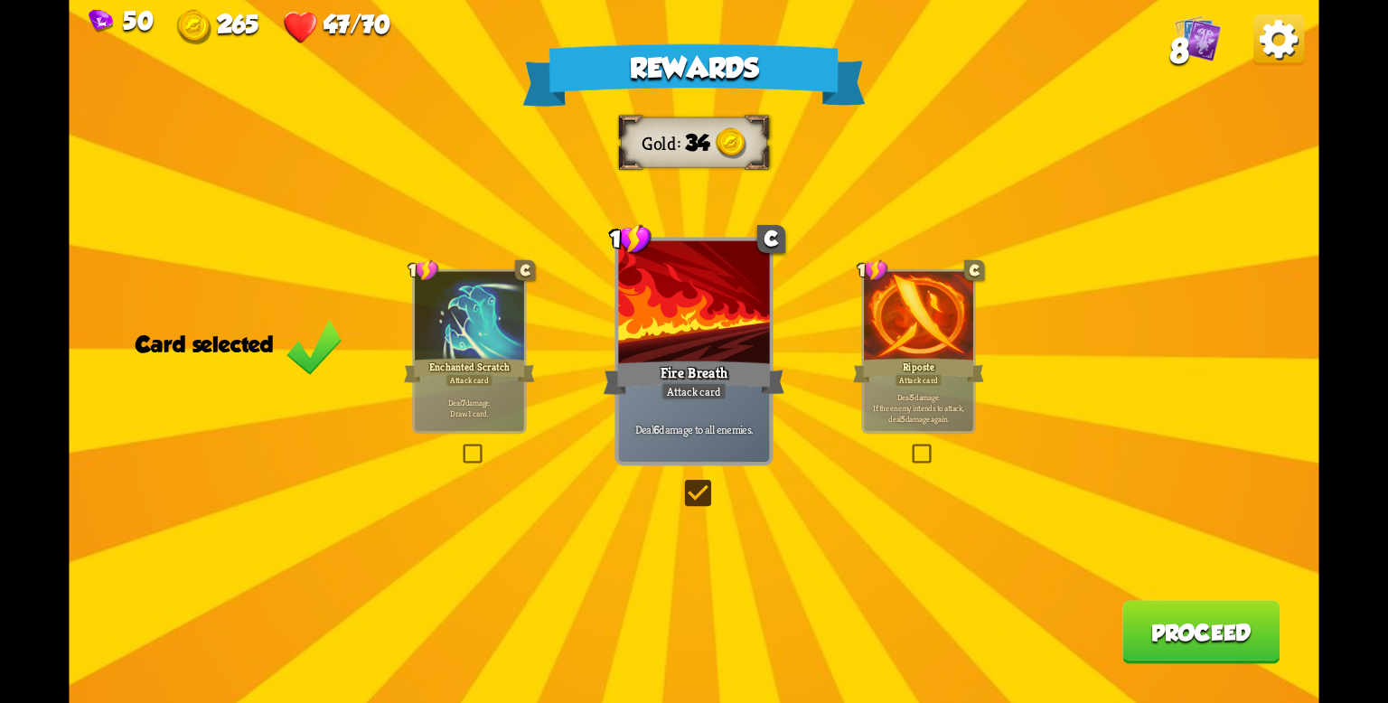
click at [488, 333] on div at bounding box center [469, 318] width 109 height 92
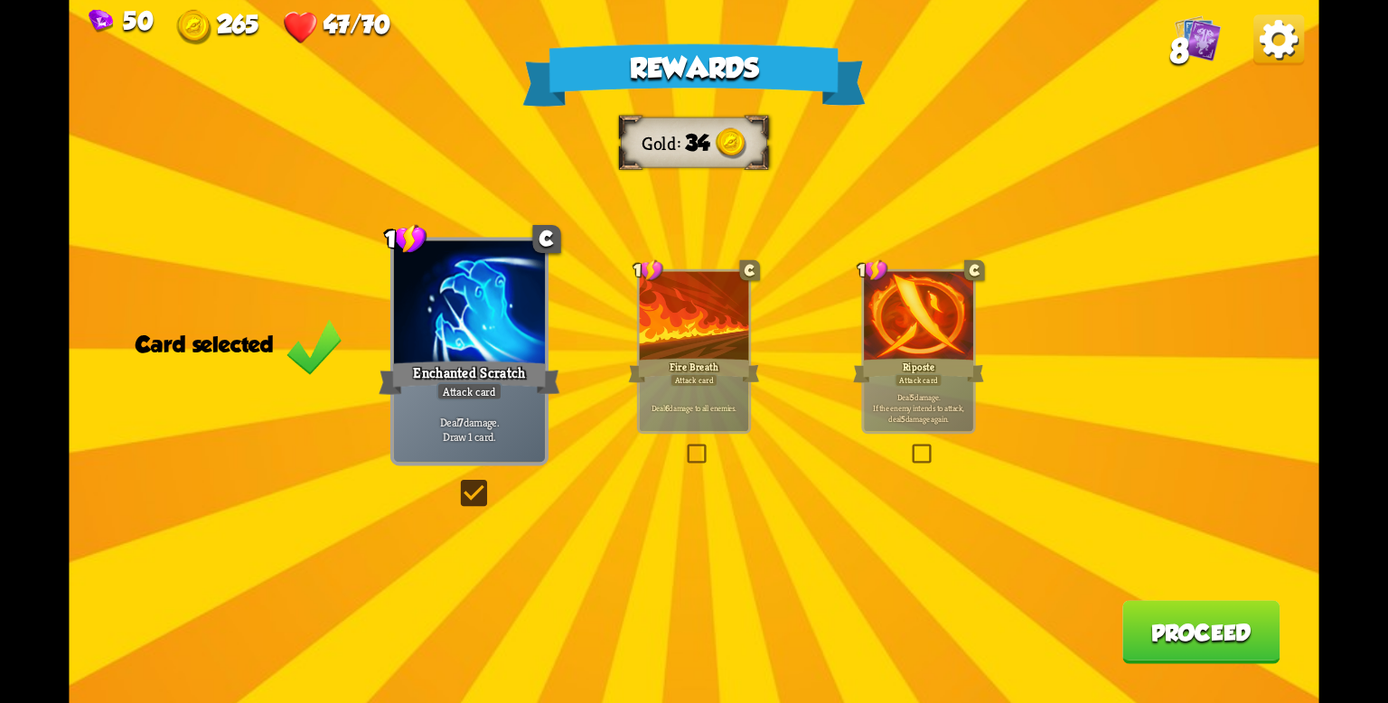
click at [709, 348] on div at bounding box center [694, 318] width 109 height 92
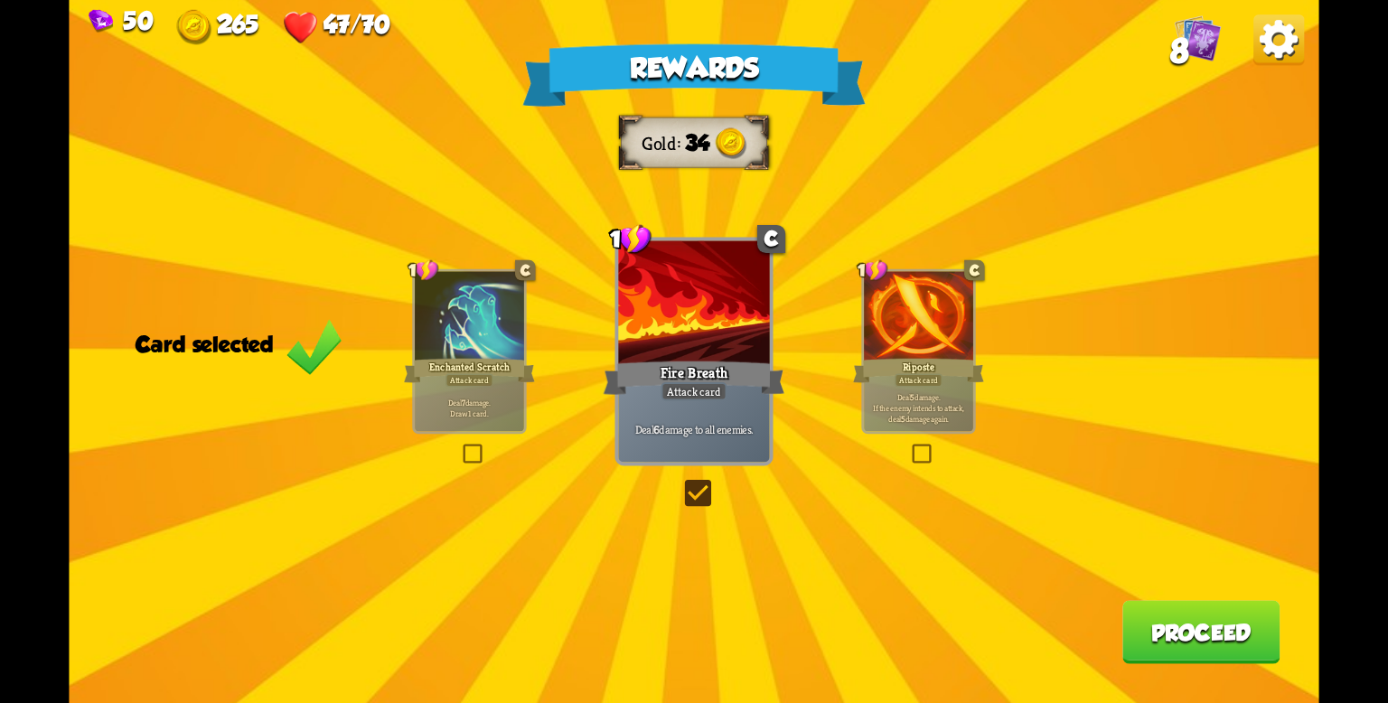
click at [1178, 622] on button "Proceed" at bounding box center [1201, 632] width 158 height 63
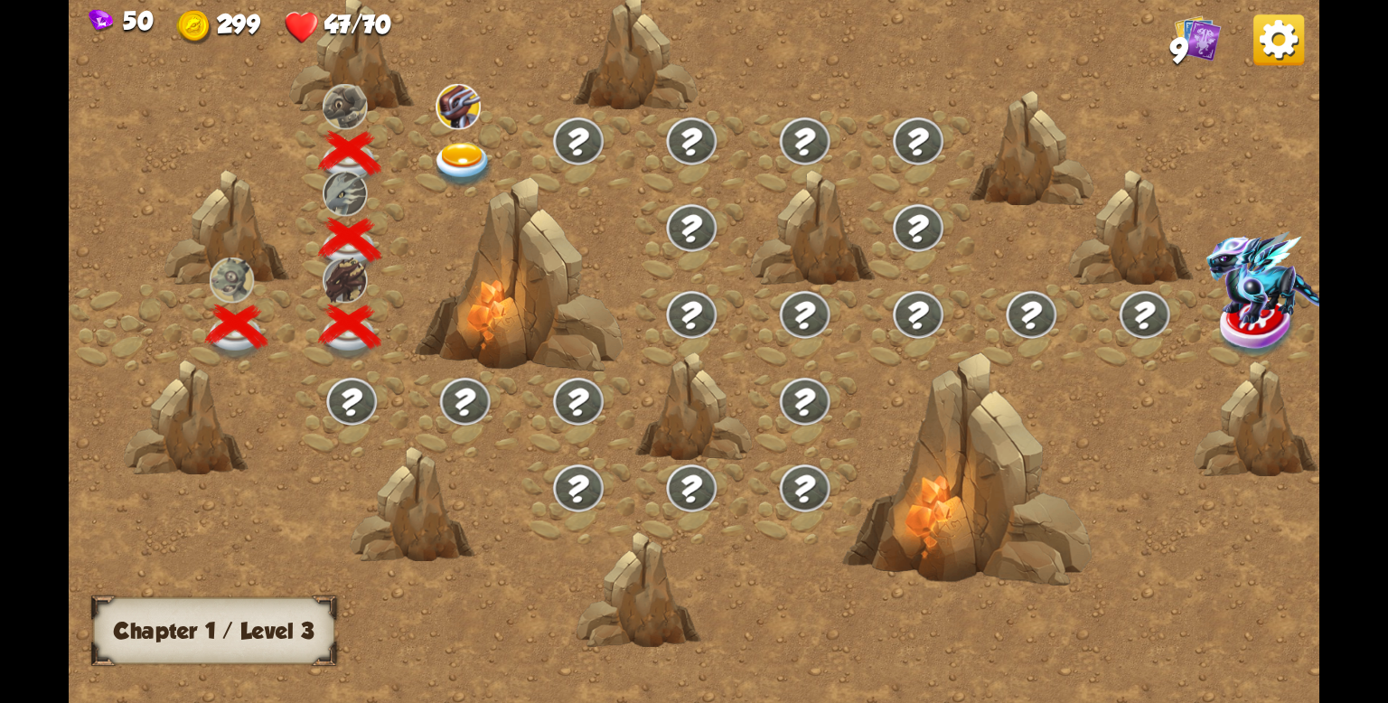
click at [462, 145] on img at bounding box center [463, 166] width 62 height 46
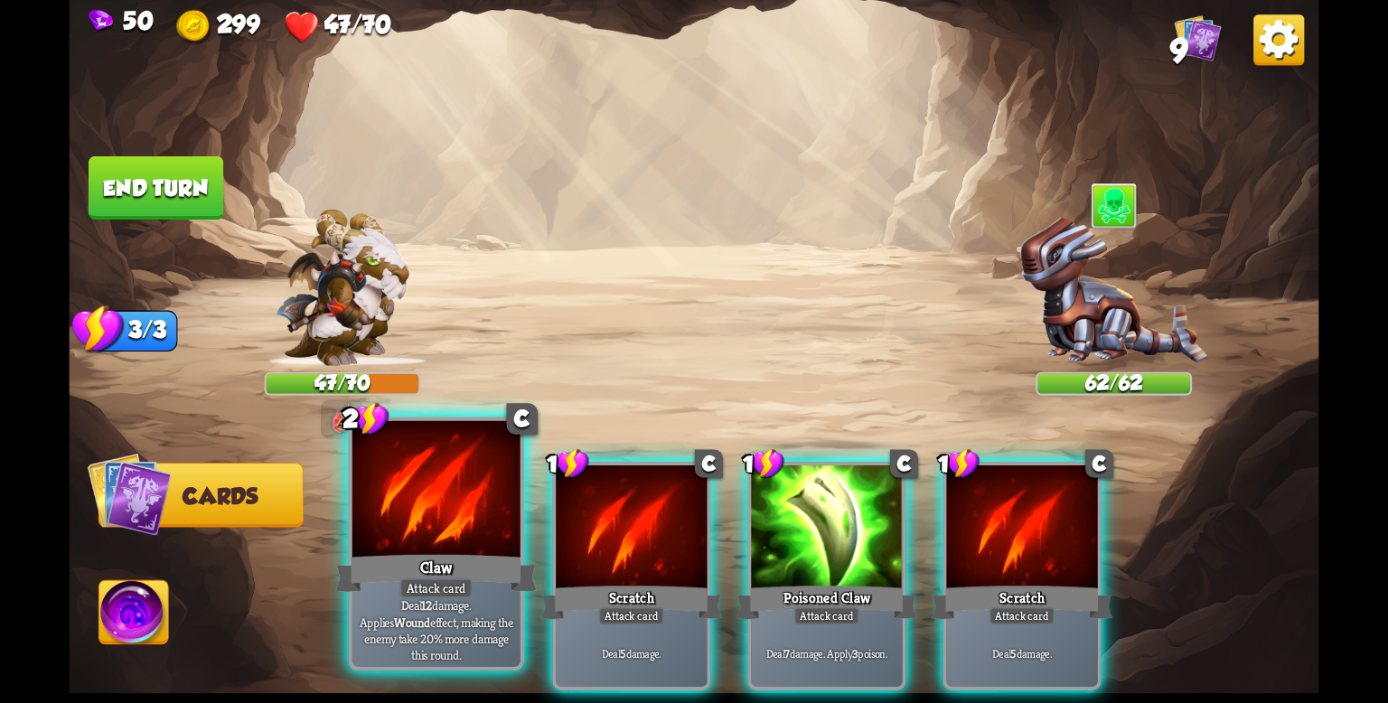
click at [471, 542] on div at bounding box center [436, 492] width 168 height 142
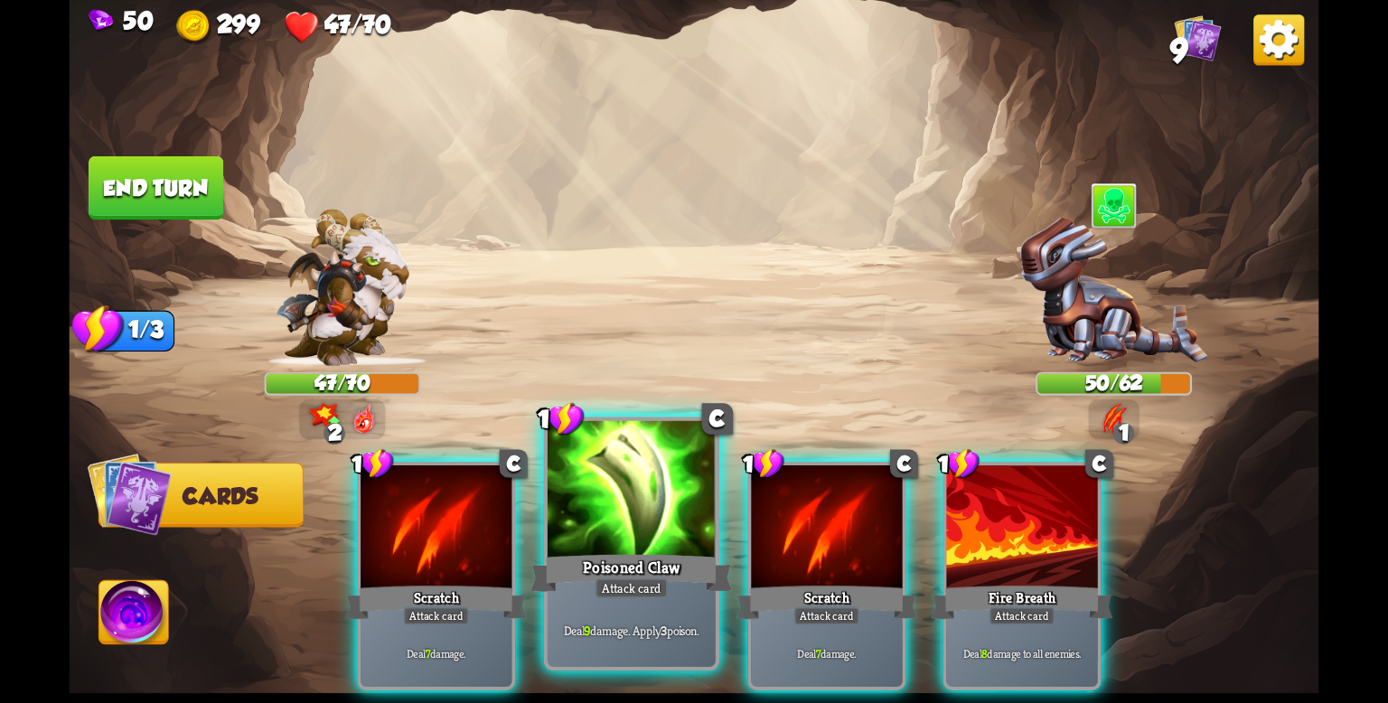
click at [668, 534] on div at bounding box center [631, 492] width 168 height 142
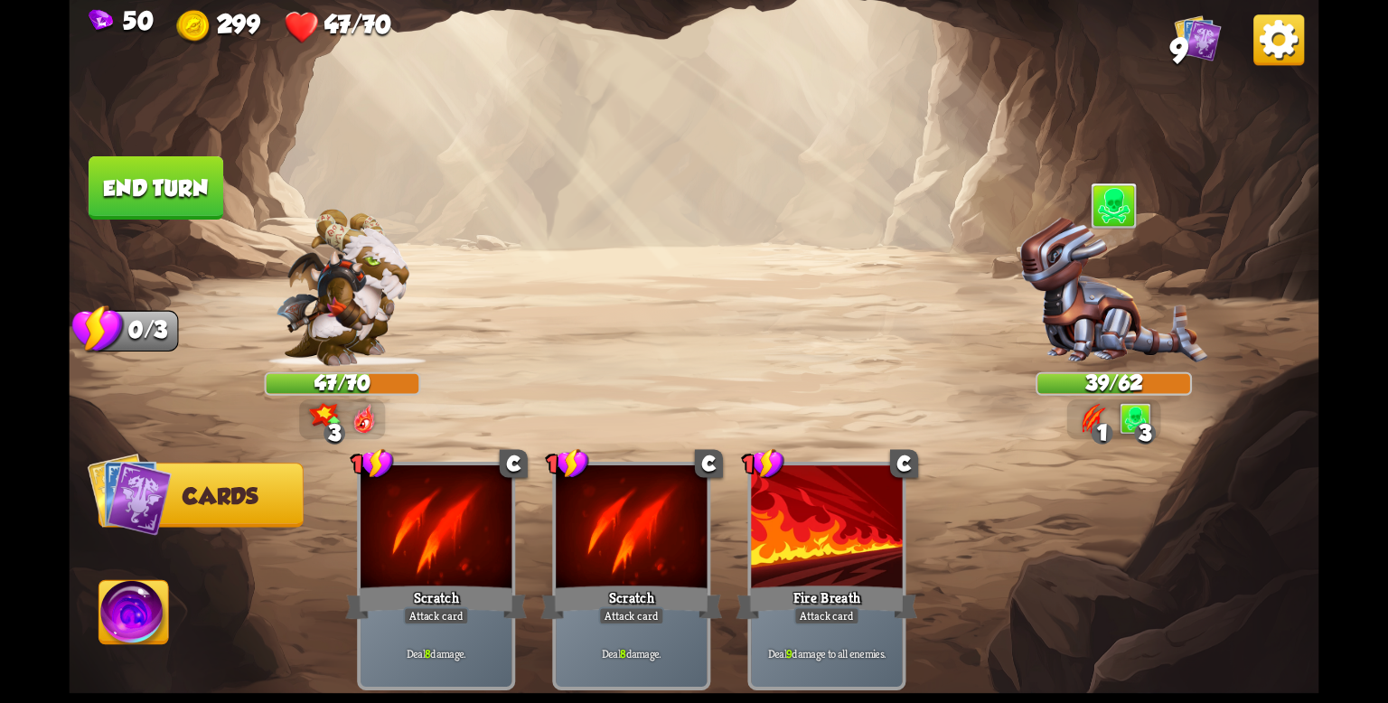
click at [182, 196] on button "End turn" at bounding box center [156, 187] width 135 height 63
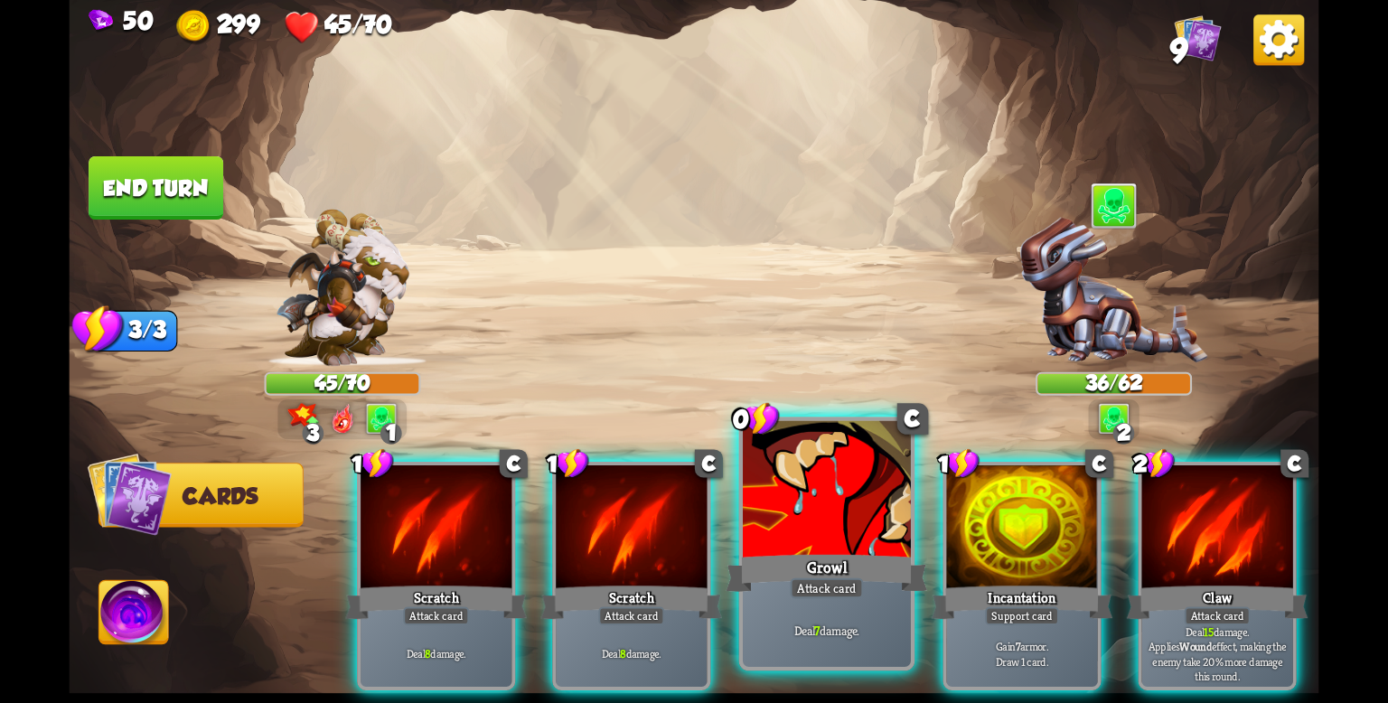
click at [793, 588] on div "Attack card" at bounding box center [826, 588] width 73 height 21
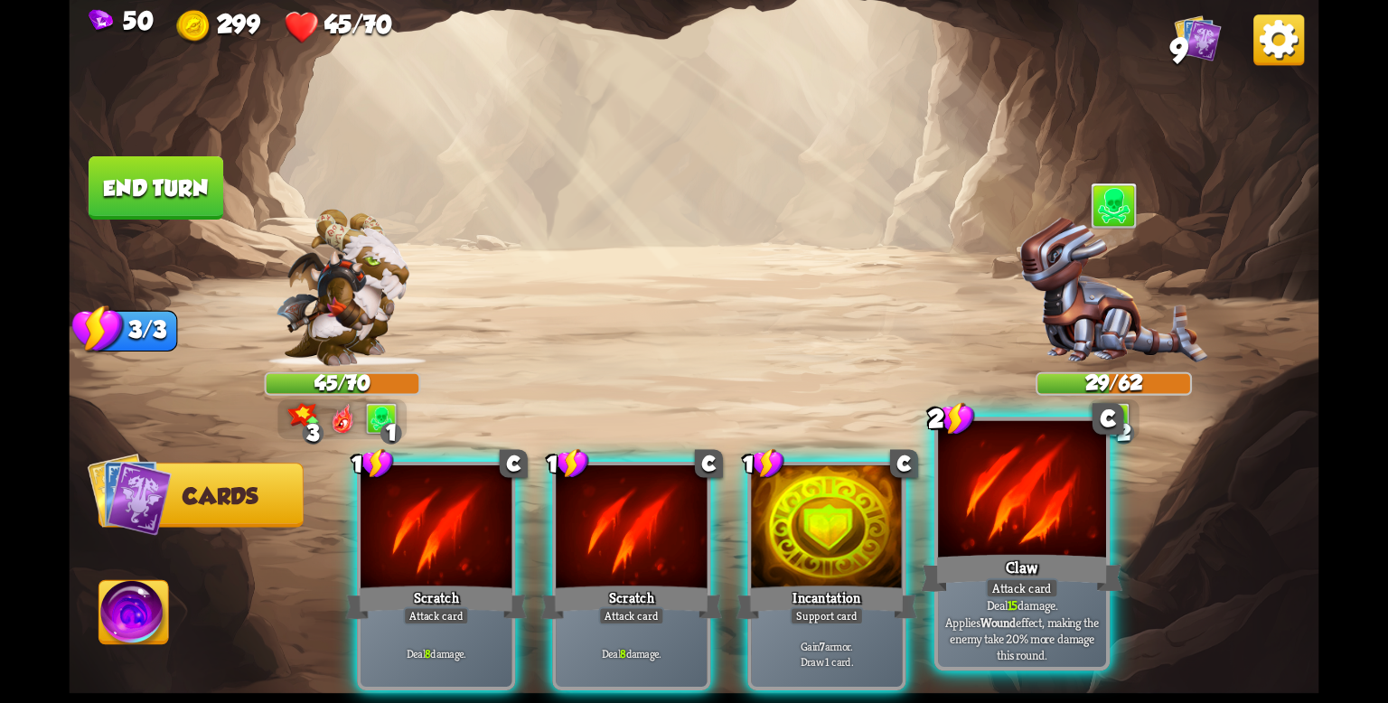
click at [960, 590] on div "Claw" at bounding box center [1021, 572] width 201 height 45
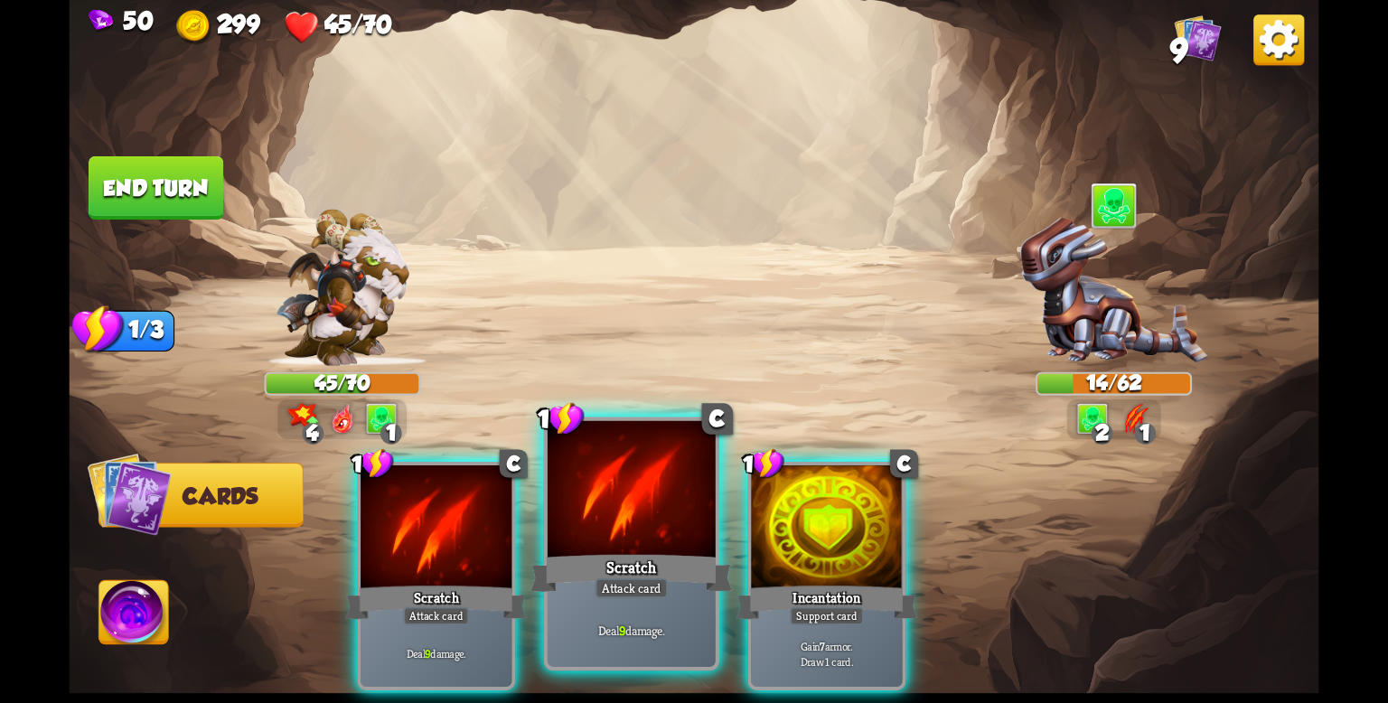
click at [641, 572] on div "Scratch" at bounding box center [630, 572] width 201 height 45
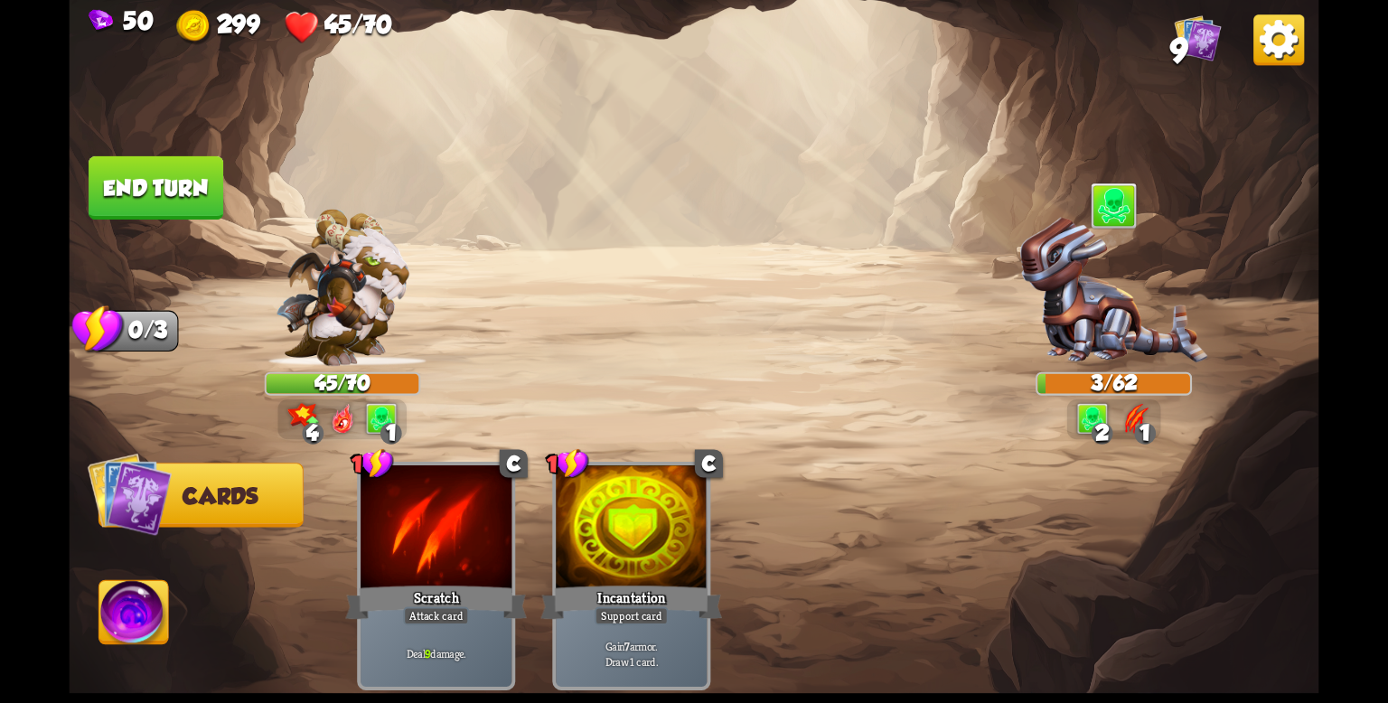
click at [192, 165] on button "End turn" at bounding box center [156, 187] width 135 height 63
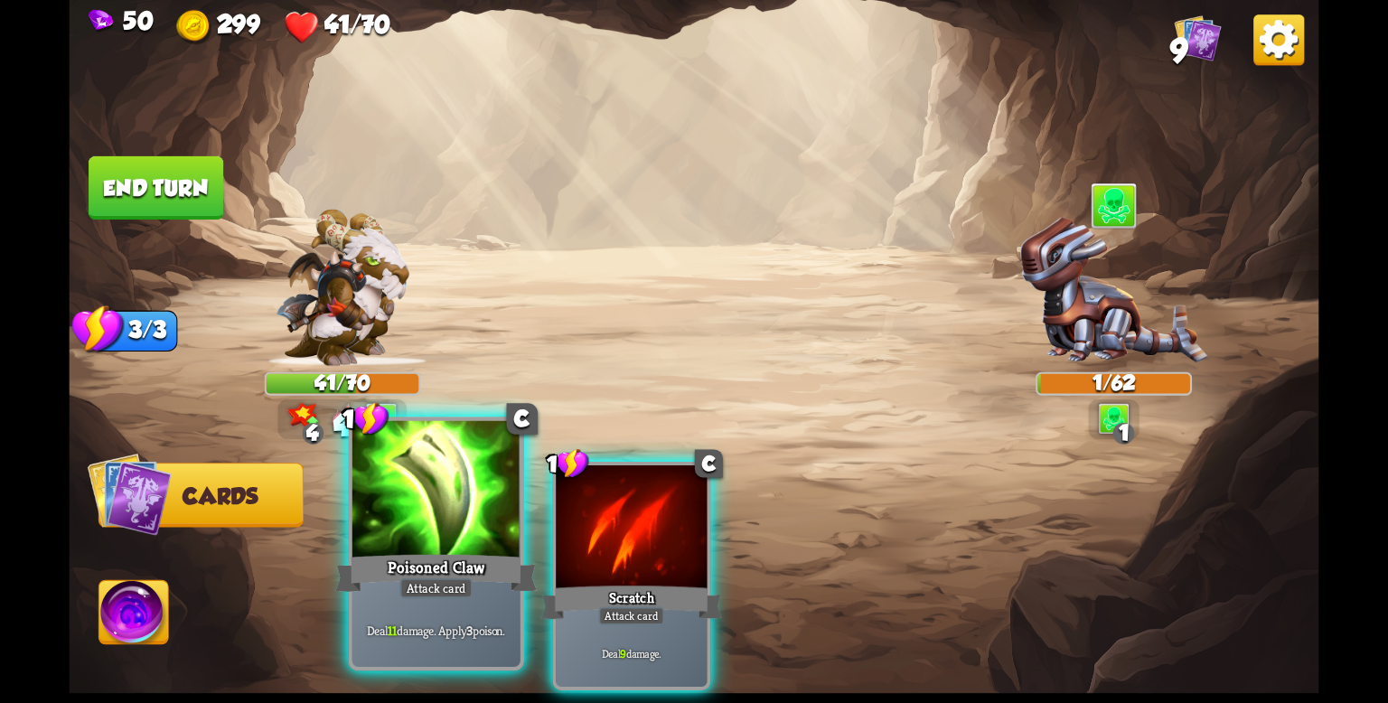
click at [416, 584] on div "Attack card" at bounding box center [435, 588] width 73 height 21
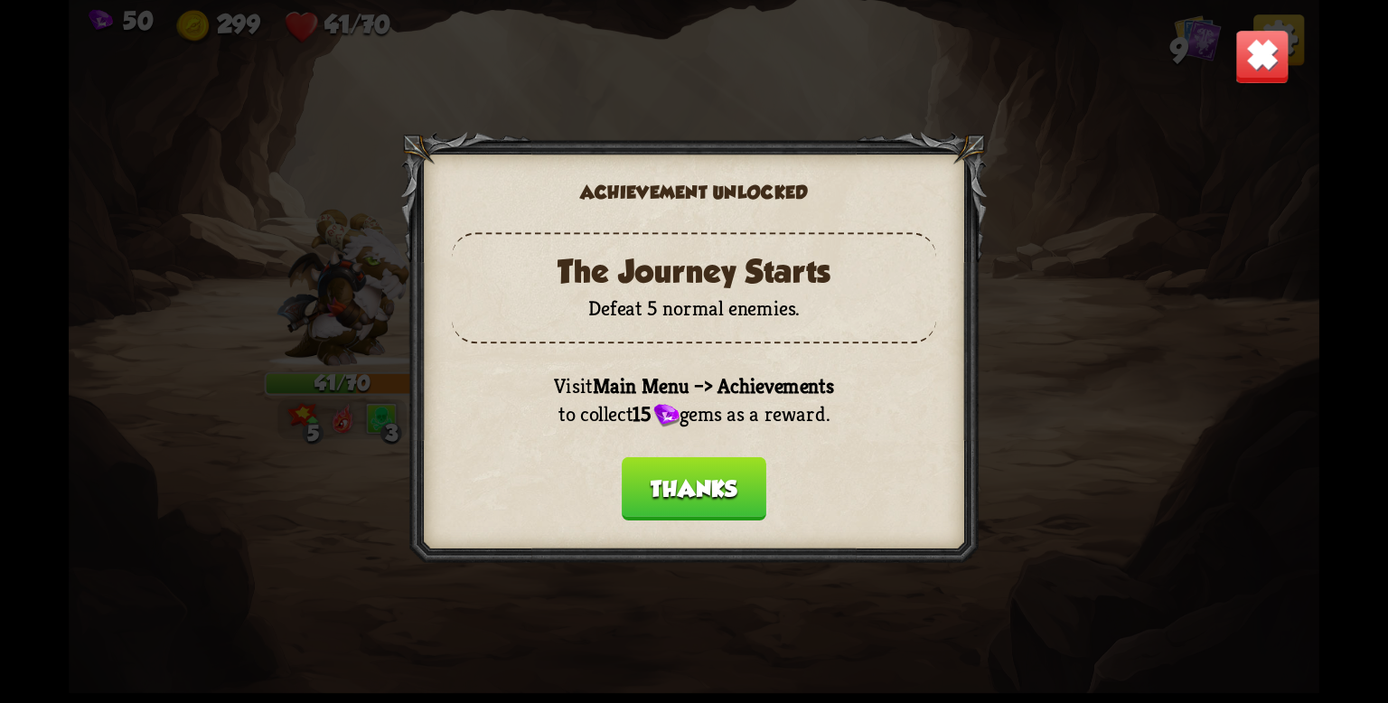
click at [706, 501] on button "Thanks" at bounding box center [694, 488] width 145 height 63
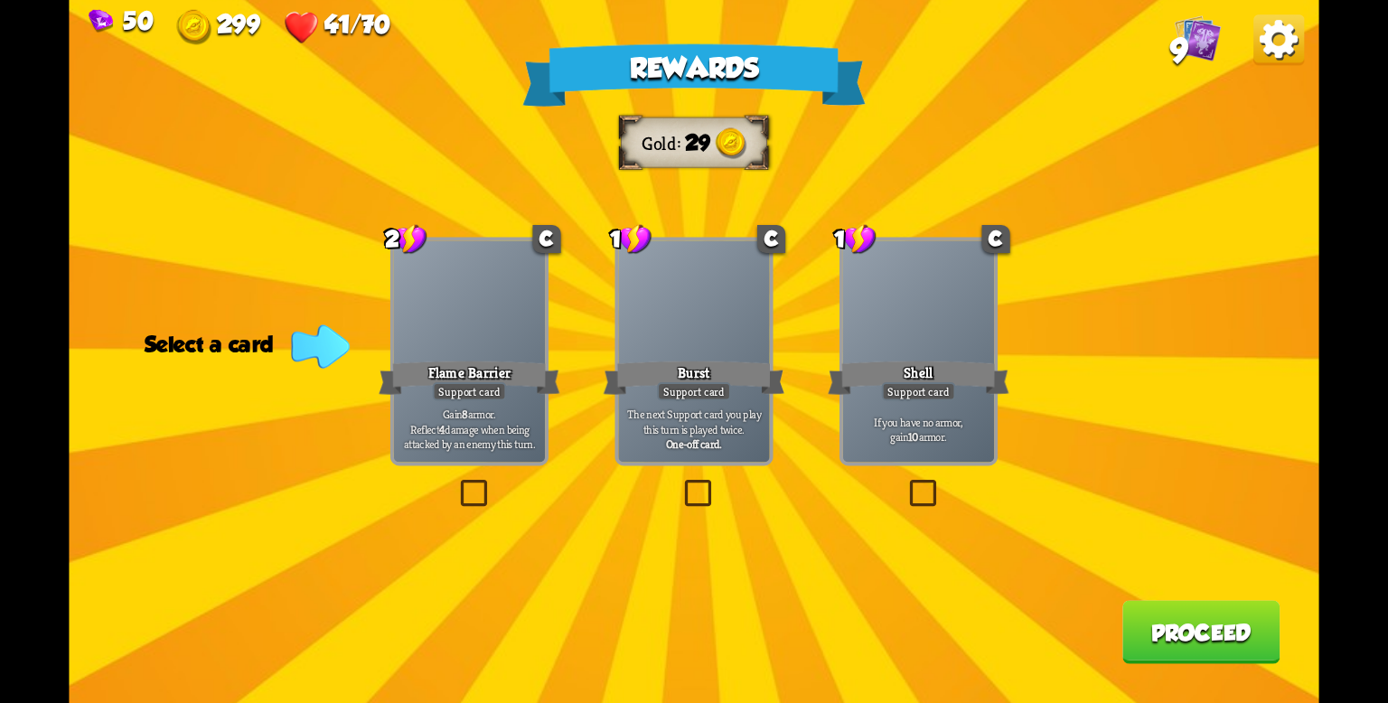
click at [924, 413] on div "If you have no armor, gain 10 armor." at bounding box center [918, 430] width 151 height 66
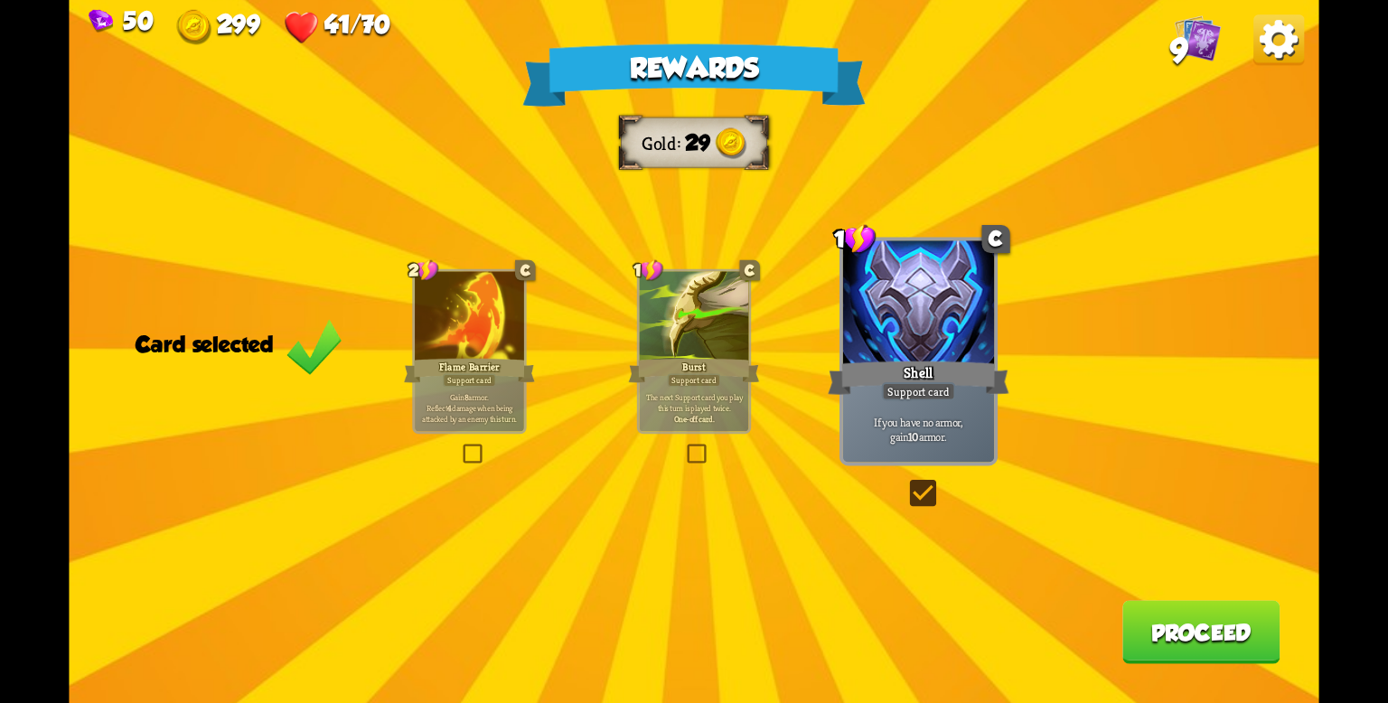
click at [1169, 631] on button "Proceed" at bounding box center [1201, 632] width 158 height 63
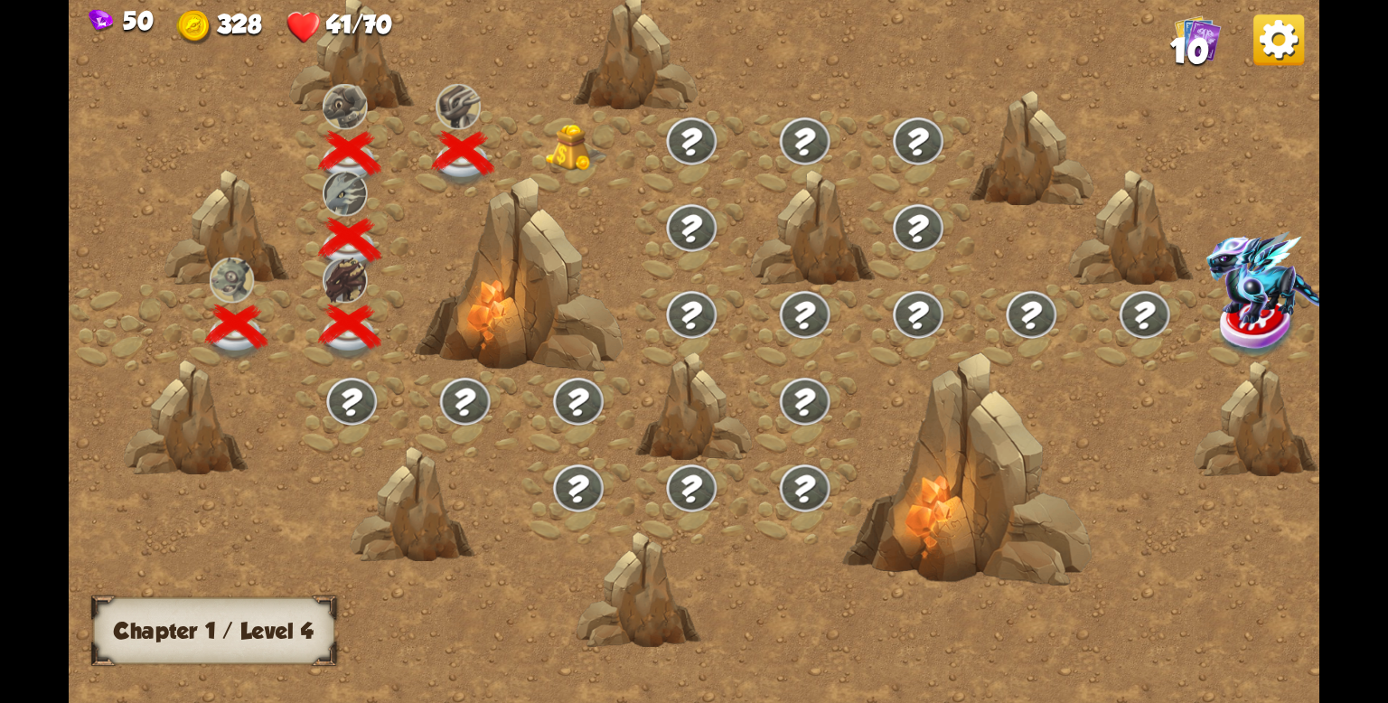
click at [556, 151] on img at bounding box center [577, 149] width 62 height 48
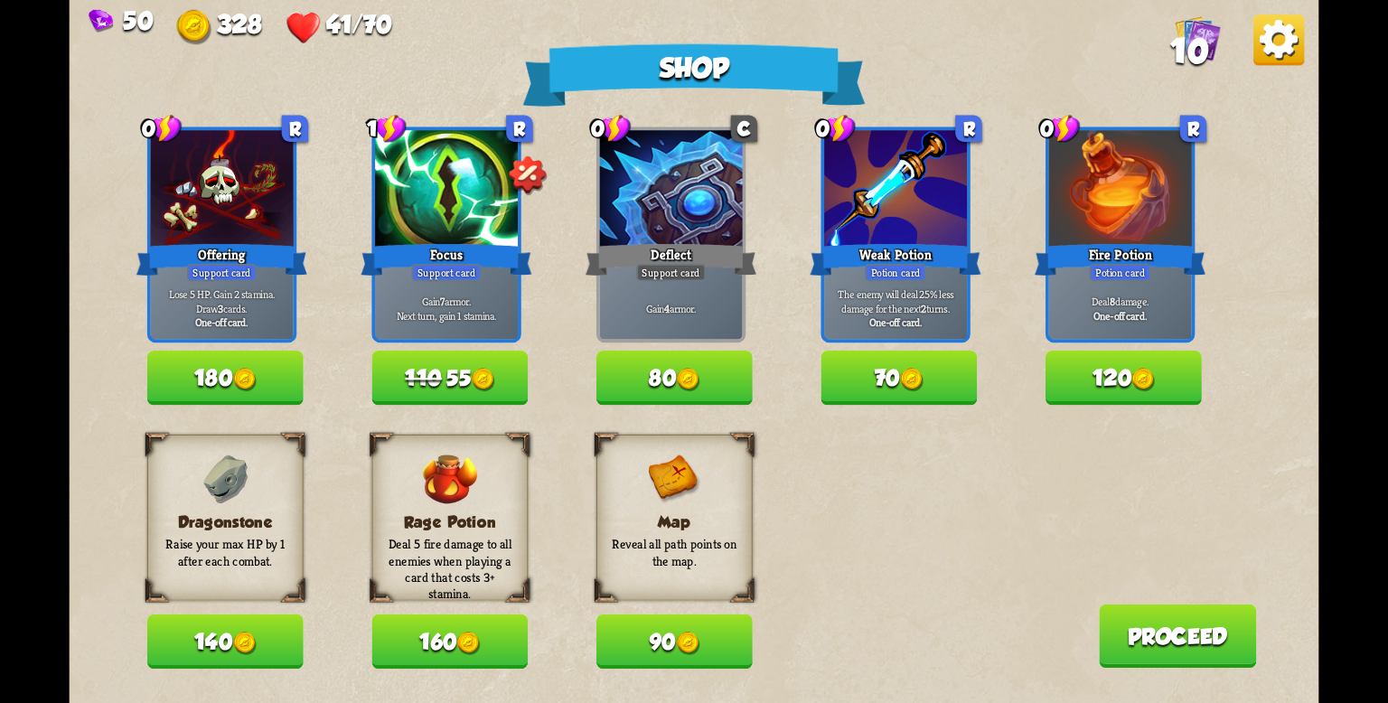
click at [694, 643] on img at bounding box center [687, 642] width 23 height 23
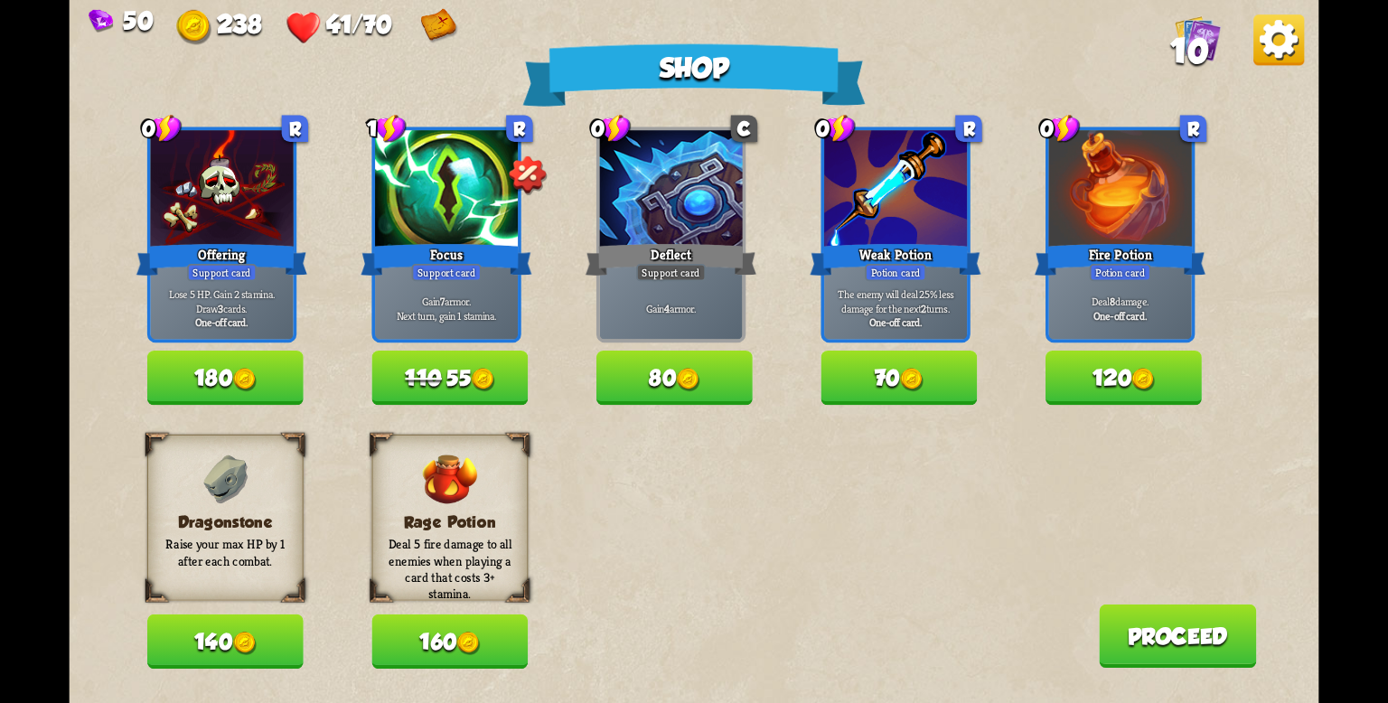
click at [492, 374] on img at bounding box center [482, 379] width 23 height 23
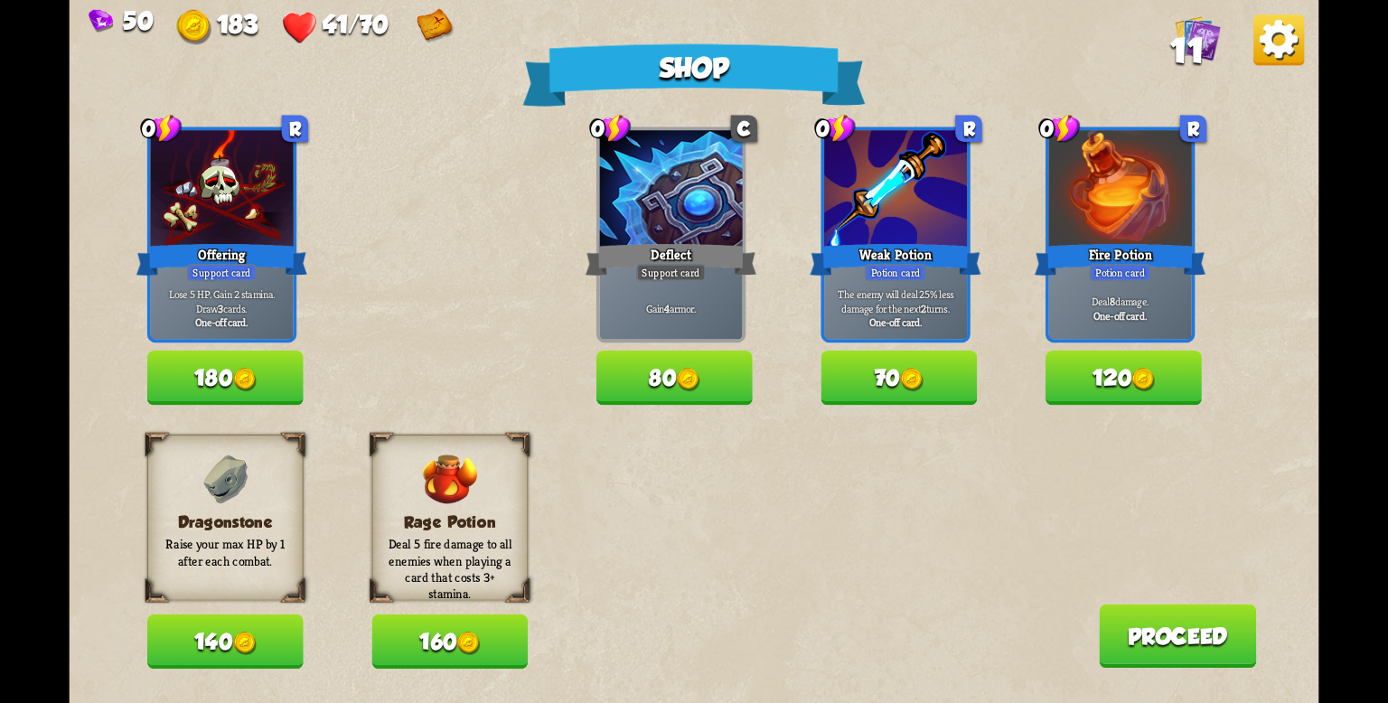
click at [863, 380] on button "70" at bounding box center [898, 378] width 156 height 54
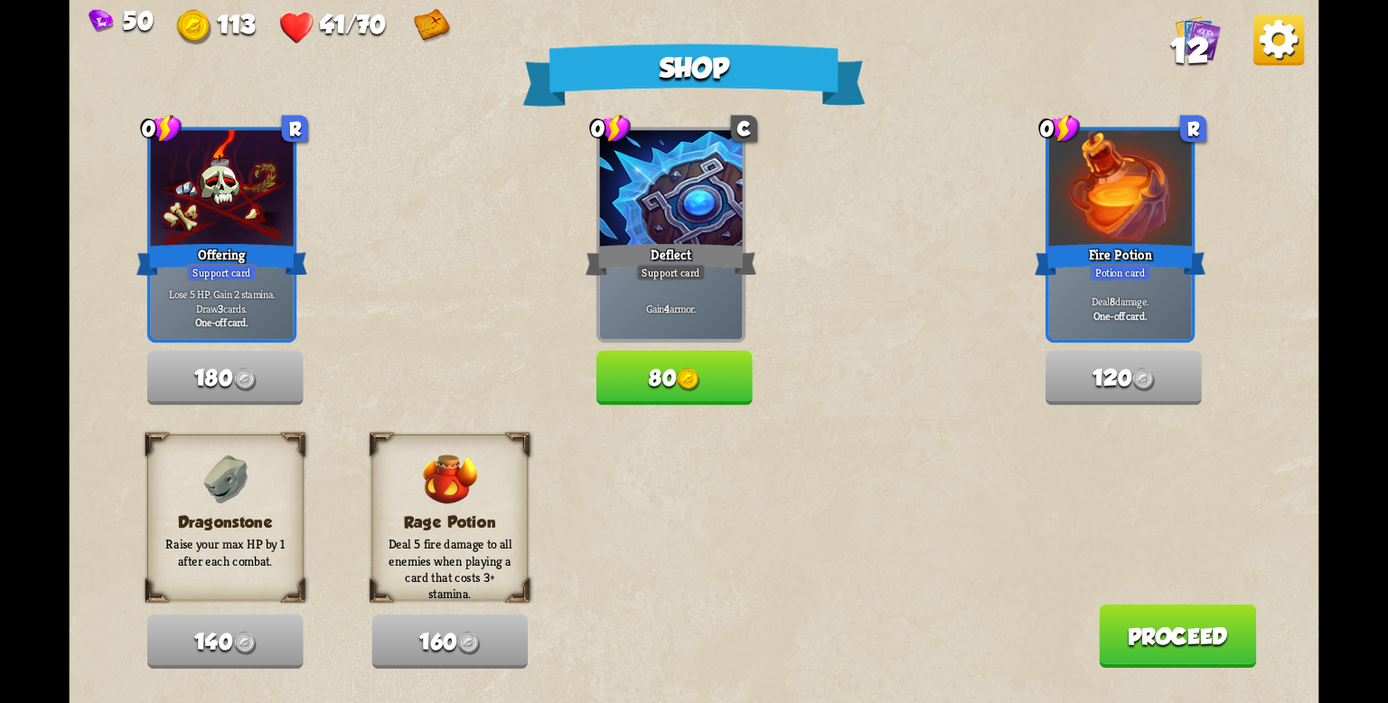
click at [1157, 639] on button "Proceed" at bounding box center [1178, 635] width 158 height 63
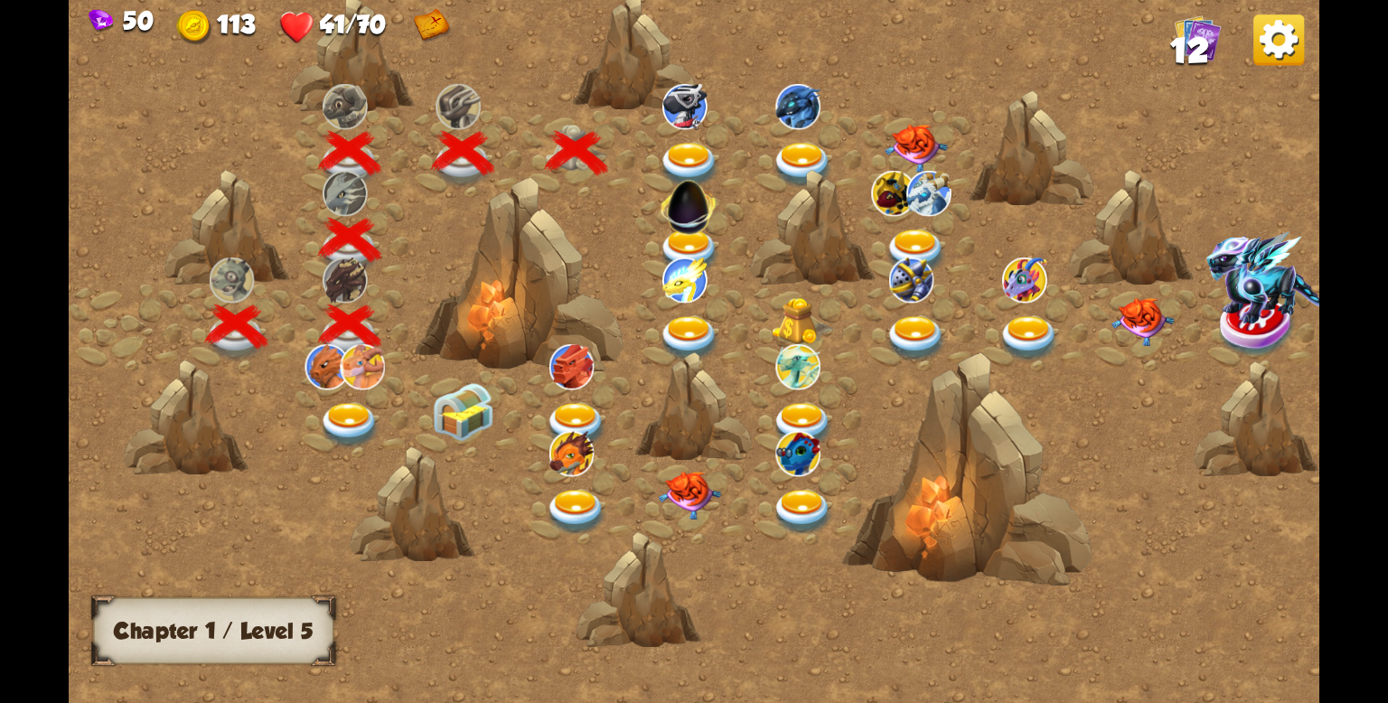
click at [690, 140] on div at bounding box center [691, 153] width 113 height 87
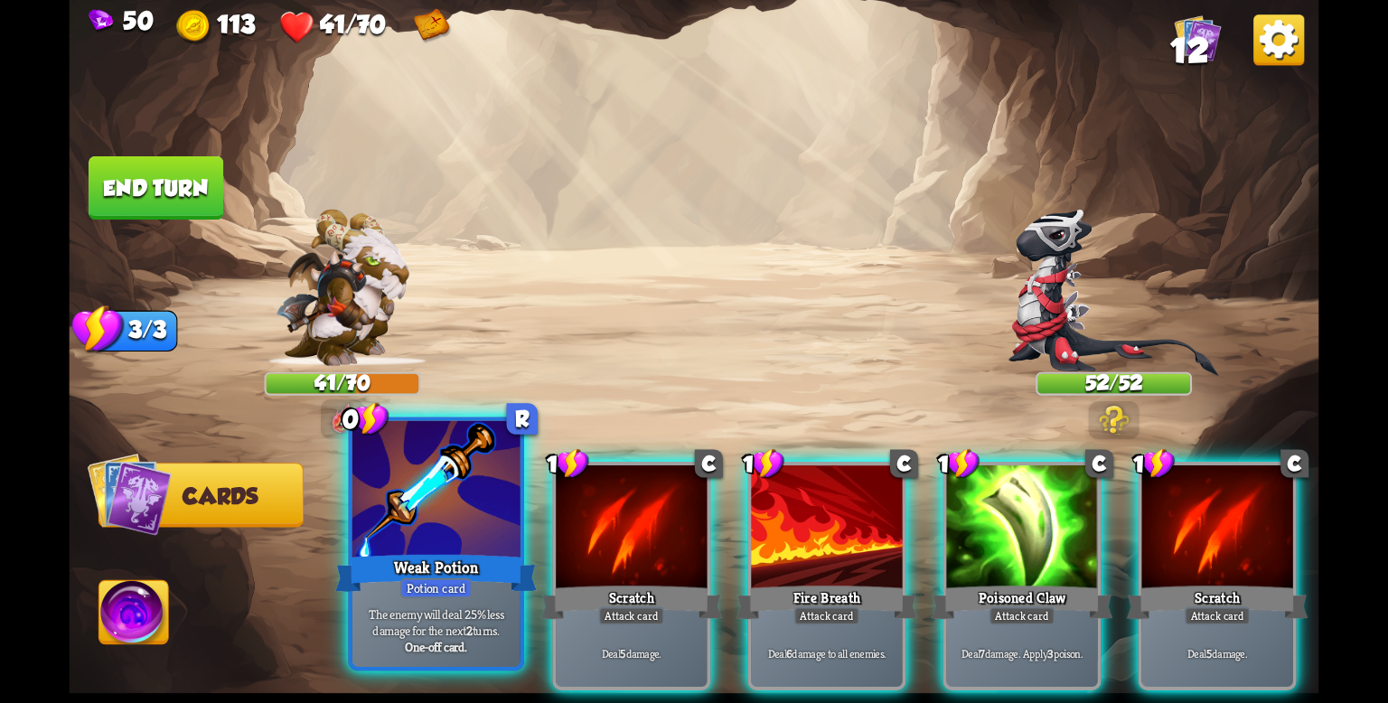
click at [448, 569] on div "Weak Potion" at bounding box center [435, 572] width 201 height 45
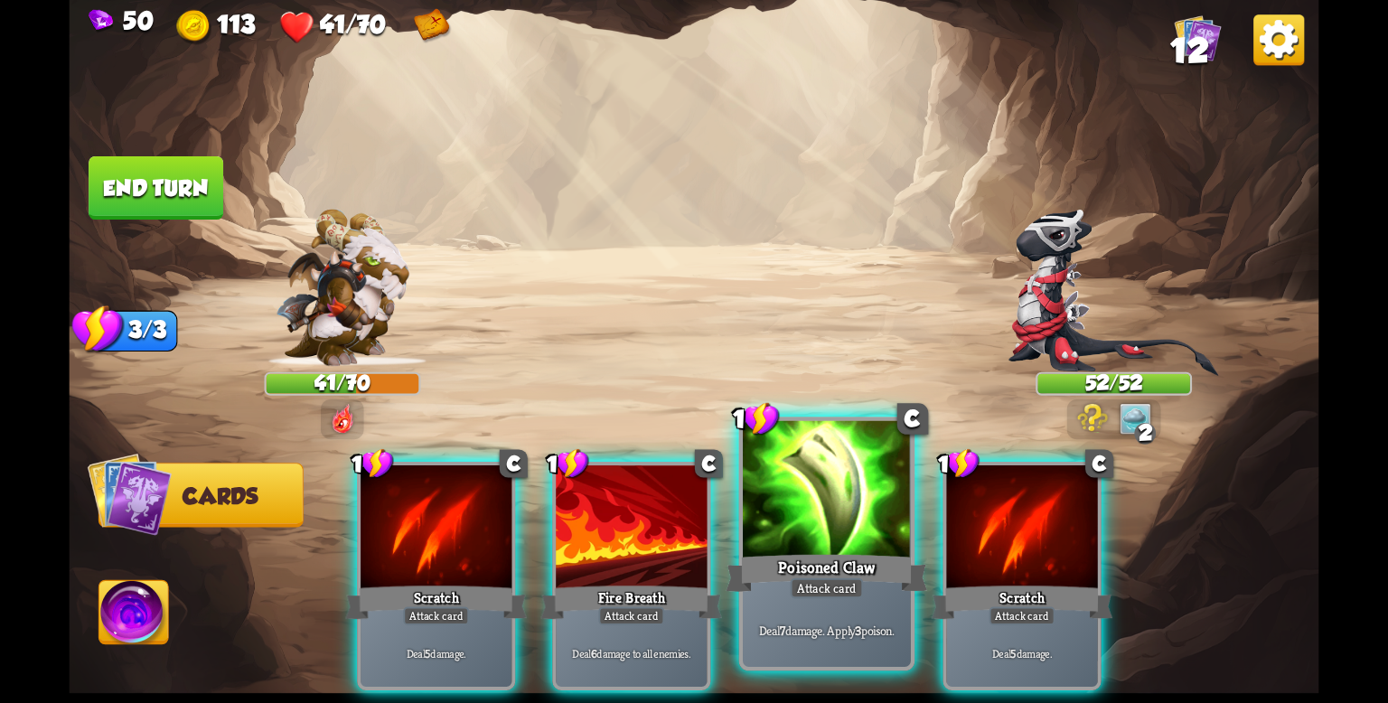
click at [763, 518] on div at bounding box center [827, 492] width 168 height 142
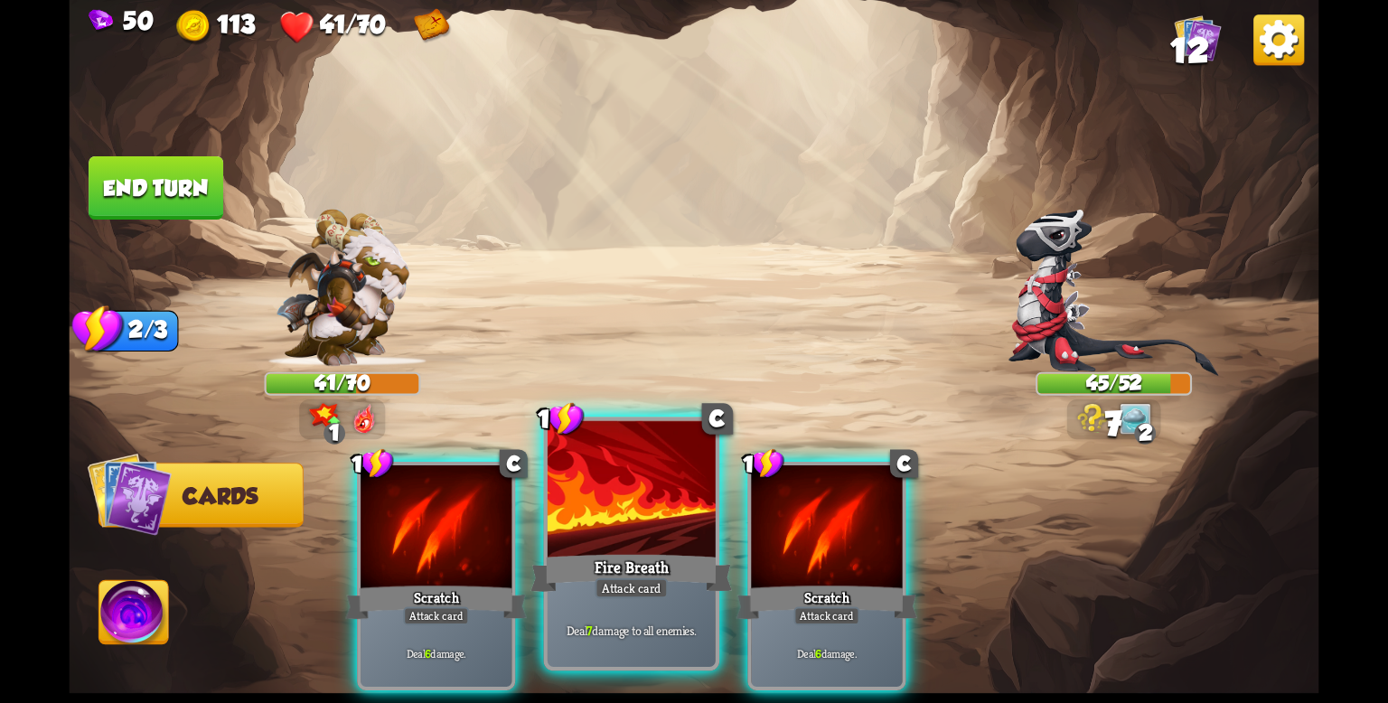
click at [658, 535] on div at bounding box center [631, 492] width 168 height 142
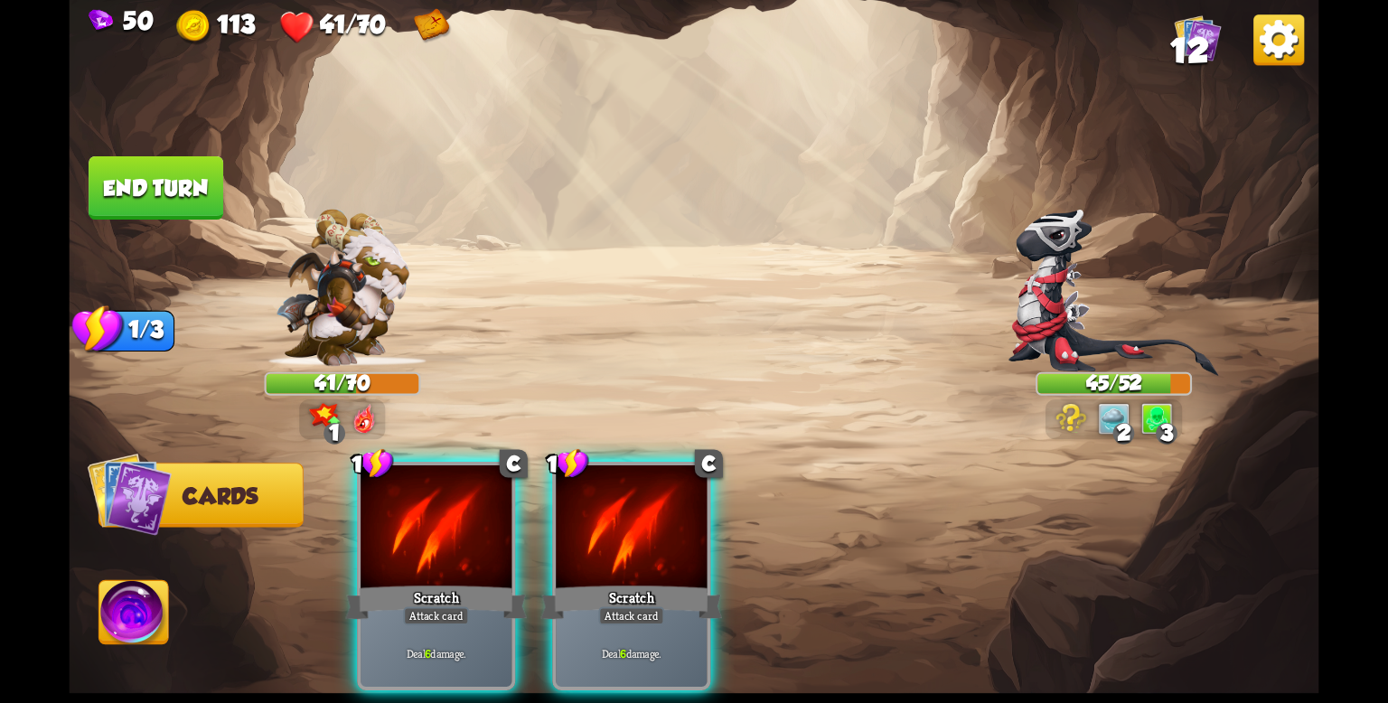
drag, startPoint x: 488, startPoint y: 527, endPoint x: 474, endPoint y: 439, distance: 88.7
click at [489, 527] on div at bounding box center [435, 528] width 151 height 127
